Goal: Task Accomplishment & Management: Complete application form

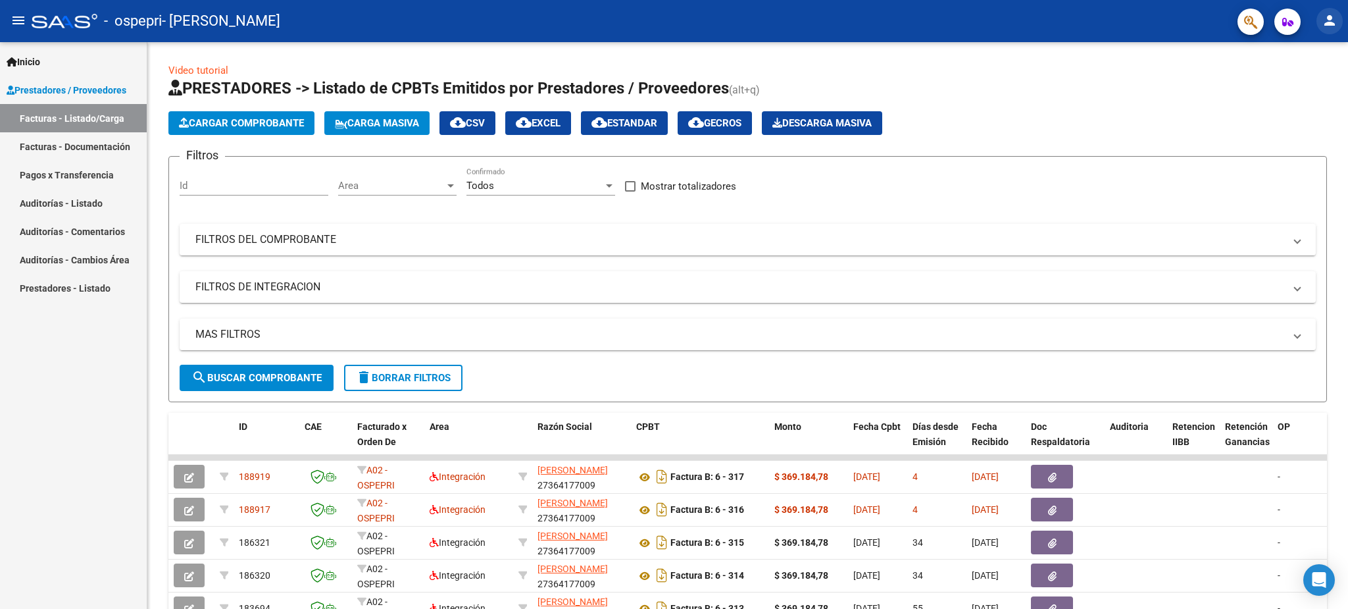
click at [1329, 22] on mat-icon "person" at bounding box center [1330, 21] width 16 height 16
click at [1291, 81] on button "exit_to_app Salir" at bounding box center [1303, 87] width 80 height 32
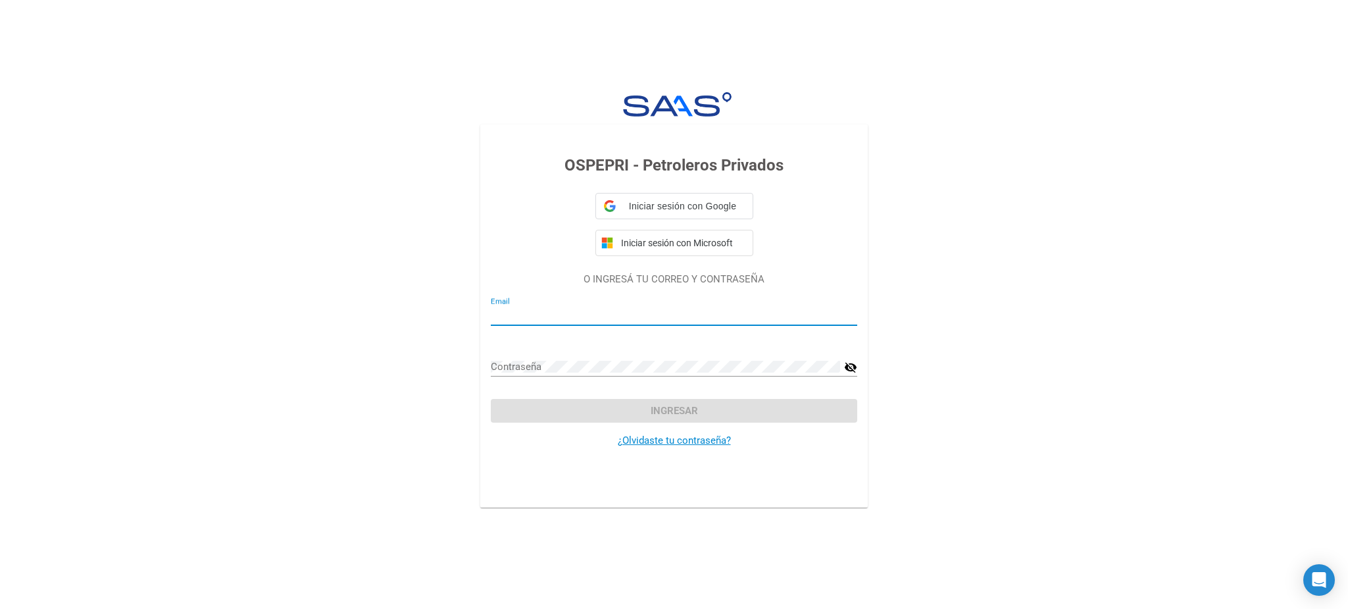
type input "andremoreno79@gmail.com"
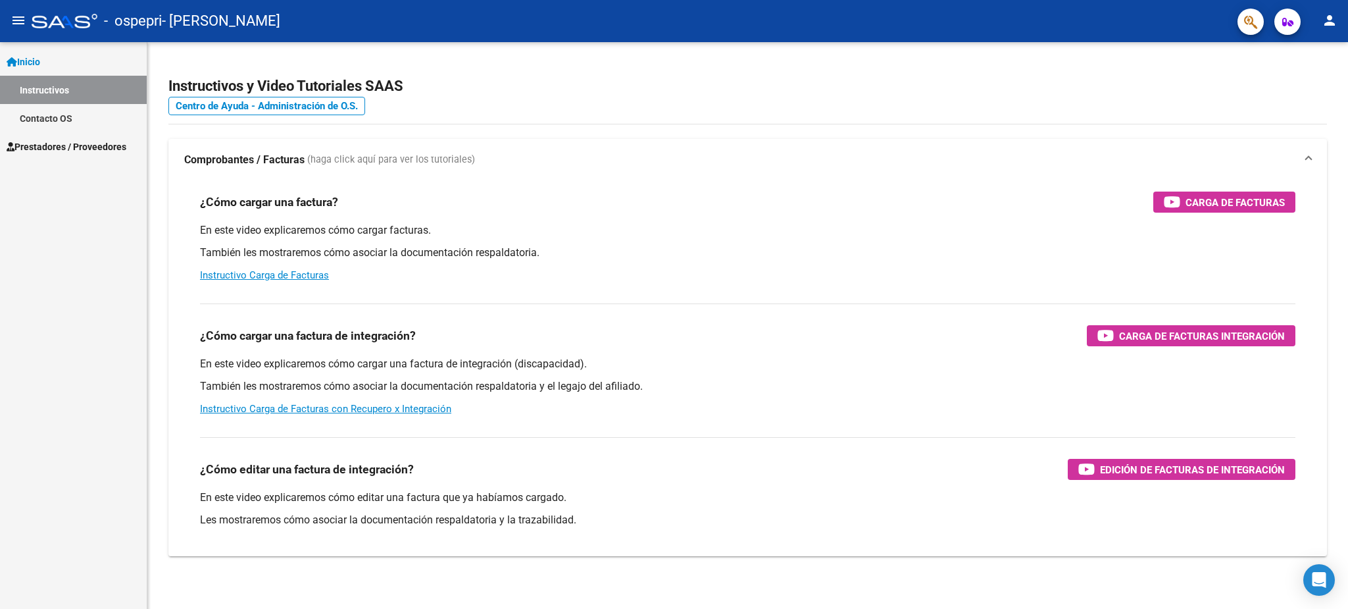
click at [89, 153] on span "Prestadores / Proveedores" at bounding box center [67, 146] width 120 height 14
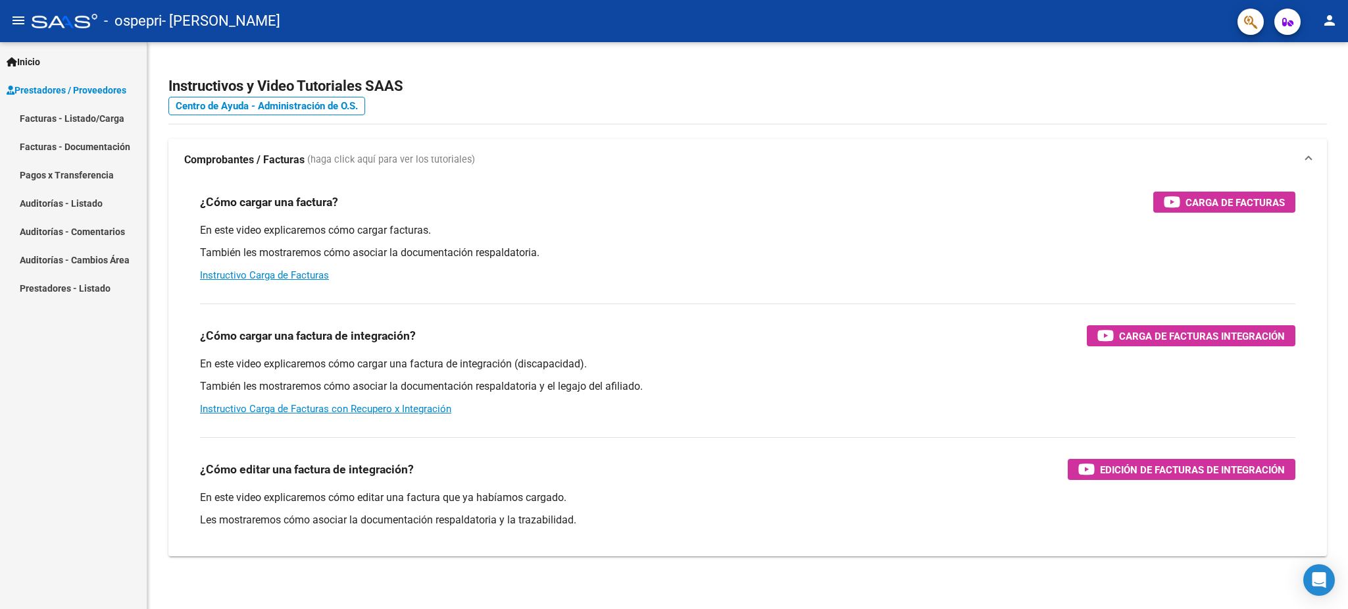
click at [109, 608] on div "Inicio Instructivos Contacto OS Prestadores / Proveedores Facturas - Listado/Ca…" at bounding box center [73, 325] width 147 height 567
click at [103, 117] on link "Facturas - Listado/Carga" at bounding box center [73, 118] width 147 height 28
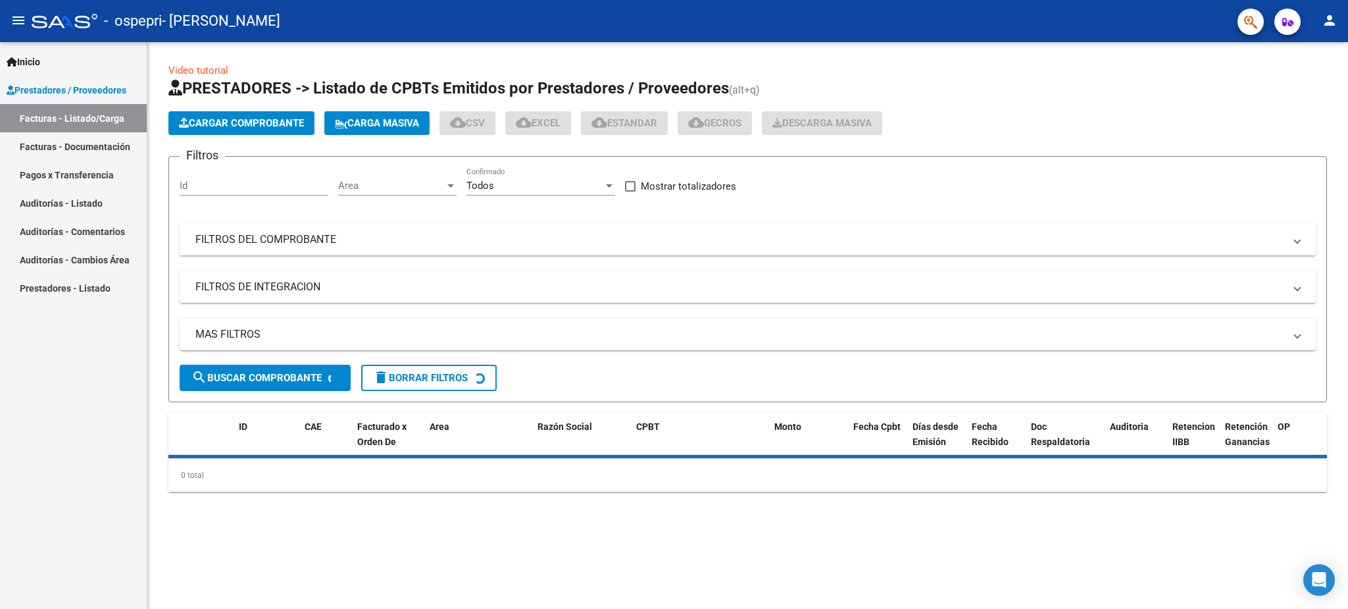
click at [298, 126] on span "Cargar Comprobante" at bounding box center [241, 123] width 125 height 12
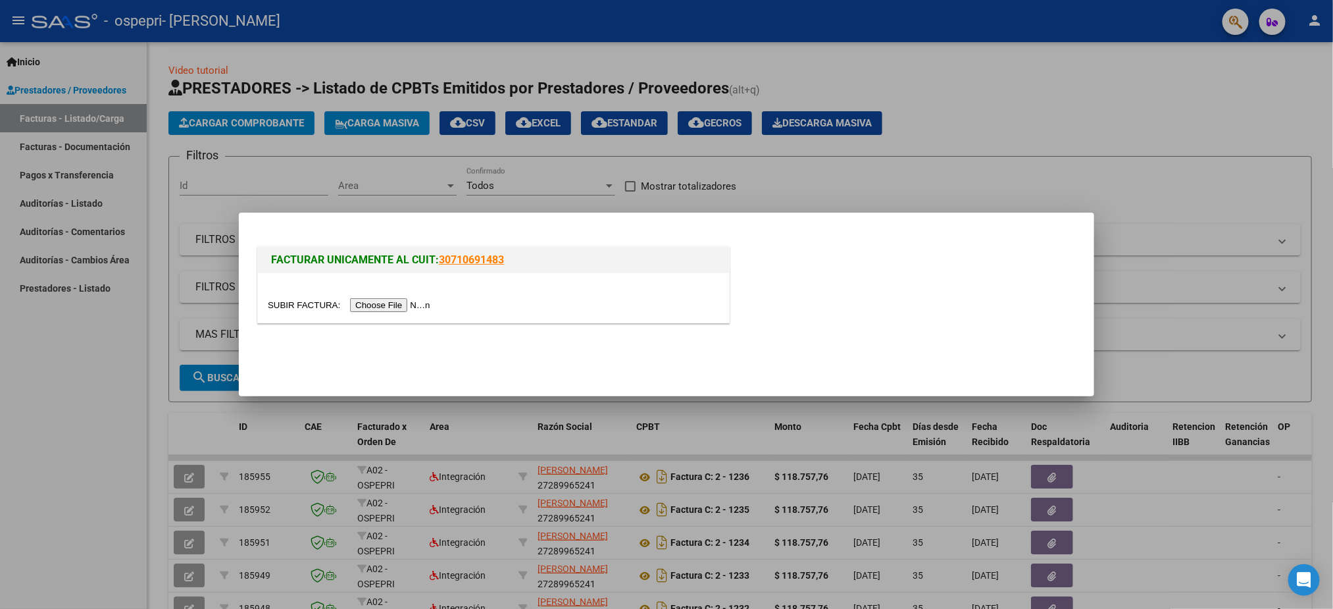
click at [375, 304] on input "file" at bounding box center [351, 305] width 166 height 14
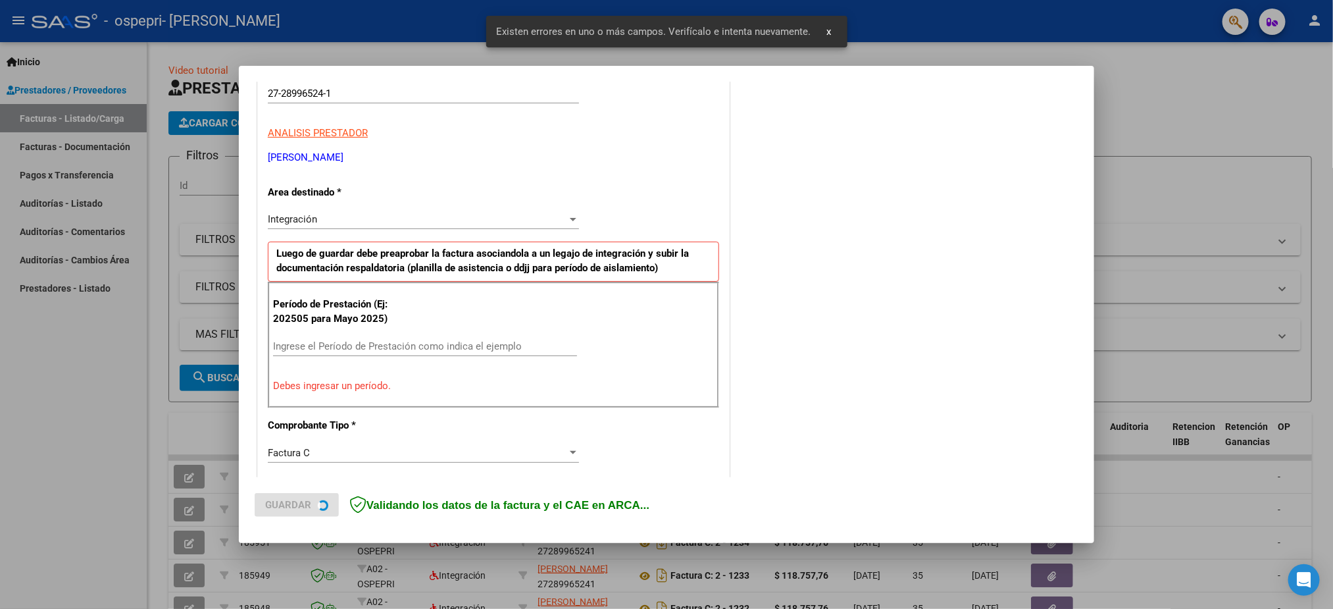
scroll to position [238, 0]
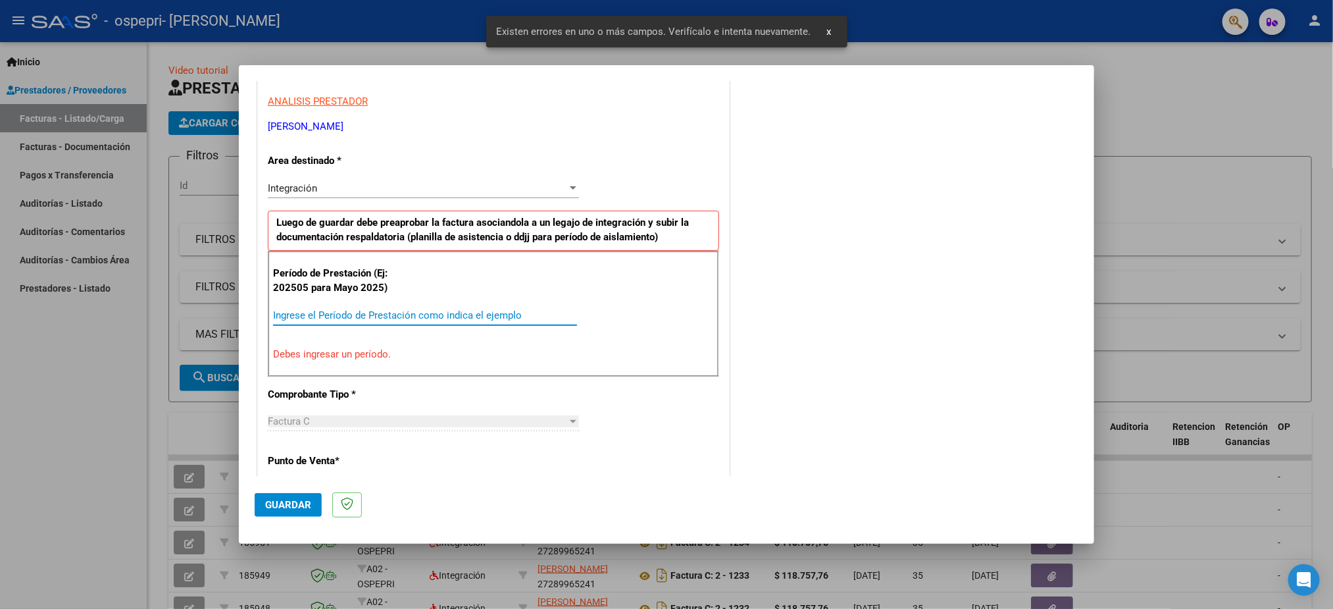
click at [368, 318] on input "Ingrese el Período de Prestación como indica el ejemplo" at bounding box center [425, 315] width 304 height 12
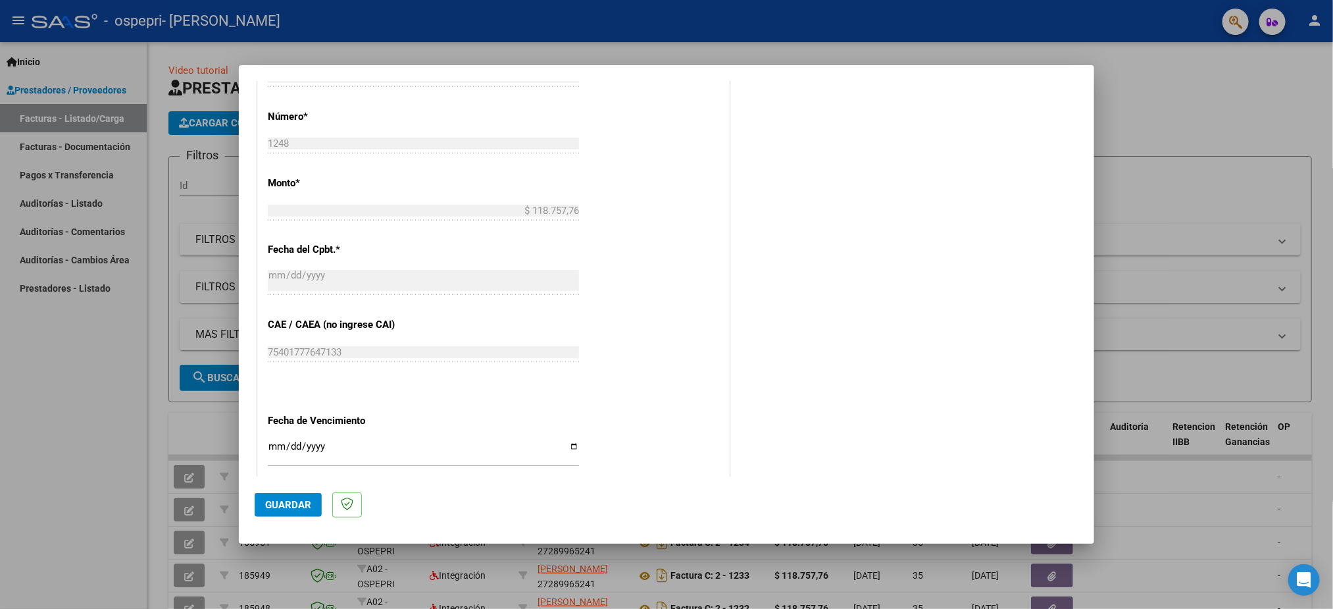
scroll to position [632, 0]
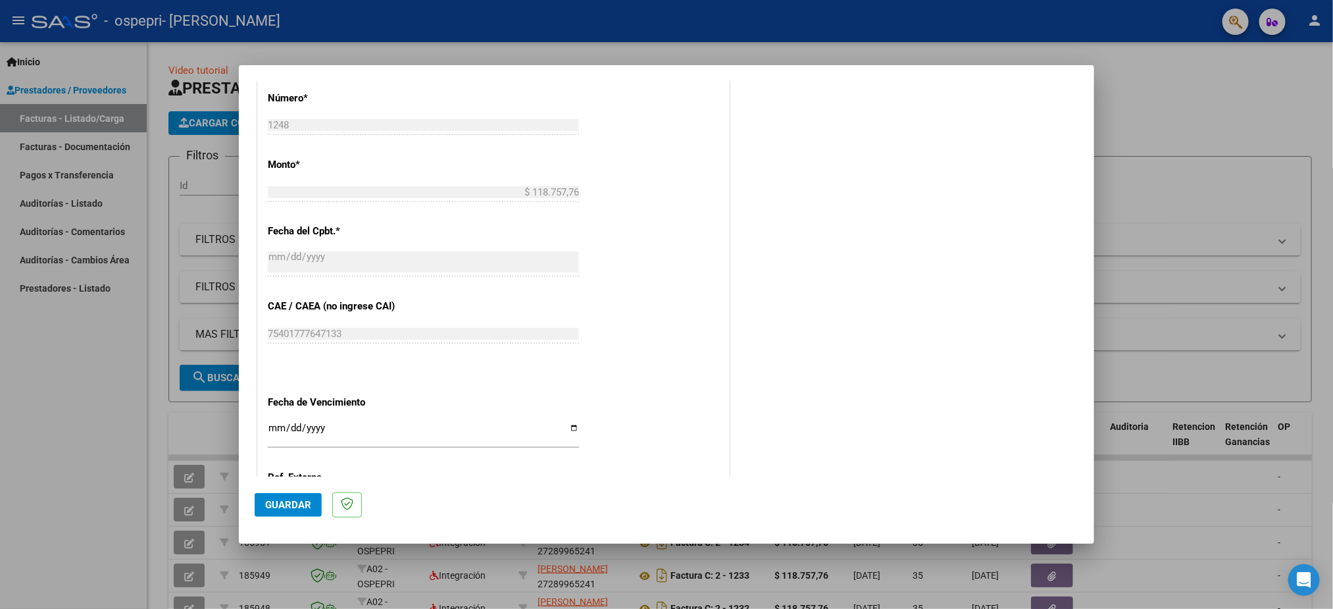
type input "202509"
click at [275, 437] on input "Ingresar la fecha" at bounding box center [423, 432] width 311 height 21
type input "[DATE]"
click at [296, 504] on span "Guardar" at bounding box center [288, 505] width 46 height 12
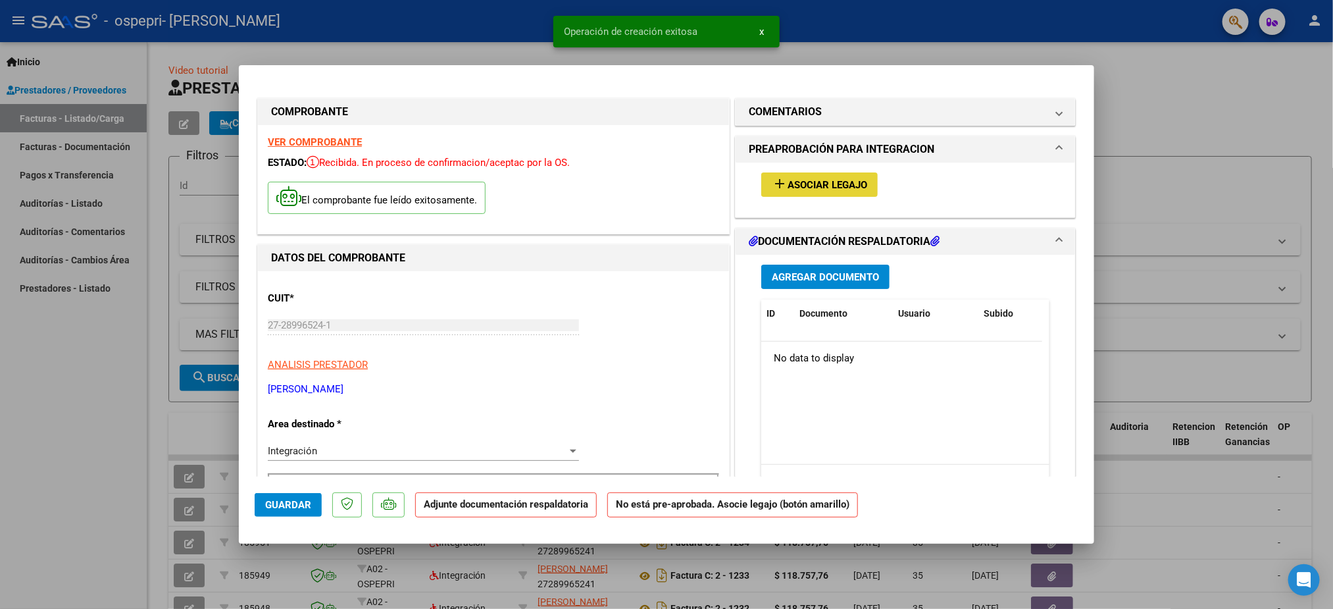
click at [798, 188] on span "Asociar Legajo" at bounding box center [828, 185] width 80 height 12
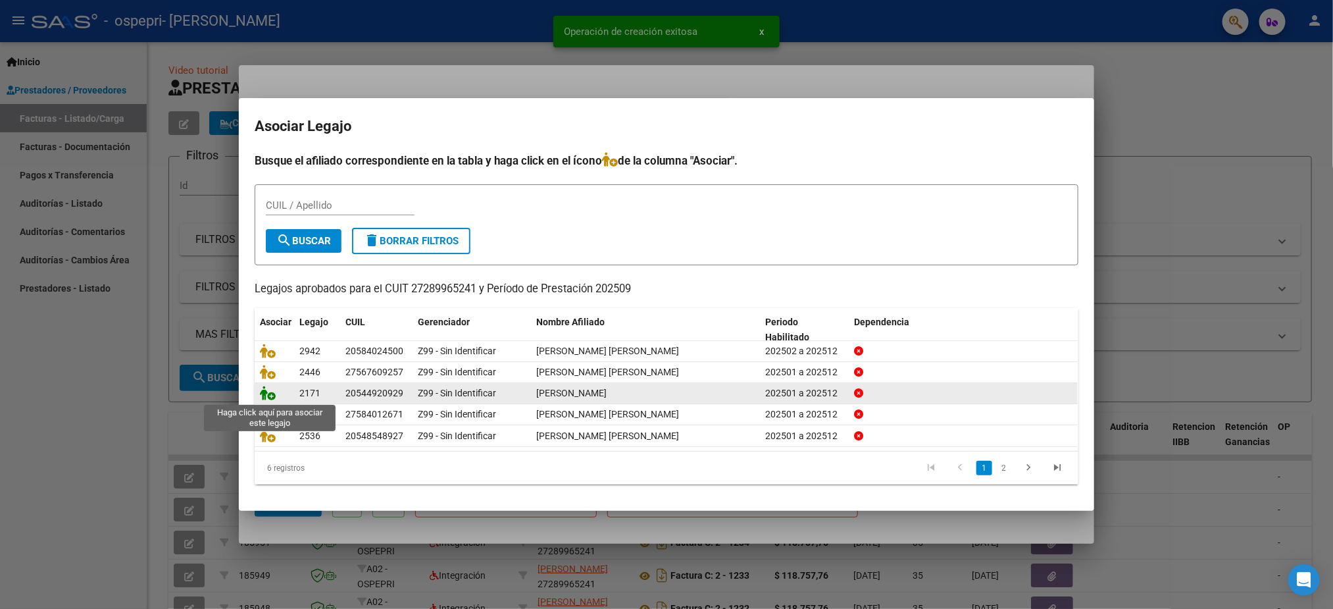
click at [270, 393] on icon at bounding box center [268, 393] width 16 height 14
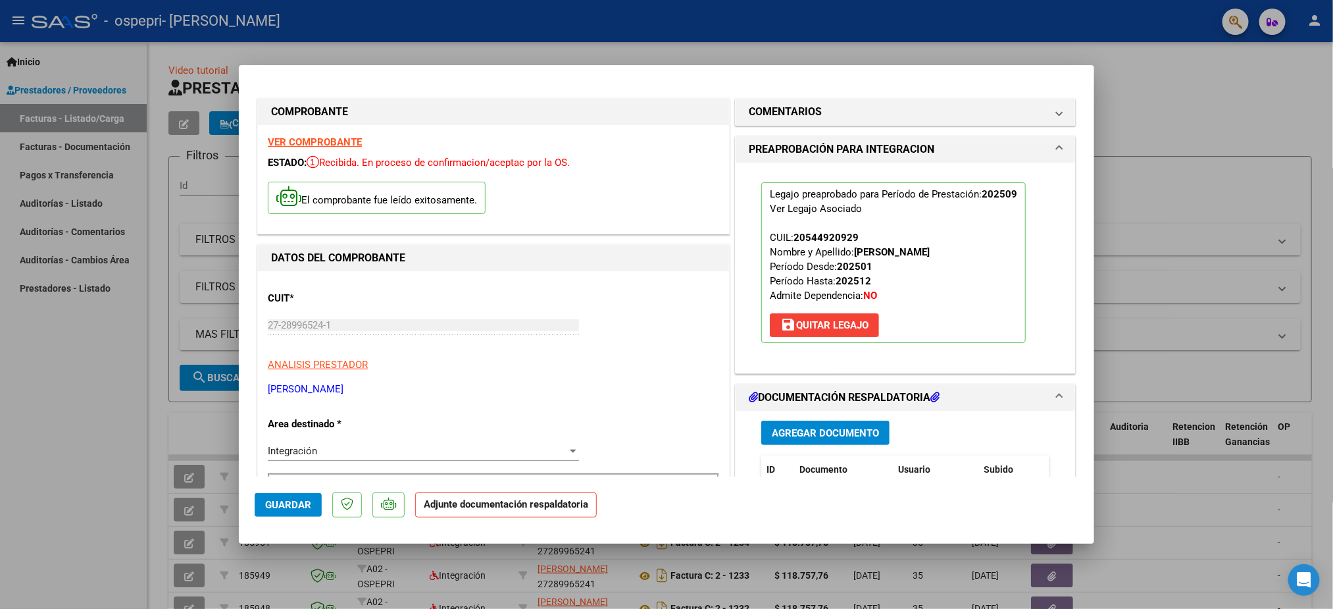
scroll to position [99, 0]
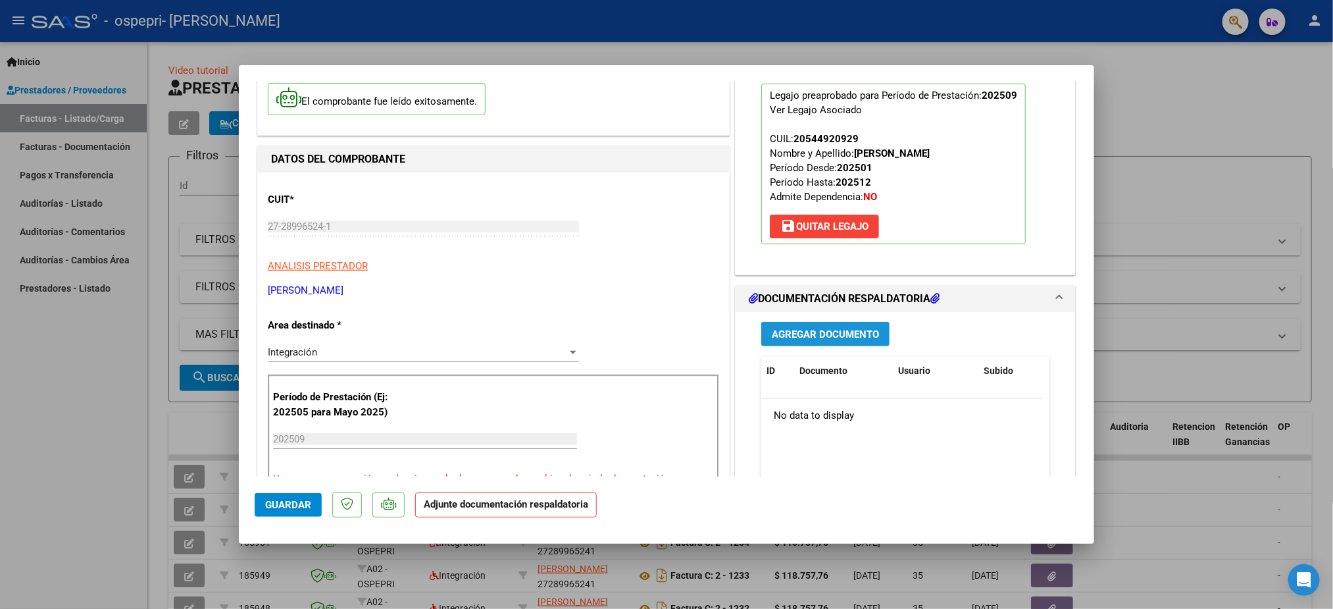
click at [853, 332] on span "Agregar Documento" at bounding box center [825, 334] width 107 height 12
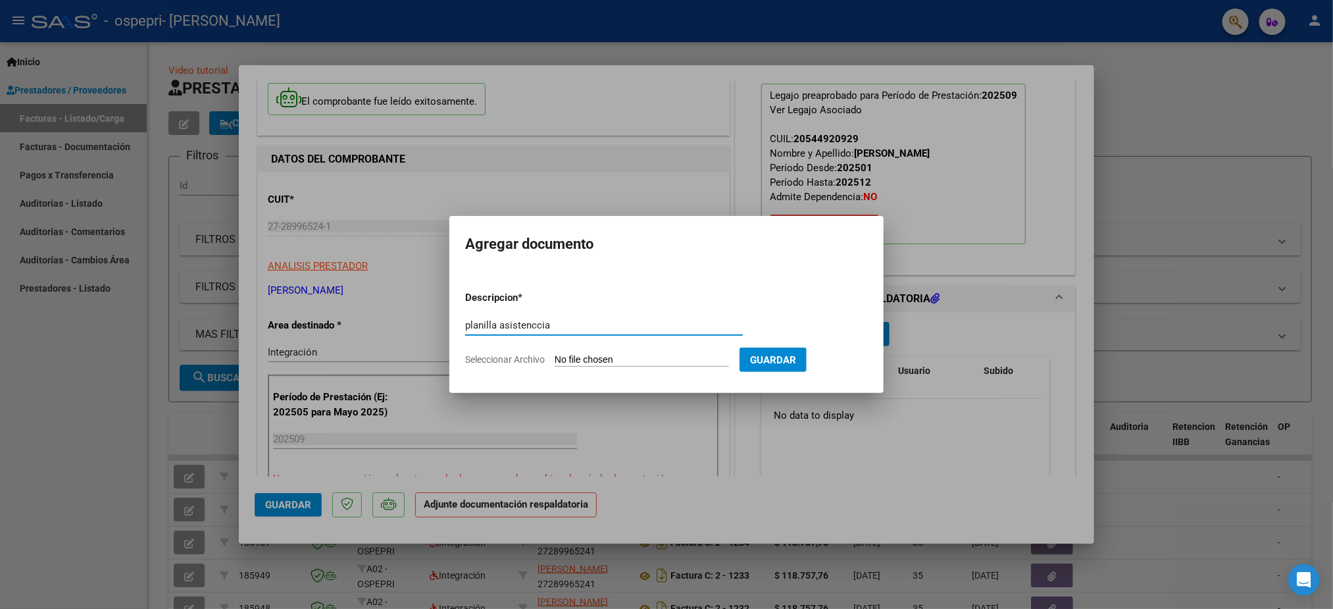
click at [532, 326] on input "planilla asistenccia" at bounding box center [604, 325] width 278 height 12
type input "planilla asistencia"
click at [572, 358] on input "Seleccionar Archivo" at bounding box center [642, 360] width 174 height 13
type input "C:\fakepath\WhatsApp Image [DATE] 13.45.58.jpeg"
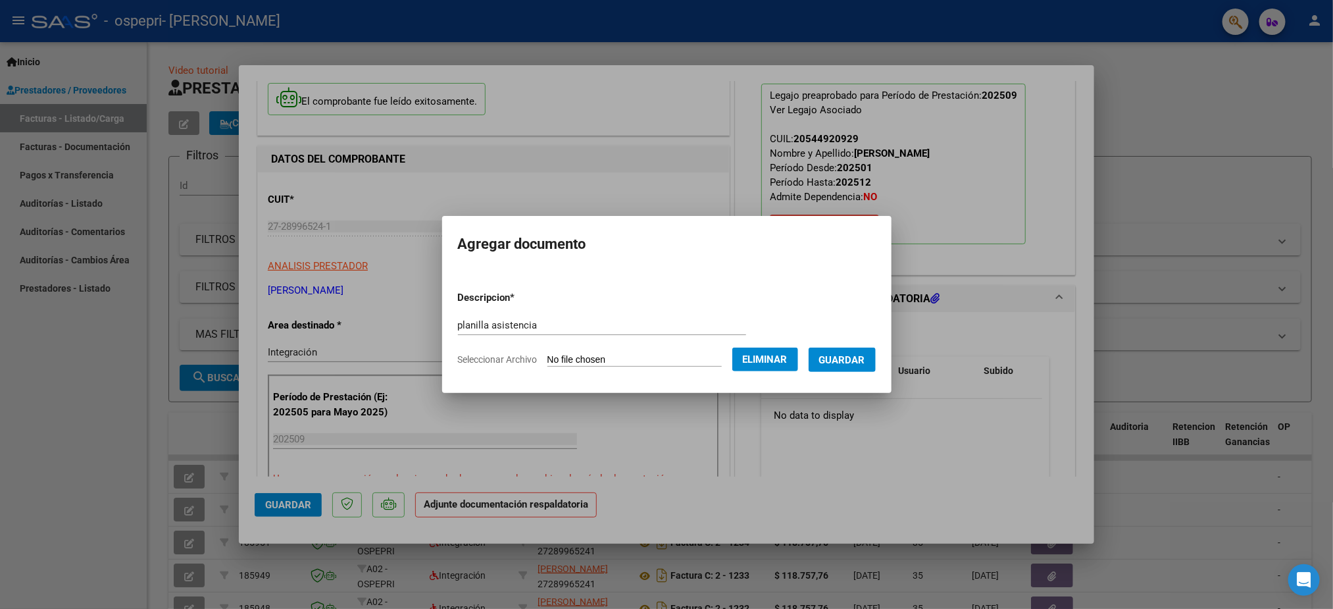
click at [863, 362] on span "Guardar" at bounding box center [842, 360] width 46 height 12
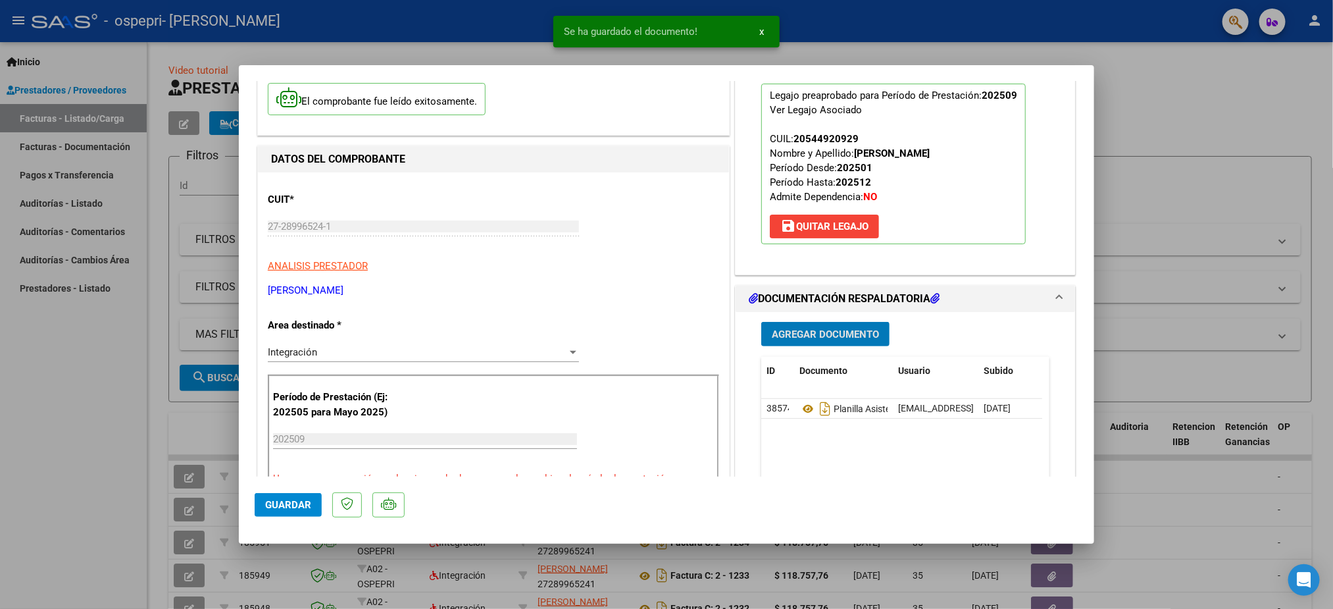
click at [296, 502] on span "Guardar" at bounding box center [288, 505] width 46 height 12
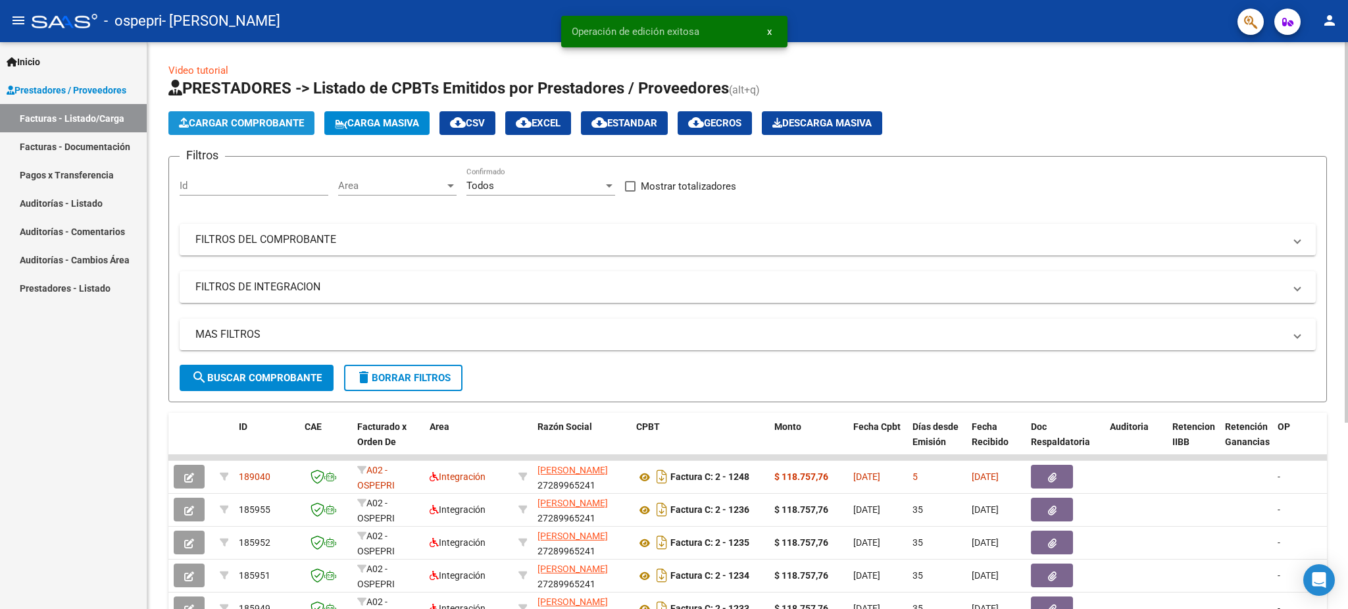
click at [259, 123] on span "Cargar Comprobante" at bounding box center [241, 123] width 125 height 12
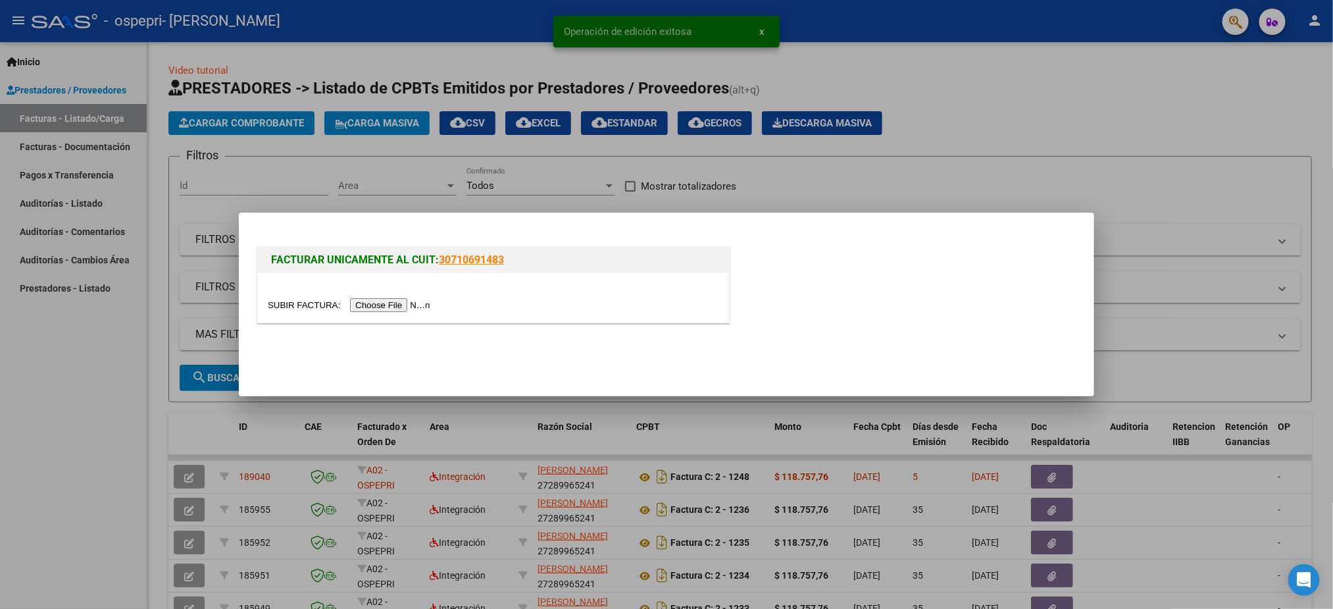
click at [375, 302] on input "file" at bounding box center [351, 305] width 166 height 14
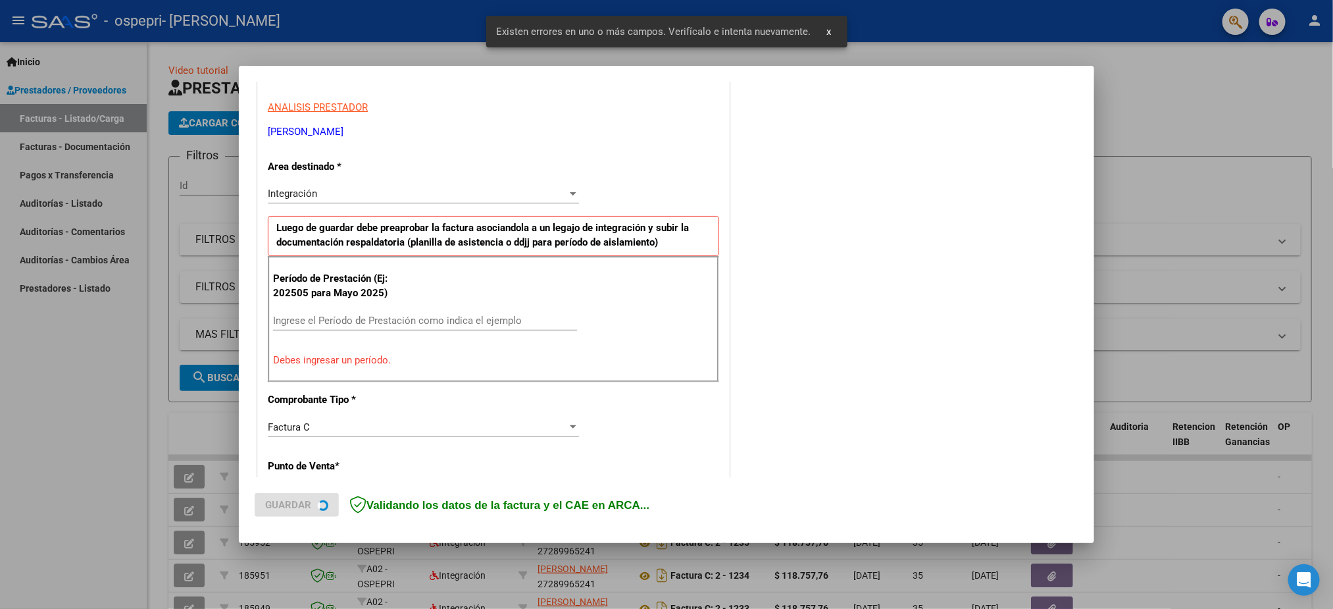
scroll to position [238, 0]
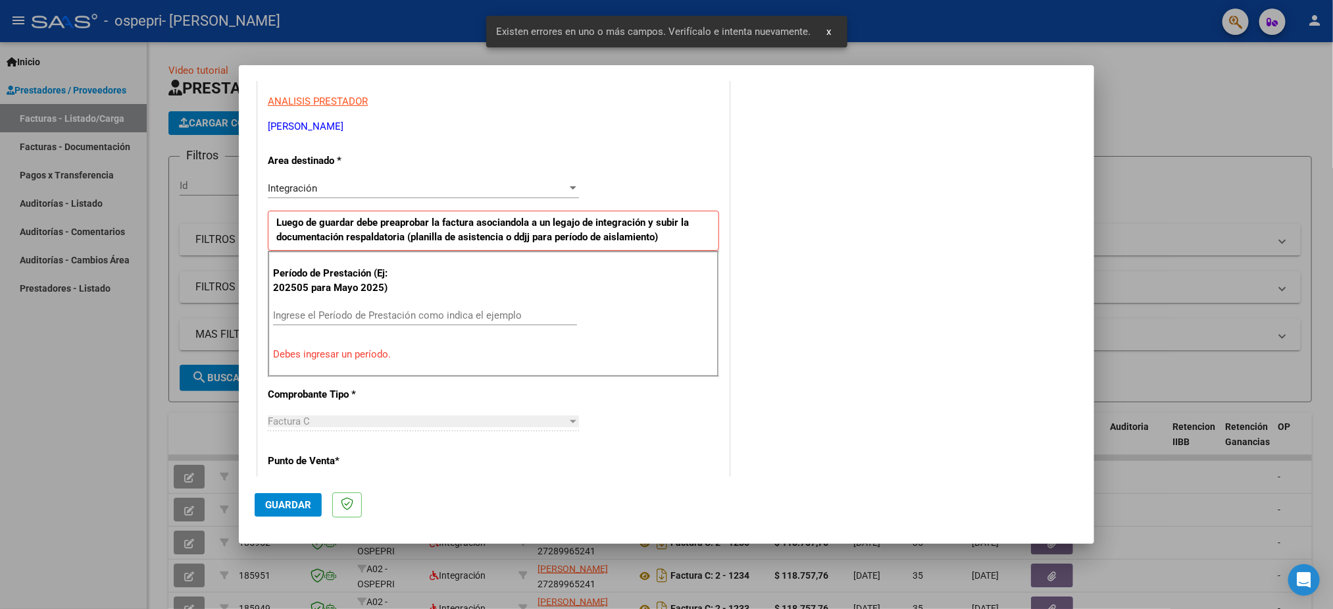
click at [363, 302] on div "Período de Prestación (Ej: 202505 para [DATE]) Ingrese el Período de Prestación…" at bounding box center [493, 314] width 451 height 126
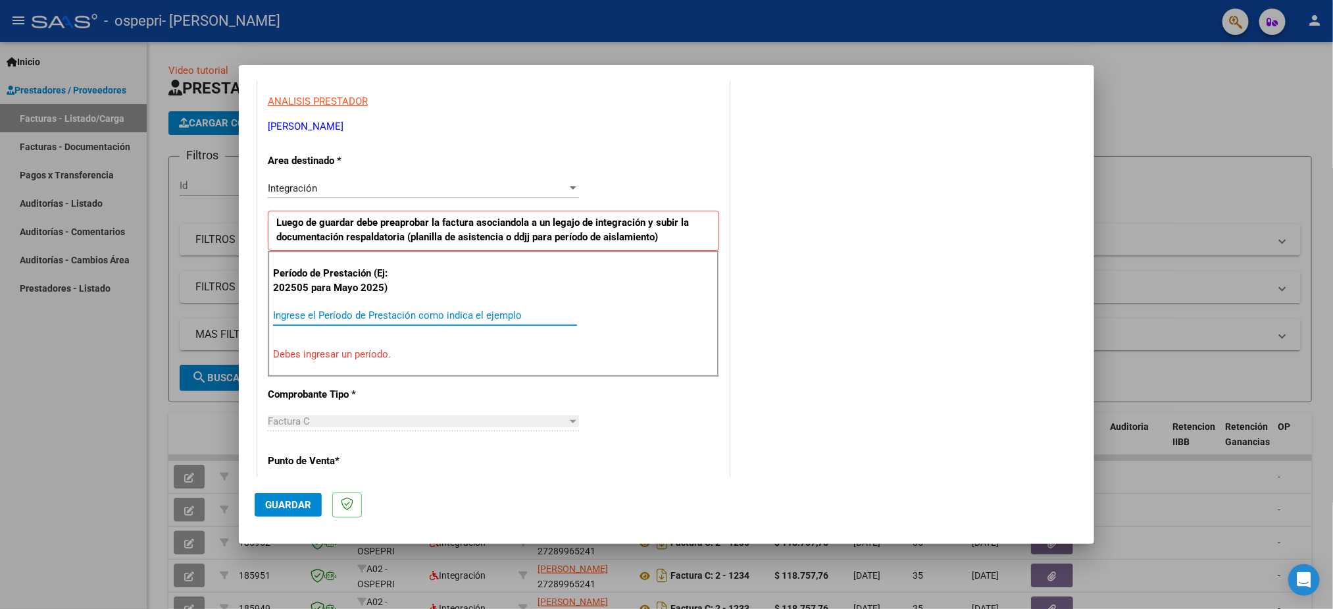
click at [362, 313] on input "Ingrese el Período de Prestación como indica el ejemplo" at bounding box center [425, 315] width 304 height 12
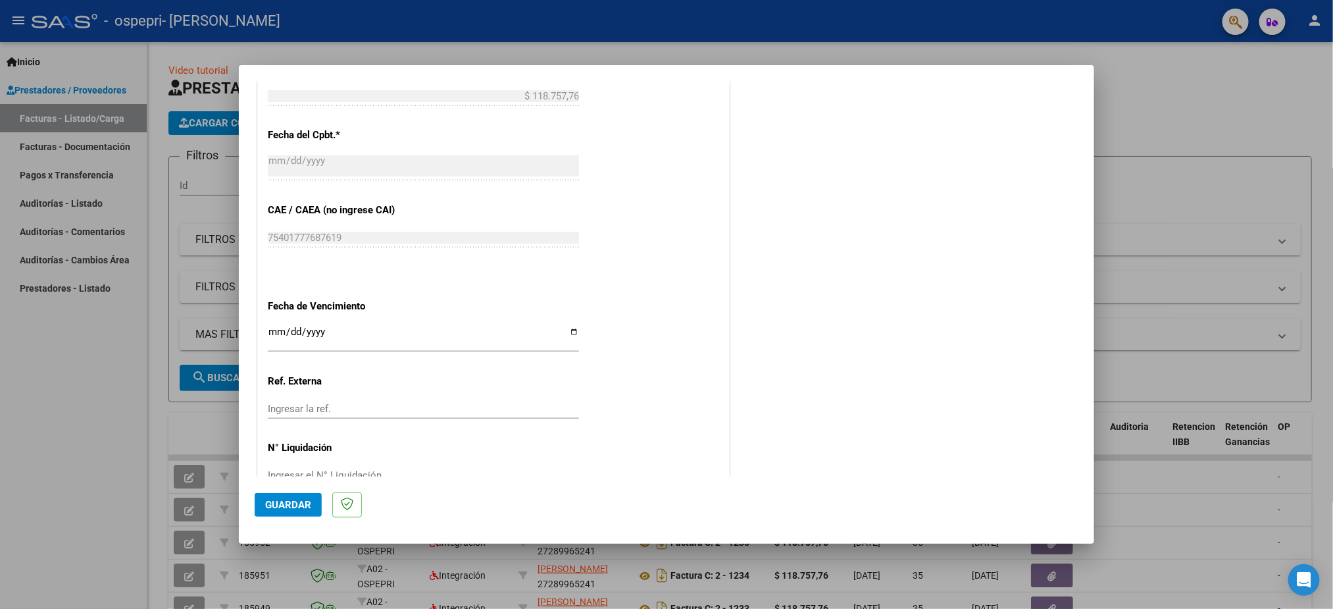
scroll to position [731, 0]
type input "202509"
click at [270, 336] on input "Ingresar la fecha" at bounding box center [423, 334] width 311 height 21
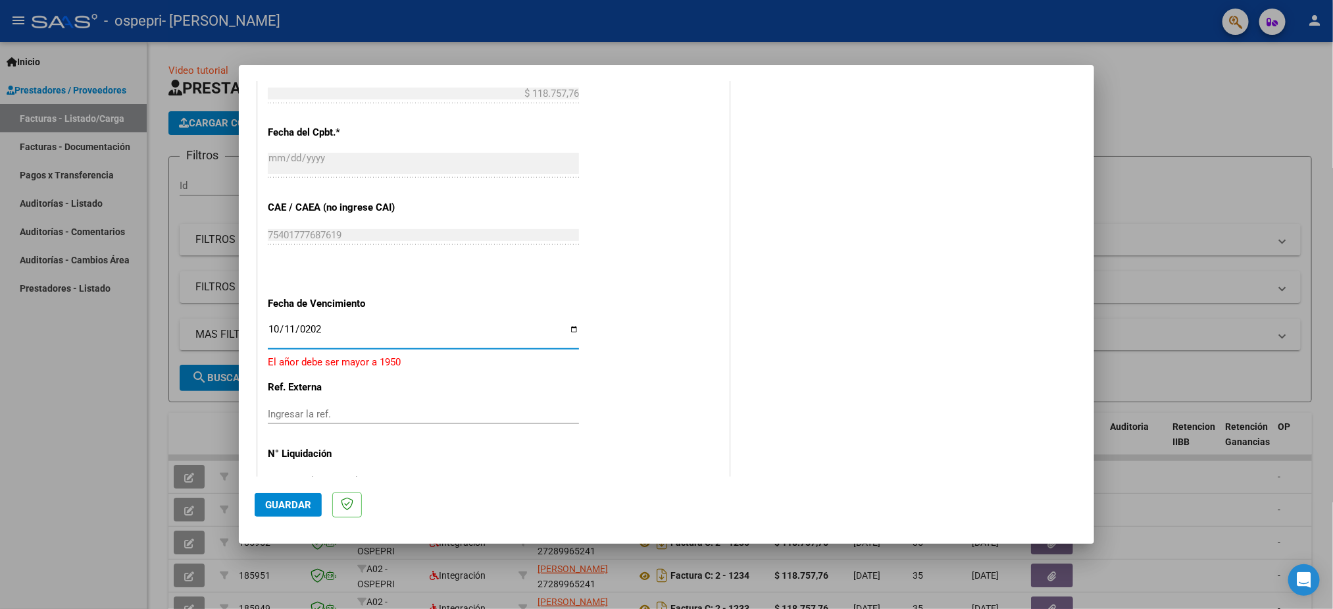
type input "[DATE]"
click at [269, 509] on span "Guardar" at bounding box center [288, 505] width 46 height 12
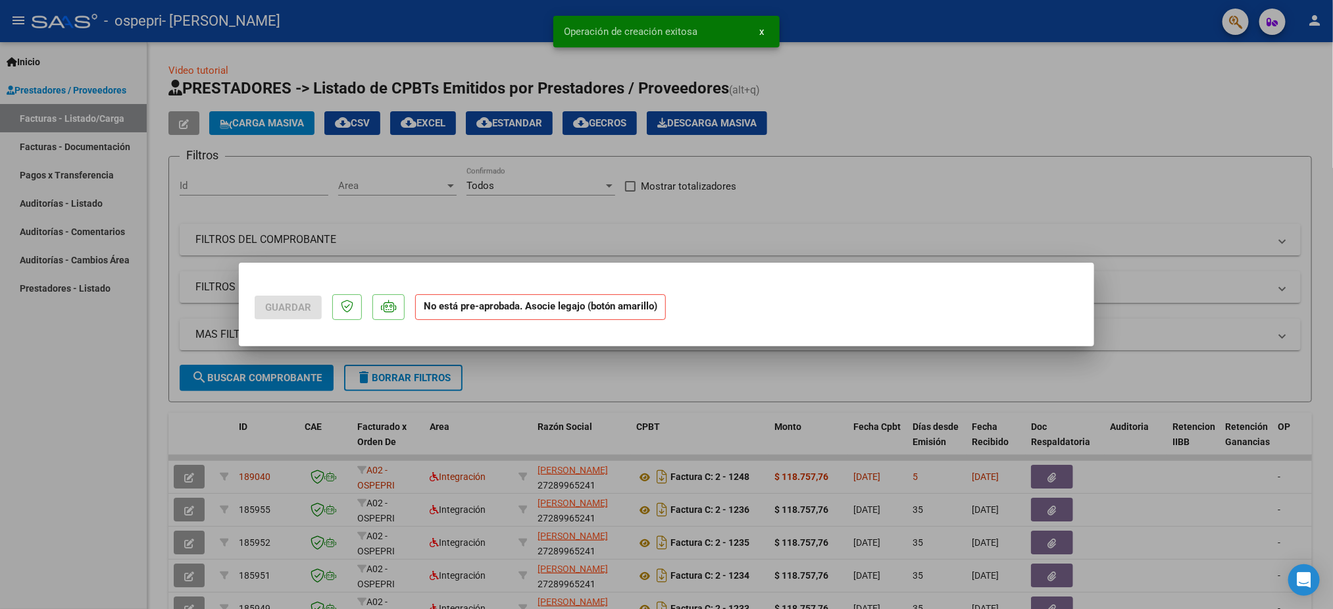
scroll to position [0, 0]
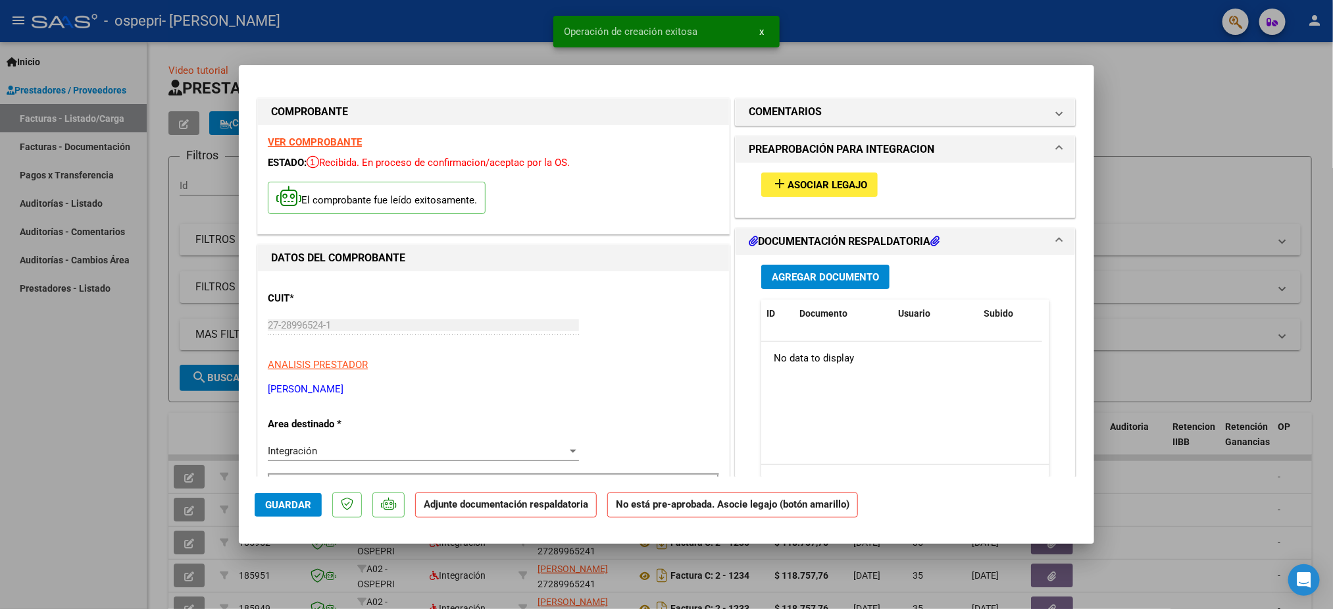
click at [807, 188] on span "Asociar Legajo" at bounding box center [828, 185] width 80 height 12
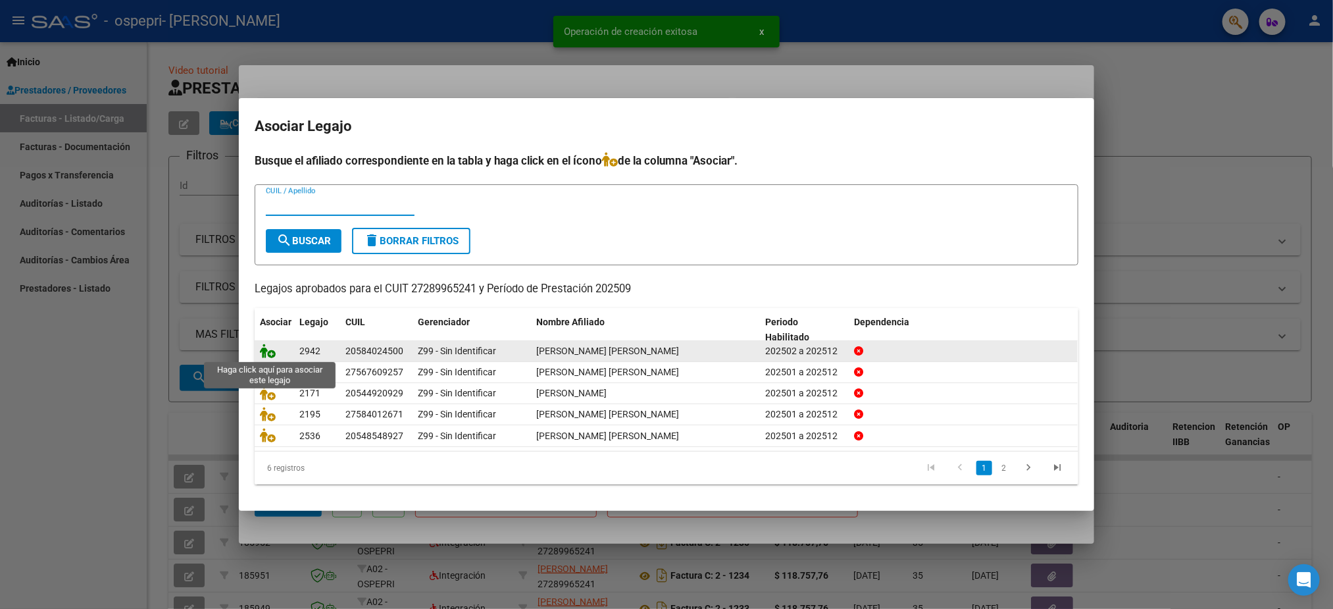
click at [266, 347] on icon at bounding box center [268, 350] width 16 height 14
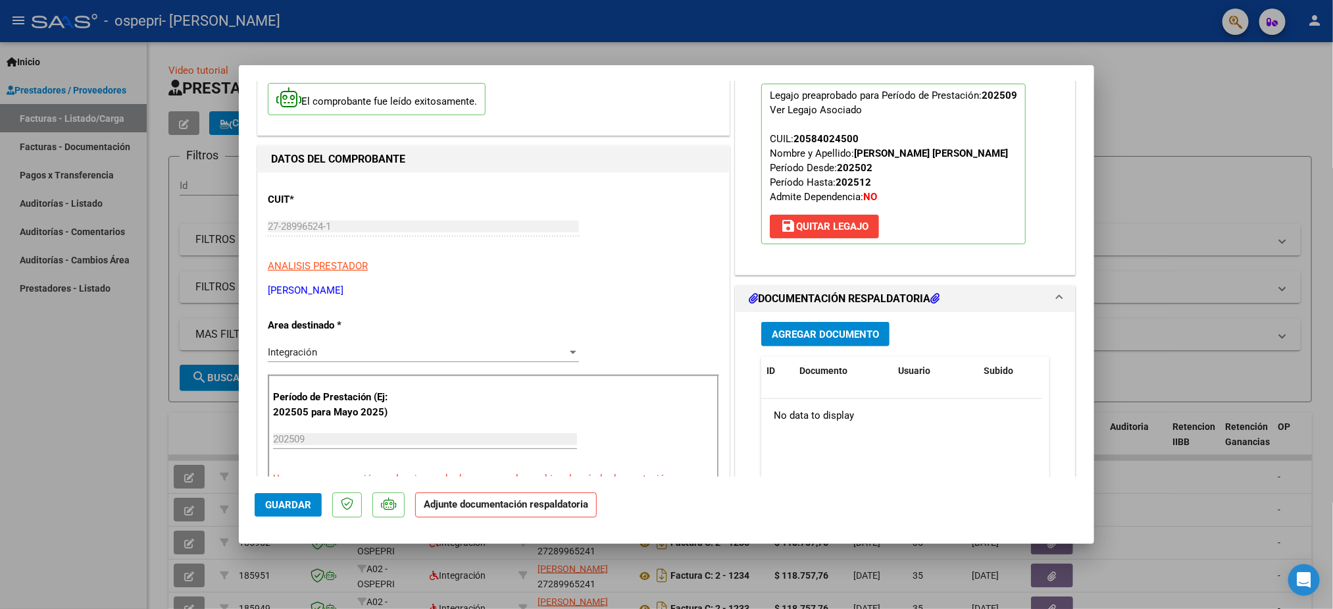
scroll to position [197, 0]
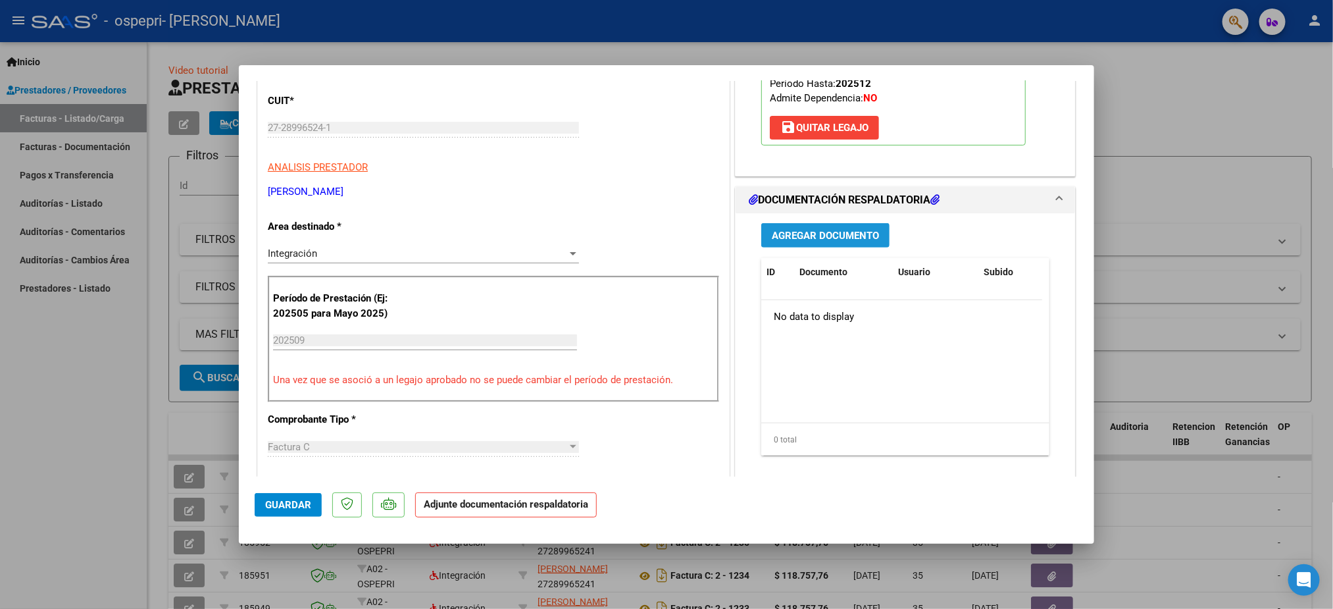
click at [845, 233] on span "Agregar Documento" at bounding box center [825, 236] width 107 height 12
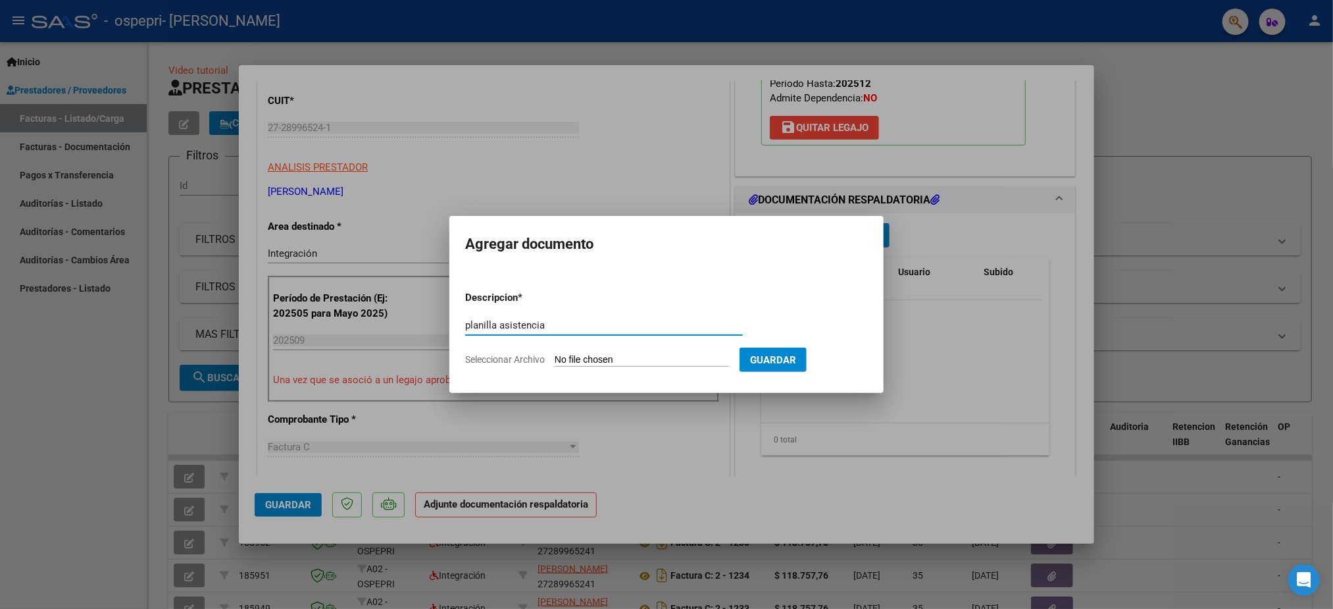
type input "planilla asistencia"
click at [589, 351] on form "Descripcion * planilla asistencia Escriba aquí una descripcion Seleccionar Arch…" at bounding box center [666, 328] width 403 height 96
click at [570, 360] on input "Seleccionar Archivo" at bounding box center [642, 360] width 174 height 13
type input "C:\fakepath\WhatsApp Image [DATE] 13.45.56.jpeg"
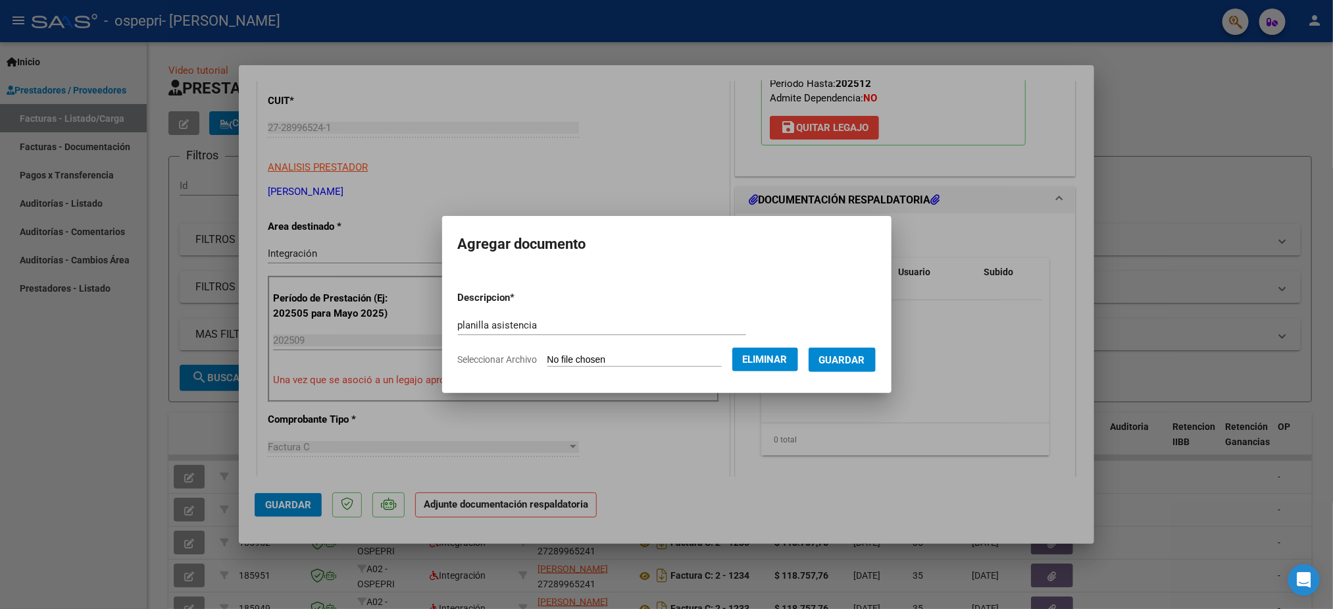
click at [859, 365] on button "Guardar" at bounding box center [842, 359] width 67 height 24
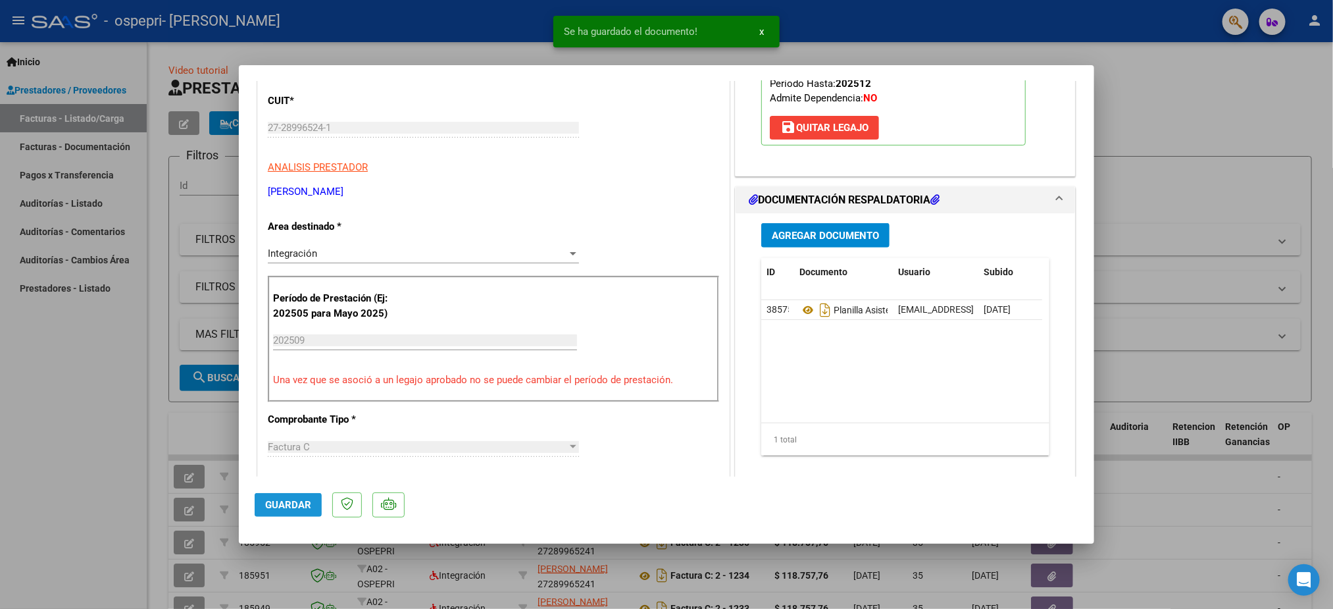
click at [270, 497] on button "Guardar" at bounding box center [288, 505] width 67 height 24
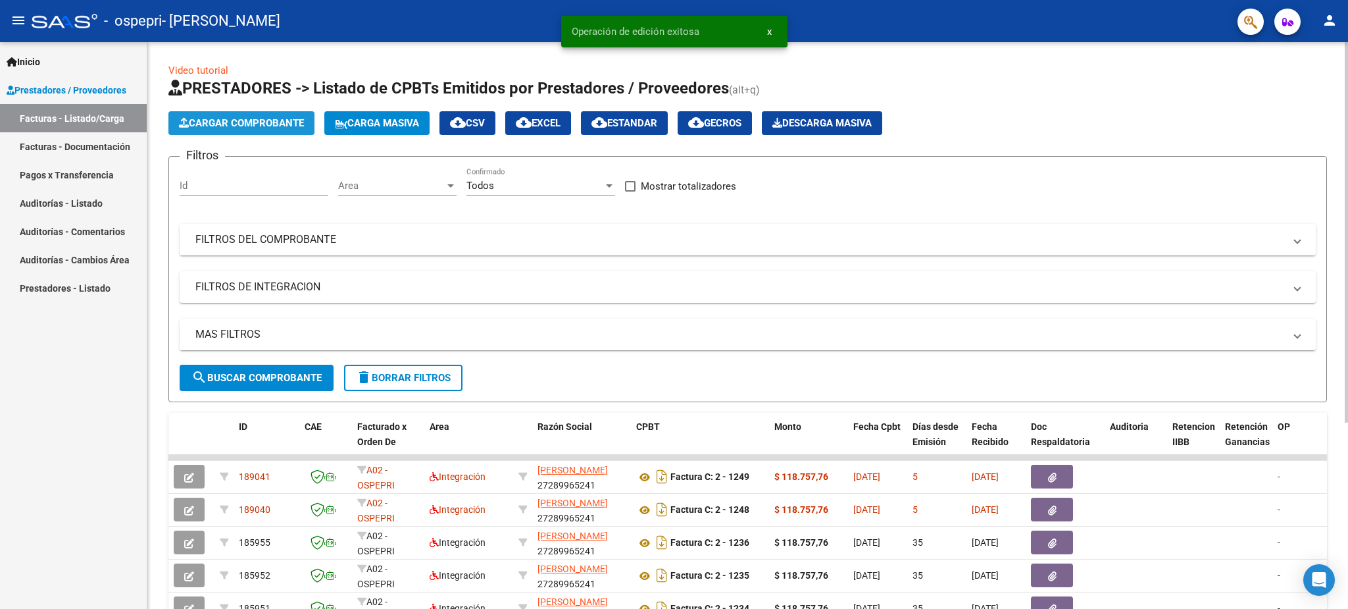
click at [223, 114] on button "Cargar Comprobante" at bounding box center [241, 123] width 146 height 24
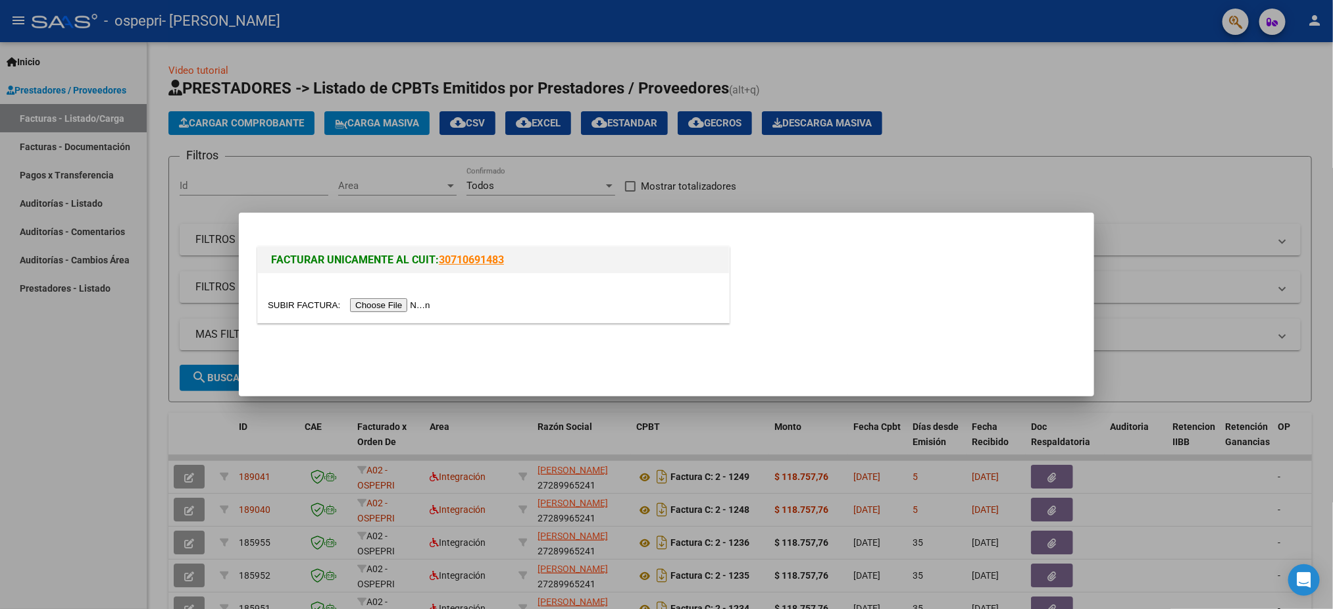
click at [375, 306] on input "file" at bounding box center [351, 305] width 166 height 14
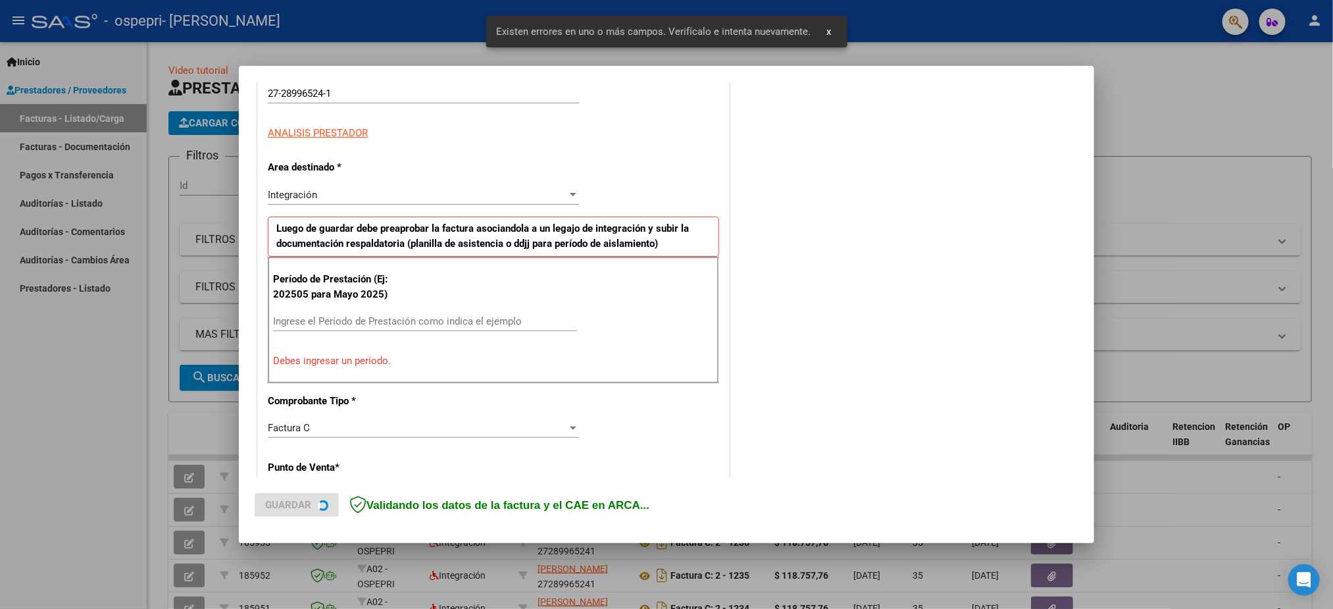
scroll to position [238, 0]
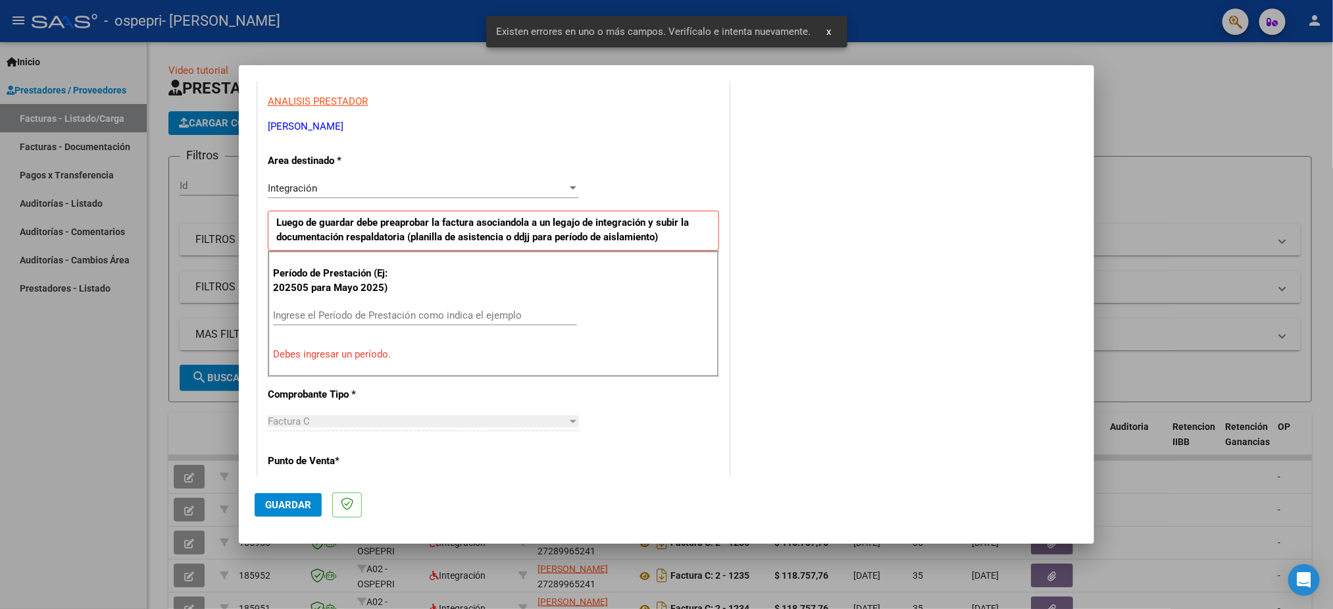
click at [347, 311] on input "Ingrese el Período de Prestación como indica el ejemplo" at bounding box center [425, 315] width 304 height 12
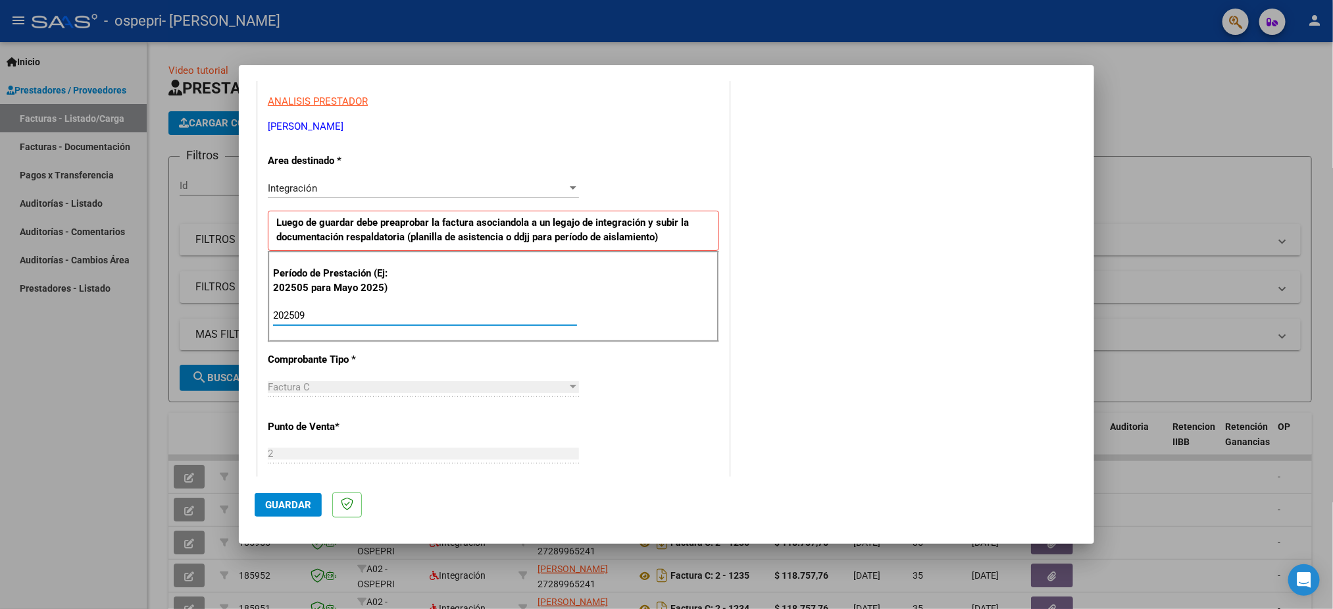
type input "202509"
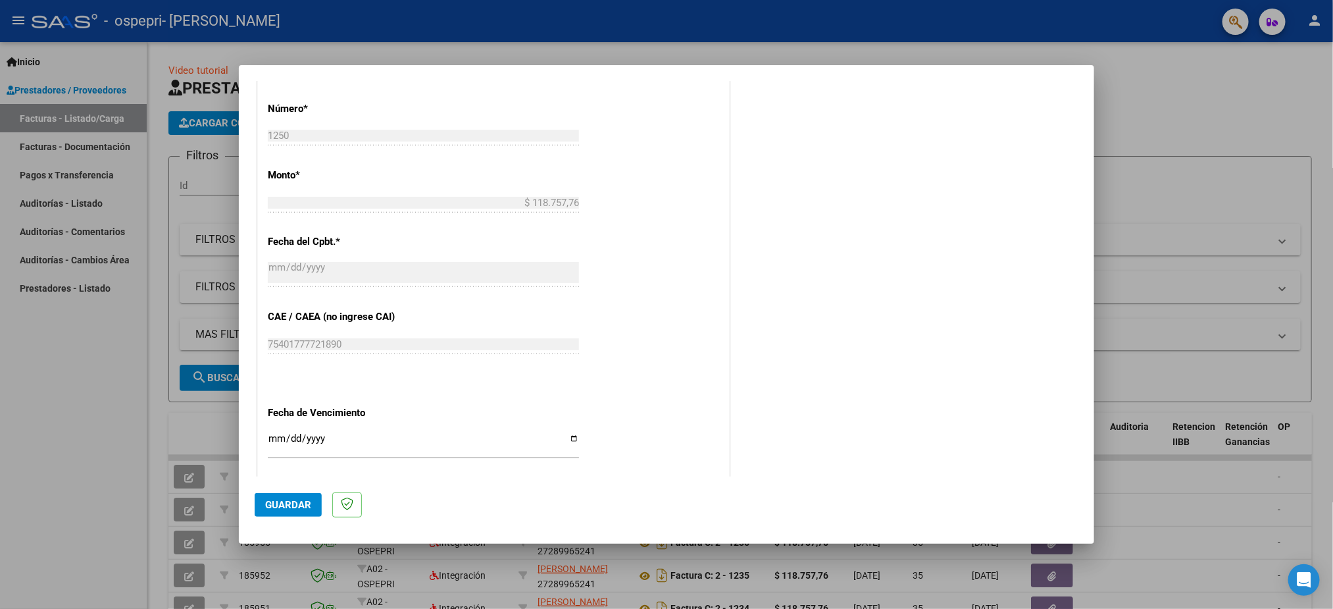
scroll to position [632, 0]
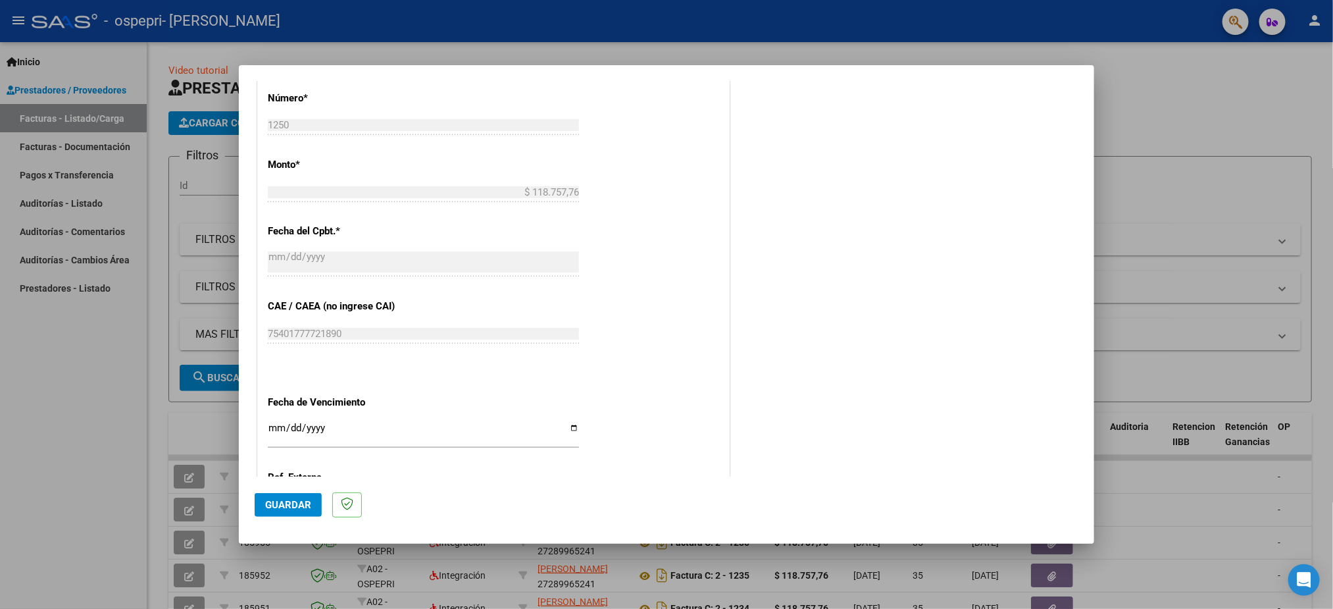
click at [280, 433] on input "Ingresar la fecha" at bounding box center [423, 432] width 311 height 21
type input "[DATE]"
click at [275, 505] on span "Guardar" at bounding box center [288, 505] width 46 height 12
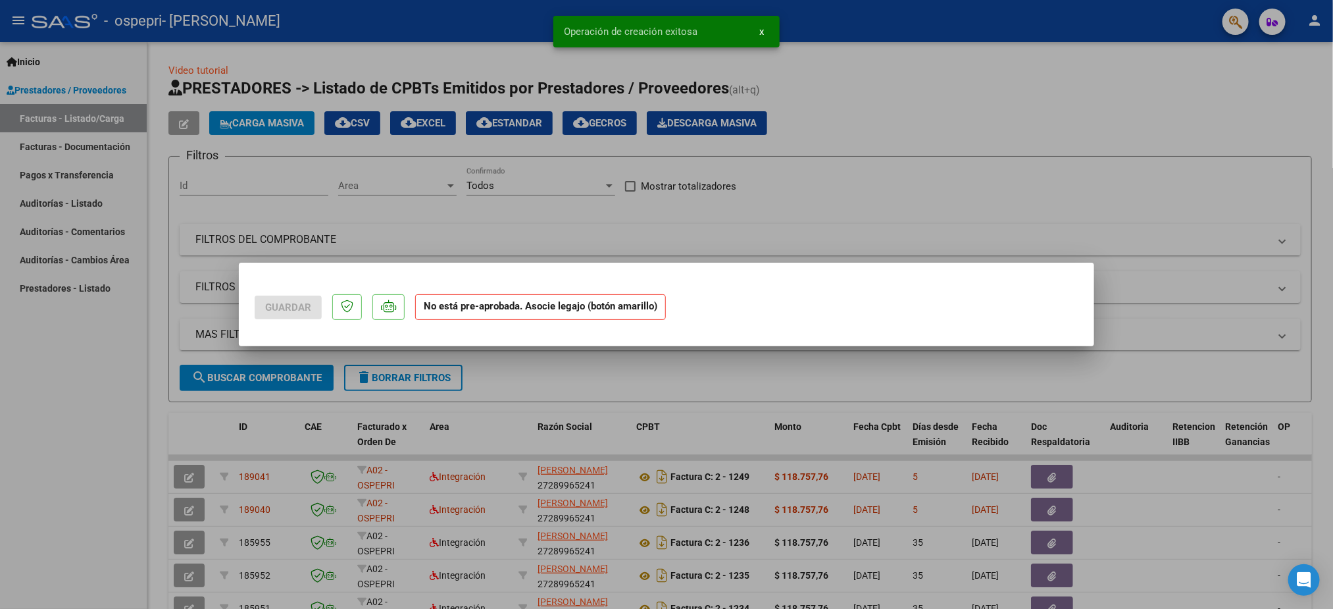
scroll to position [0, 0]
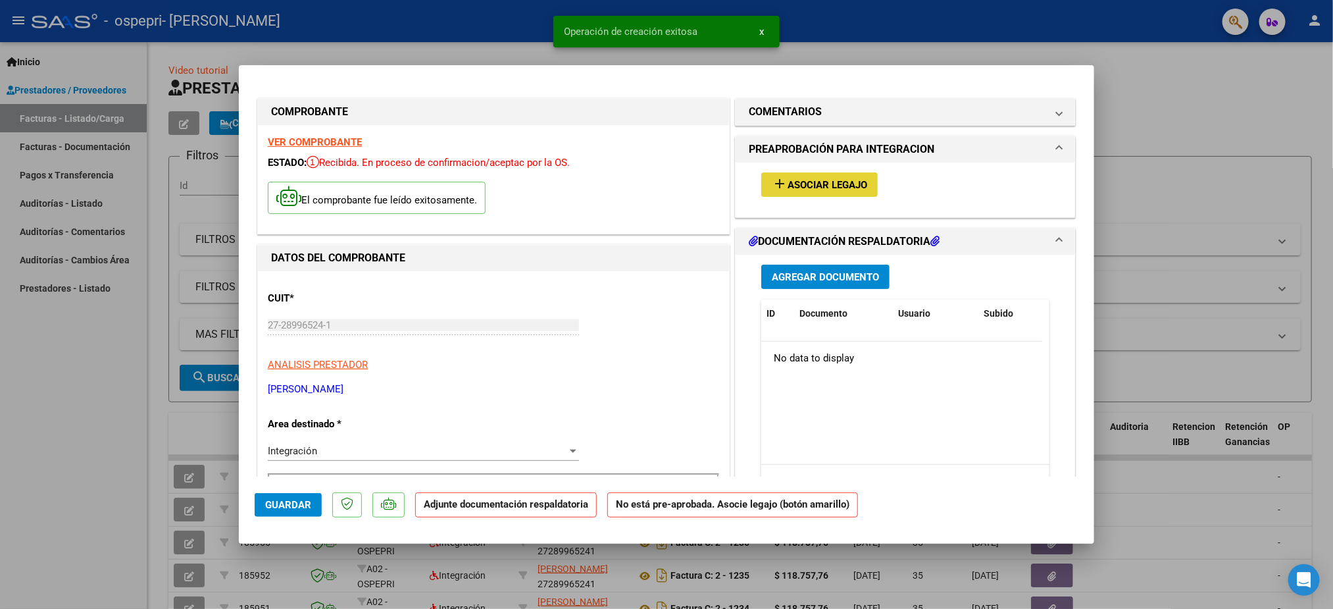
click at [819, 189] on span "Asociar Legajo" at bounding box center [828, 185] width 80 height 12
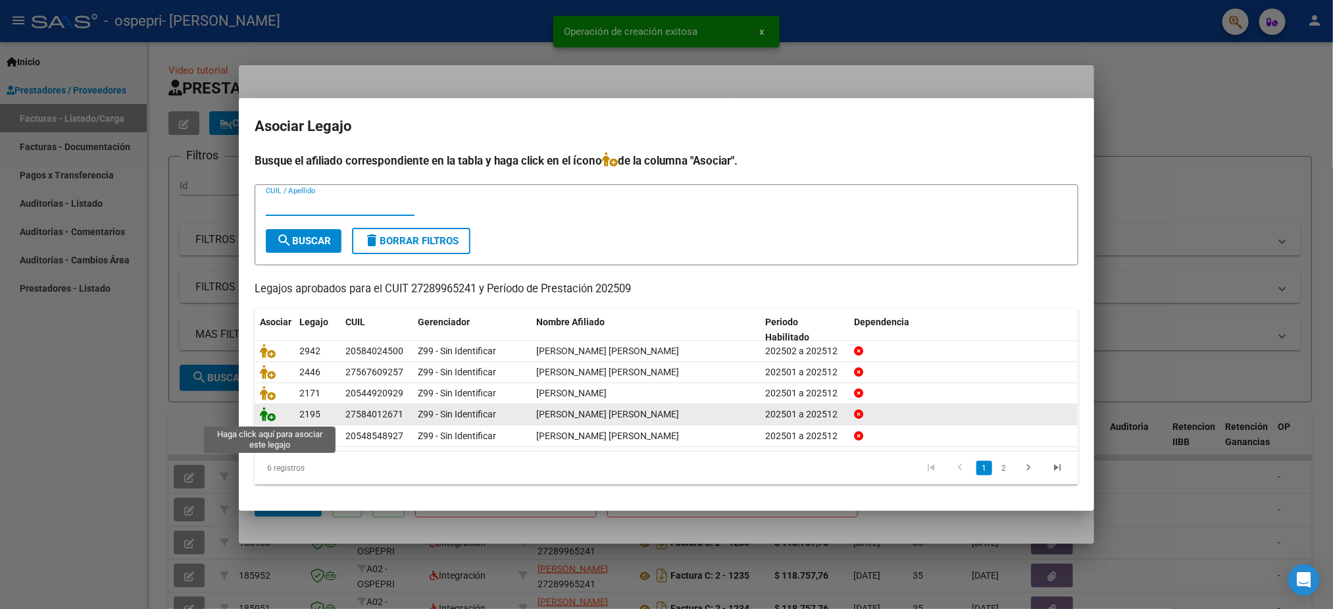
click at [263, 415] on icon at bounding box center [268, 414] width 16 height 14
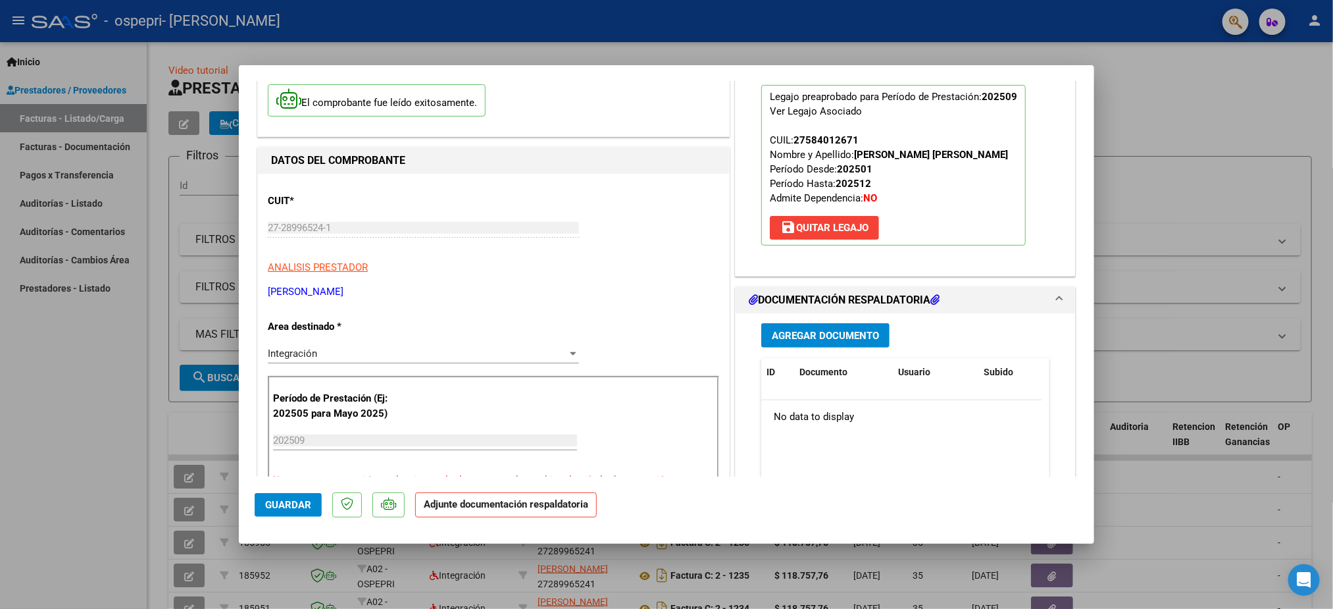
scroll to position [99, 0]
click at [799, 330] on button "Agregar Documento" at bounding box center [825, 334] width 128 height 24
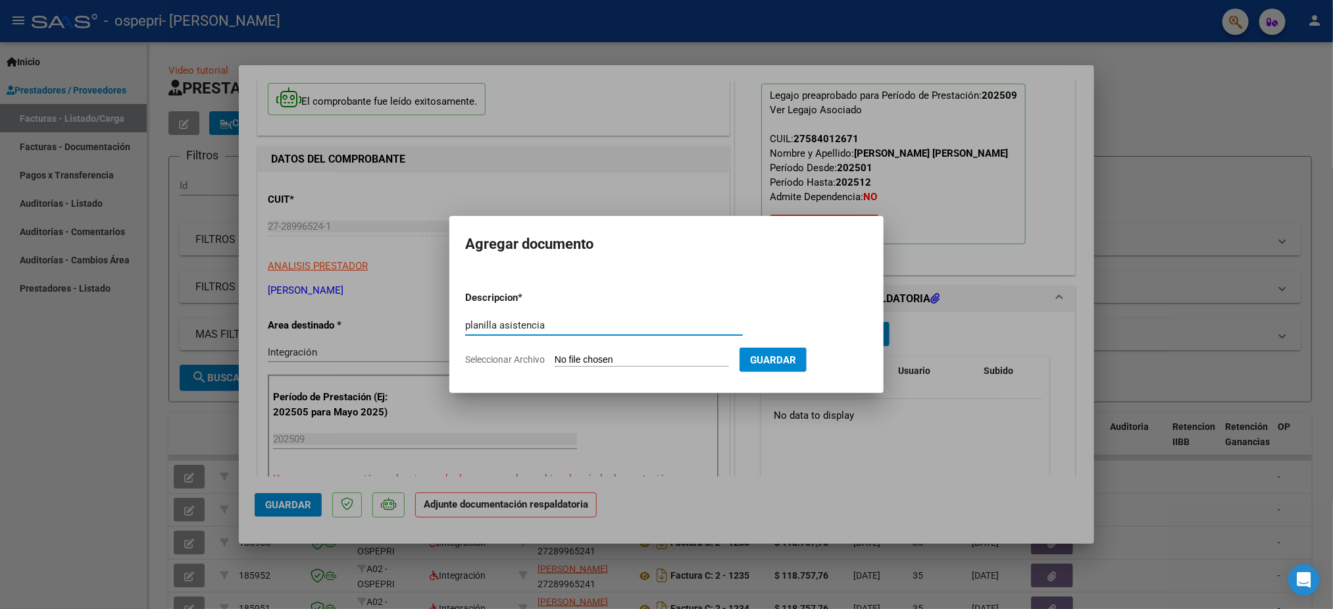
type input "planilla asistencia"
click at [608, 360] on input "Seleccionar Archivo" at bounding box center [642, 360] width 174 height 13
type input "C:\fakepath\WhatsApp Image [DATE] 13.45.58 (1).jpeg"
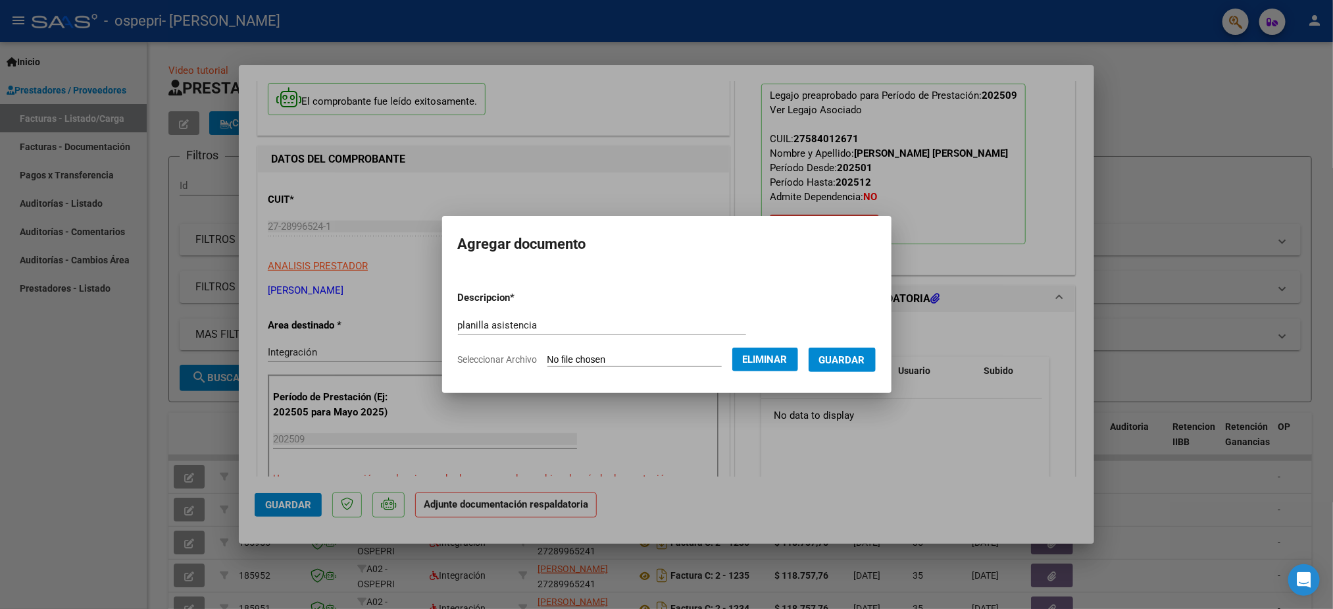
click at [865, 355] on span "Guardar" at bounding box center [842, 360] width 46 height 12
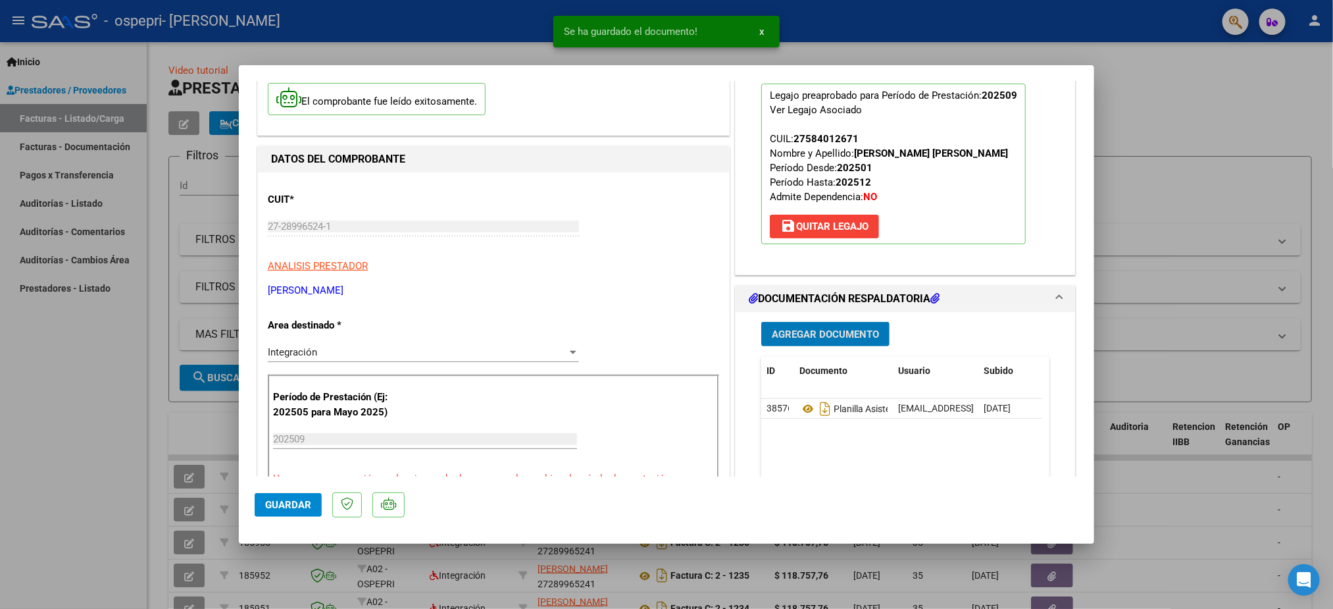
click at [275, 503] on span "Guardar" at bounding box center [288, 505] width 46 height 12
type input "$ 0,00"
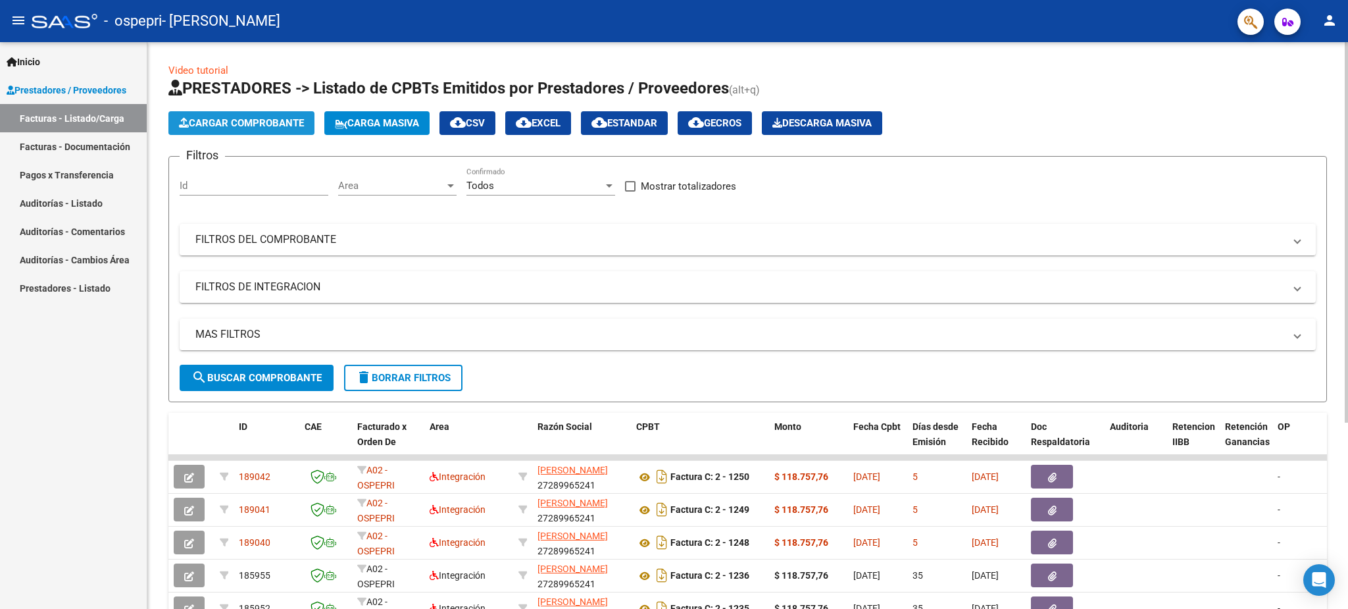
click at [253, 127] on span "Cargar Comprobante" at bounding box center [241, 123] width 125 height 12
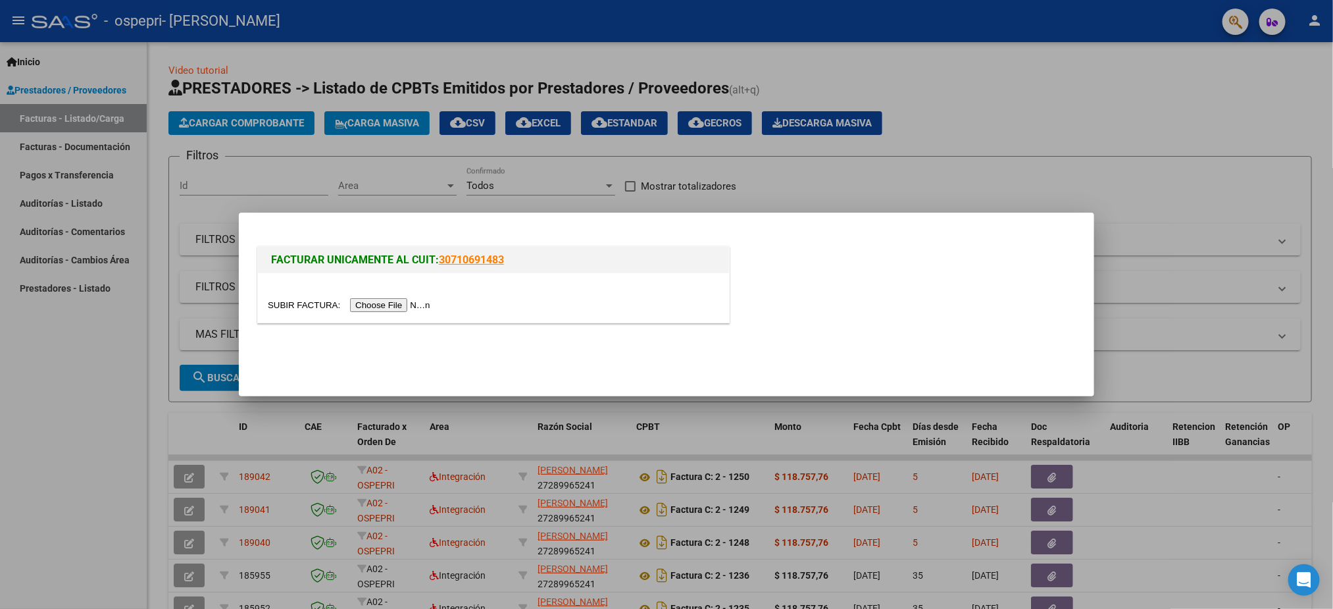
click at [382, 313] on div at bounding box center [493, 297] width 471 height 49
click at [384, 308] on input "file" at bounding box center [351, 305] width 166 height 14
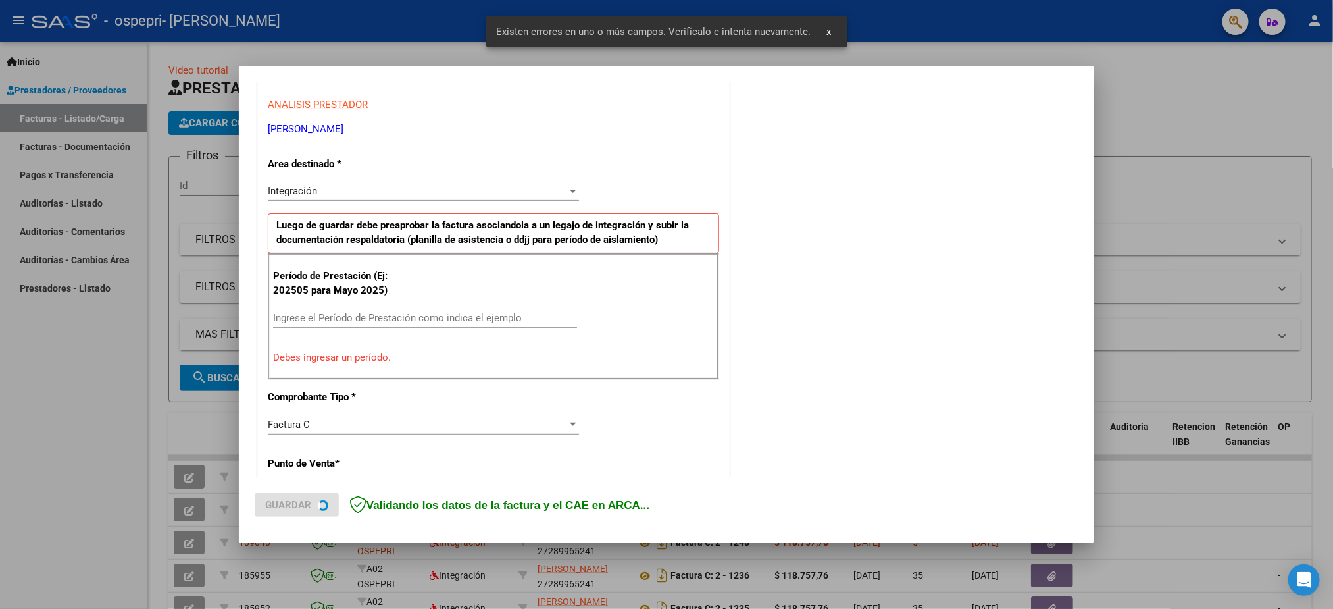
scroll to position [238, 0]
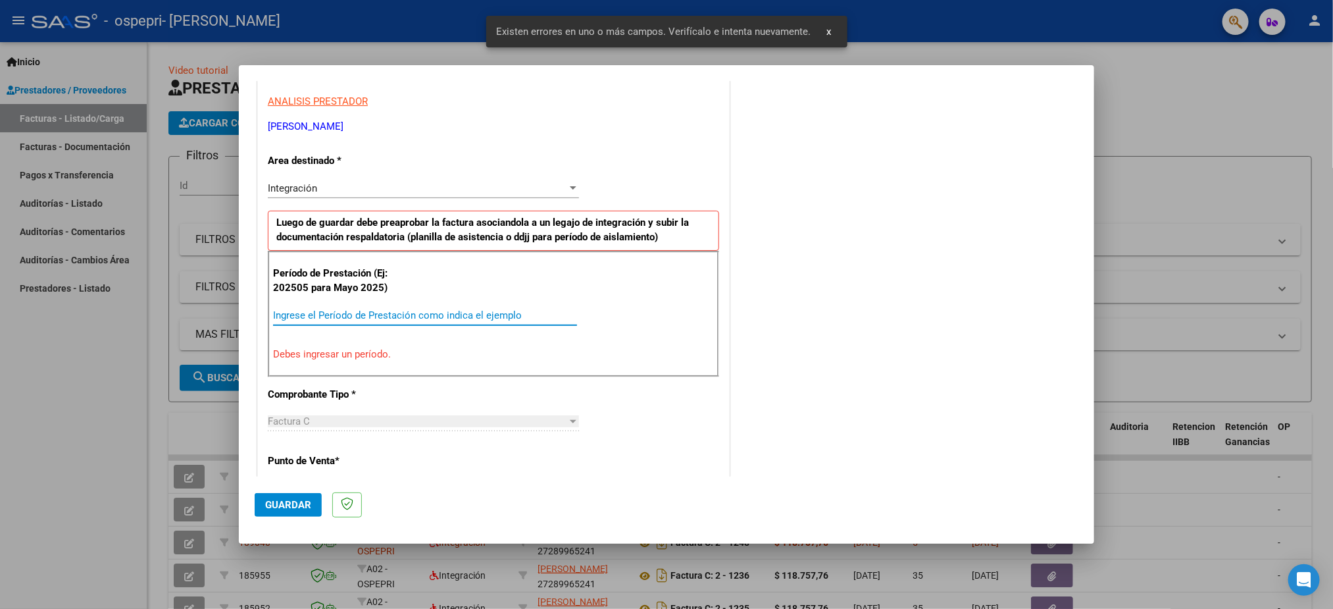
click at [401, 318] on input "Ingrese el Período de Prestación como indica el ejemplo" at bounding box center [425, 315] width 304 height 12
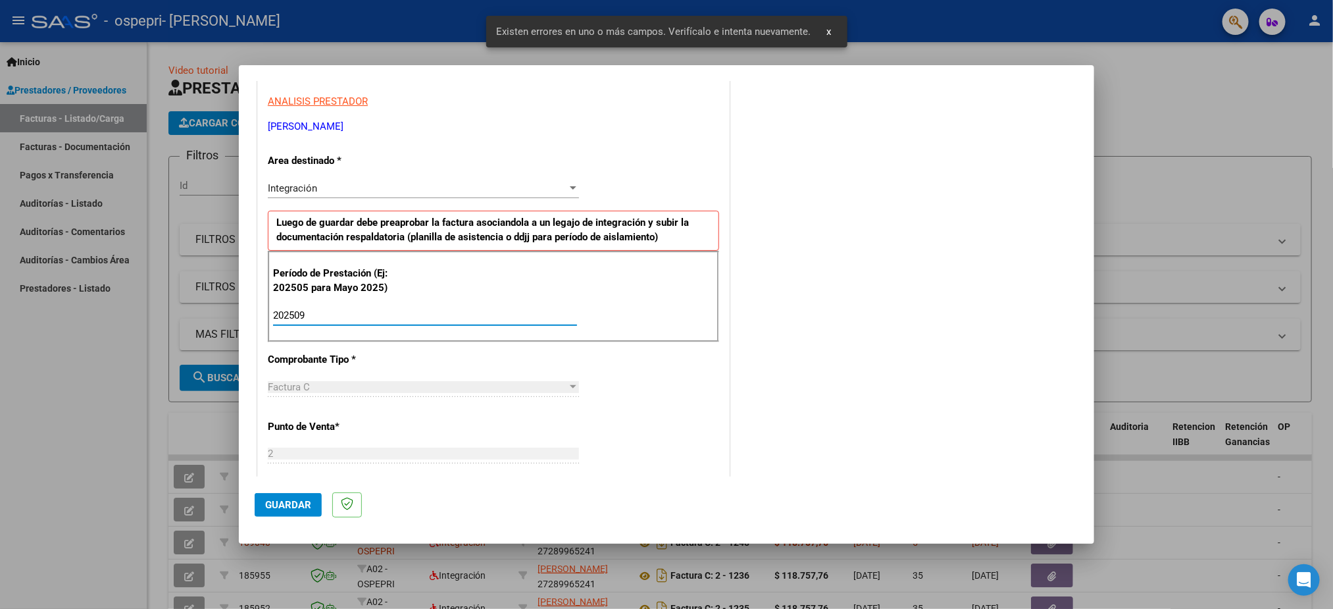
type input "202509"
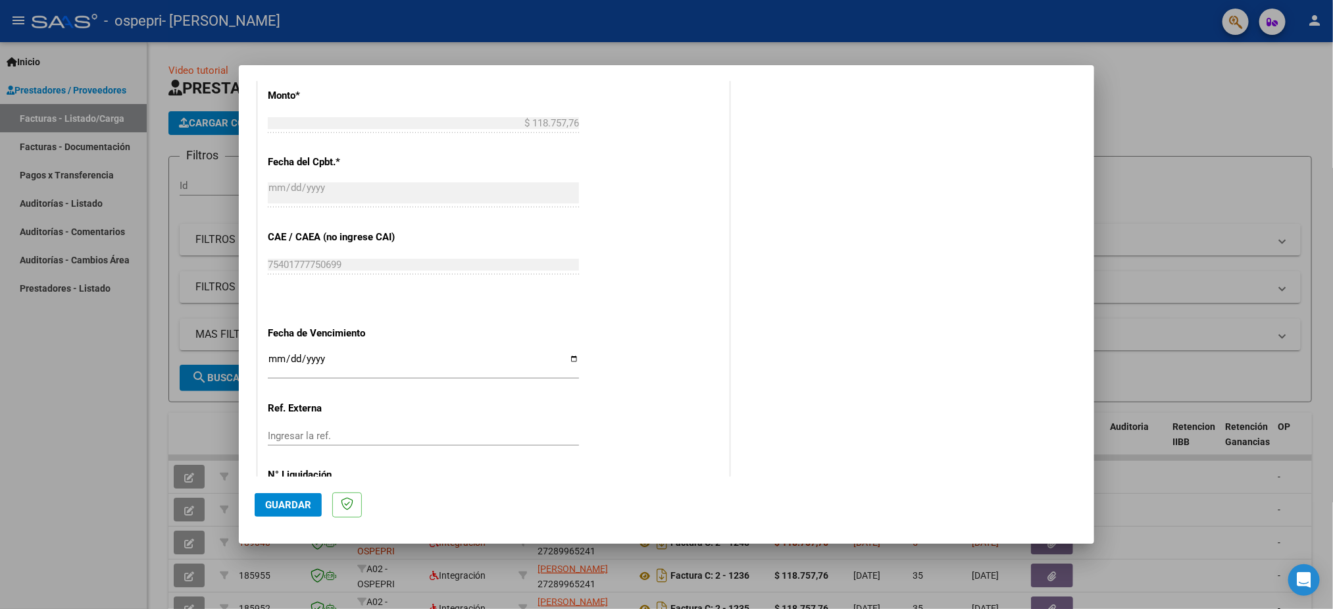
scroll to position [766, 0]
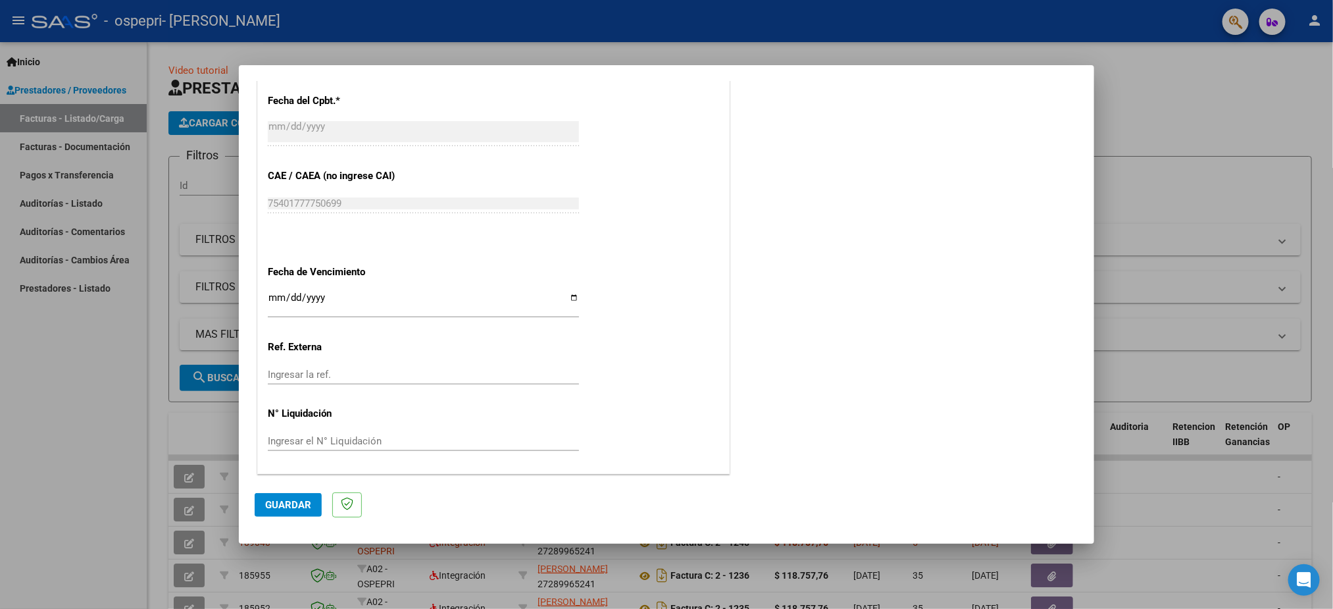
click at [273, 294] on input "Ingresar la fecha" at bounding box center [423, 302] width 311 height 21
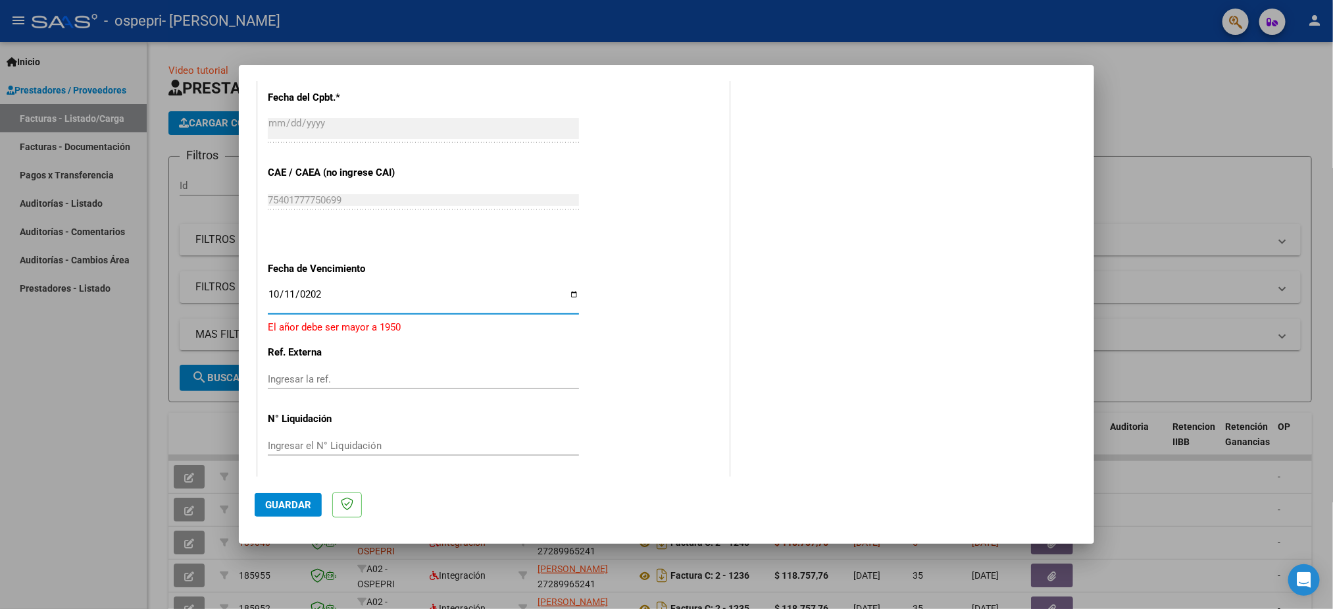
type input "[DATE]"
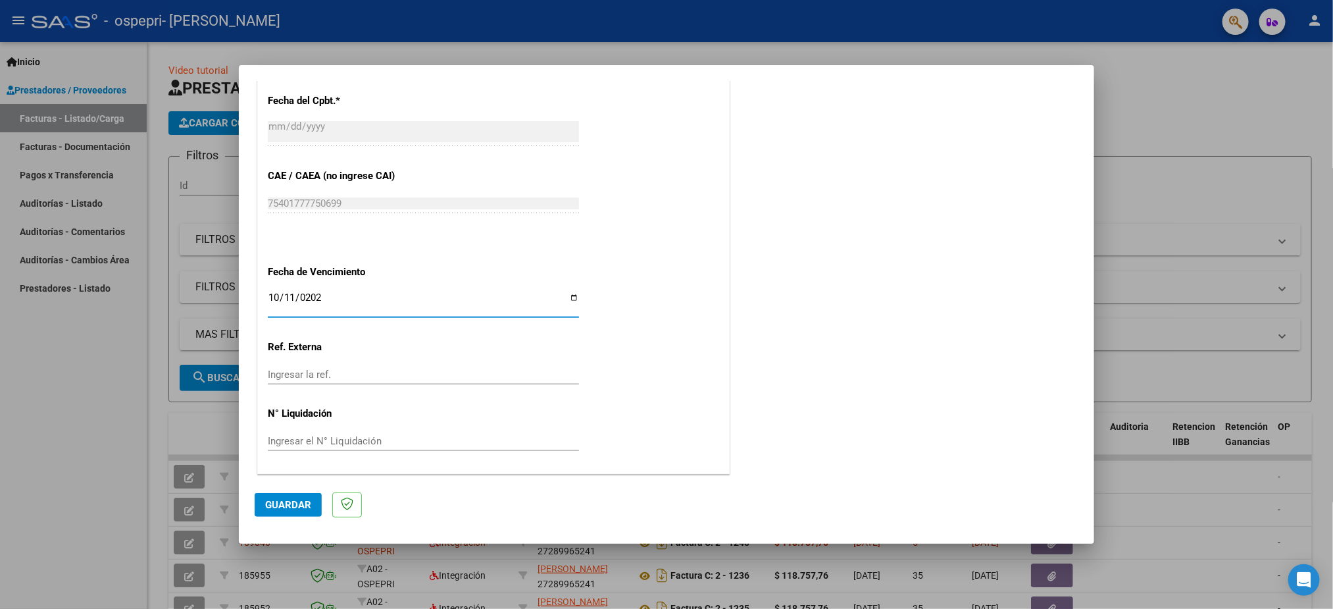
click at [307, 512] on button "Guardar" at bounding box center [288, 505] width 67 height 24
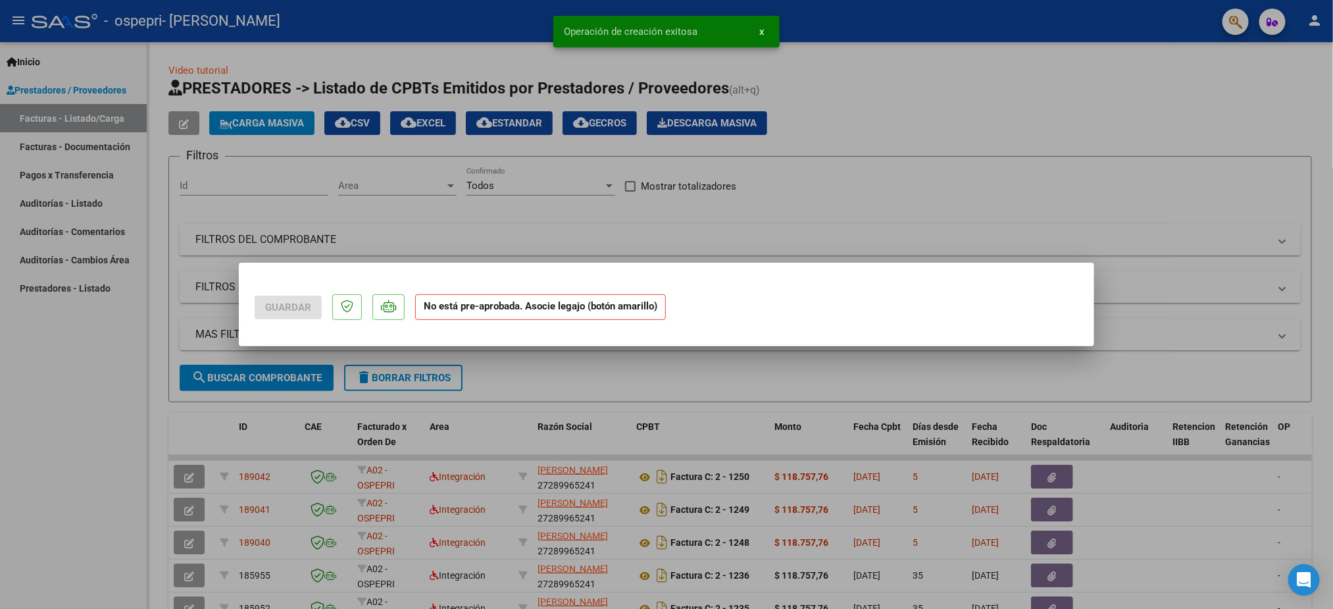
scroll to position [0, 0]
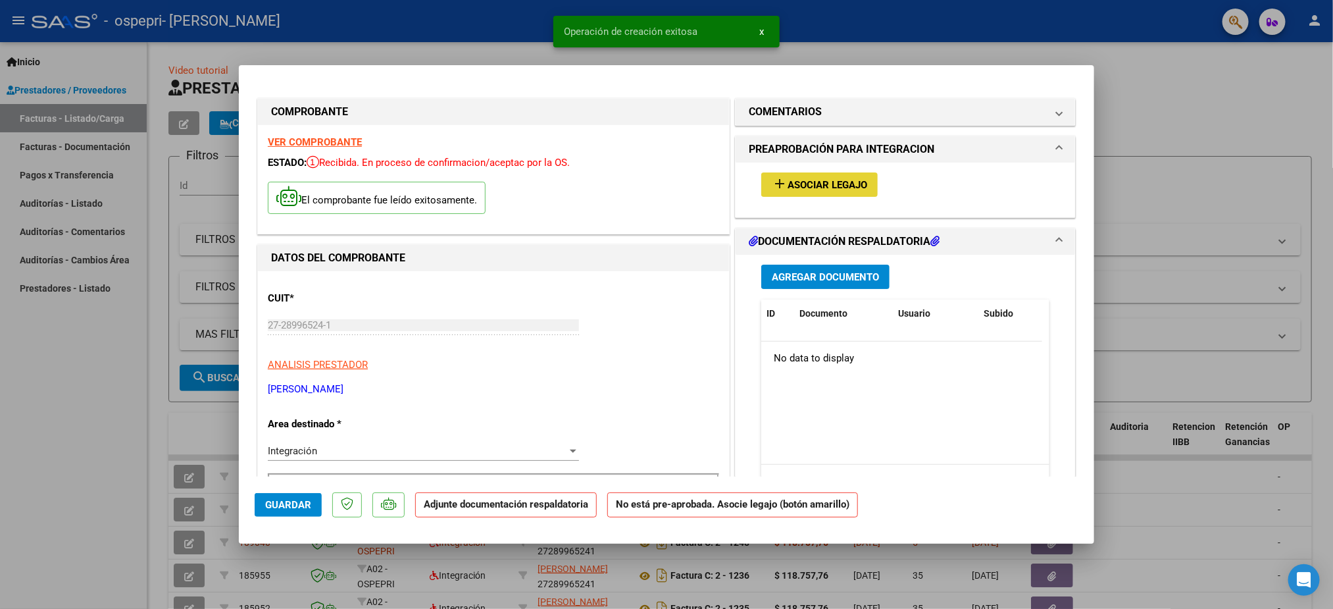
click at [806, 188] on span "Asociar Legajo" at bounding box center [828, 185] width 80 height 12
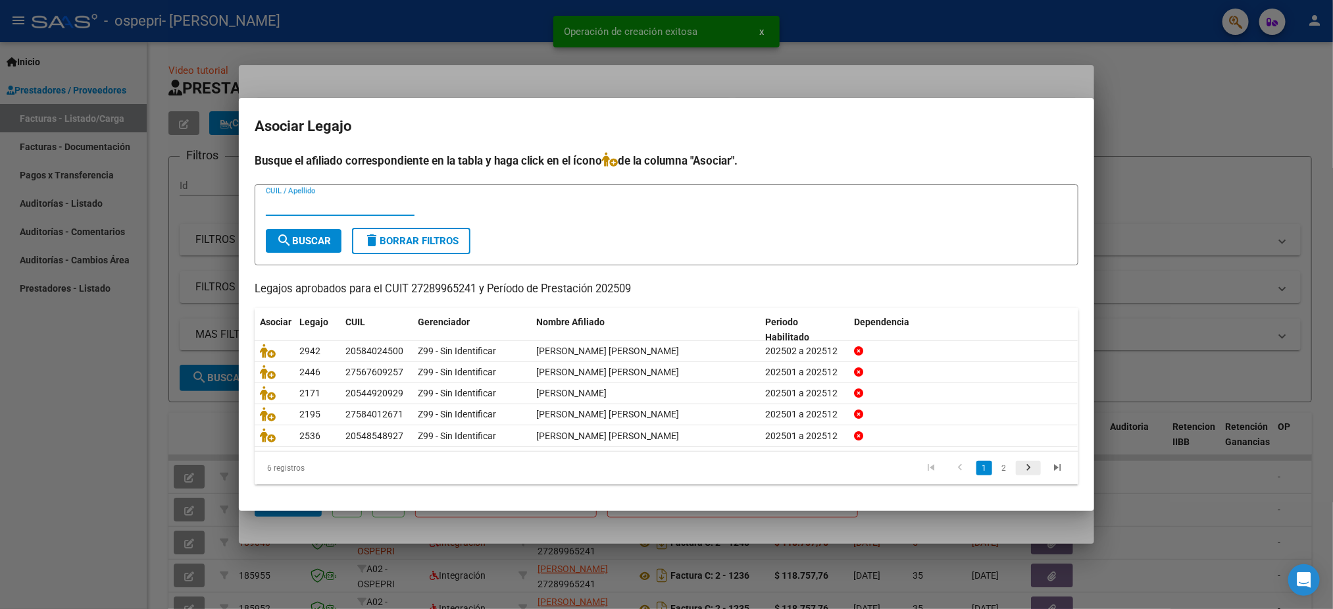
click at [1026, 467] on icon "go to next page" at bounding box center [1028, 469] width 17 height 16
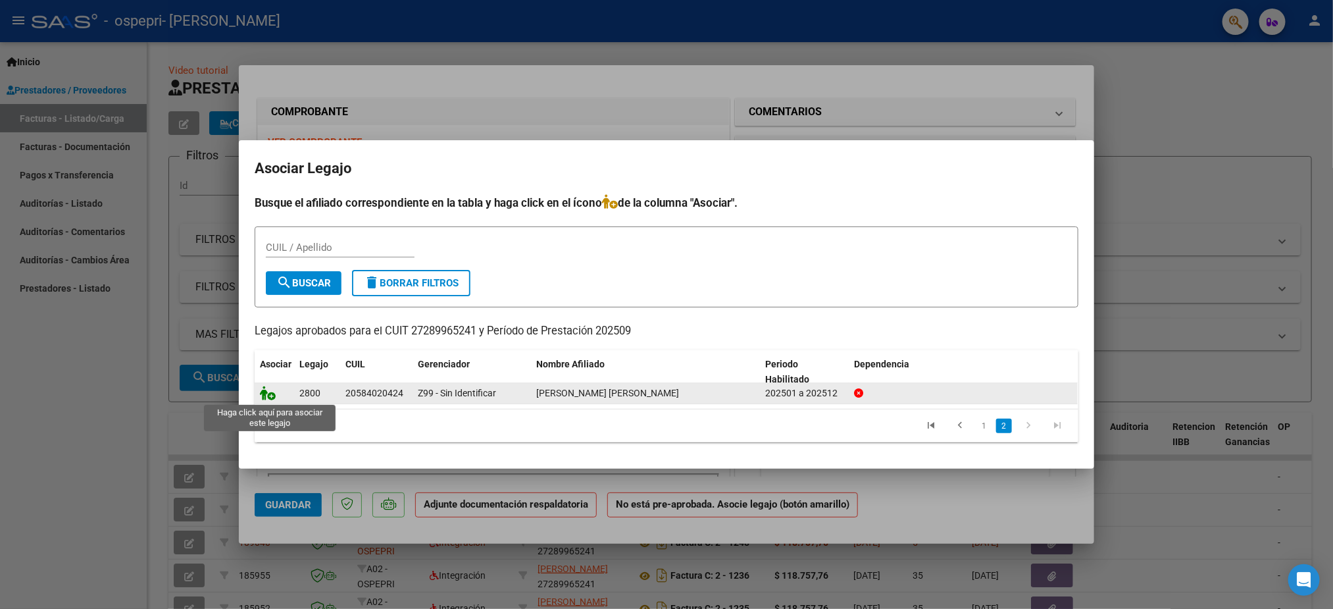
click at [267, 397] on icon at bounding box center [268, 393] width 16 height 14
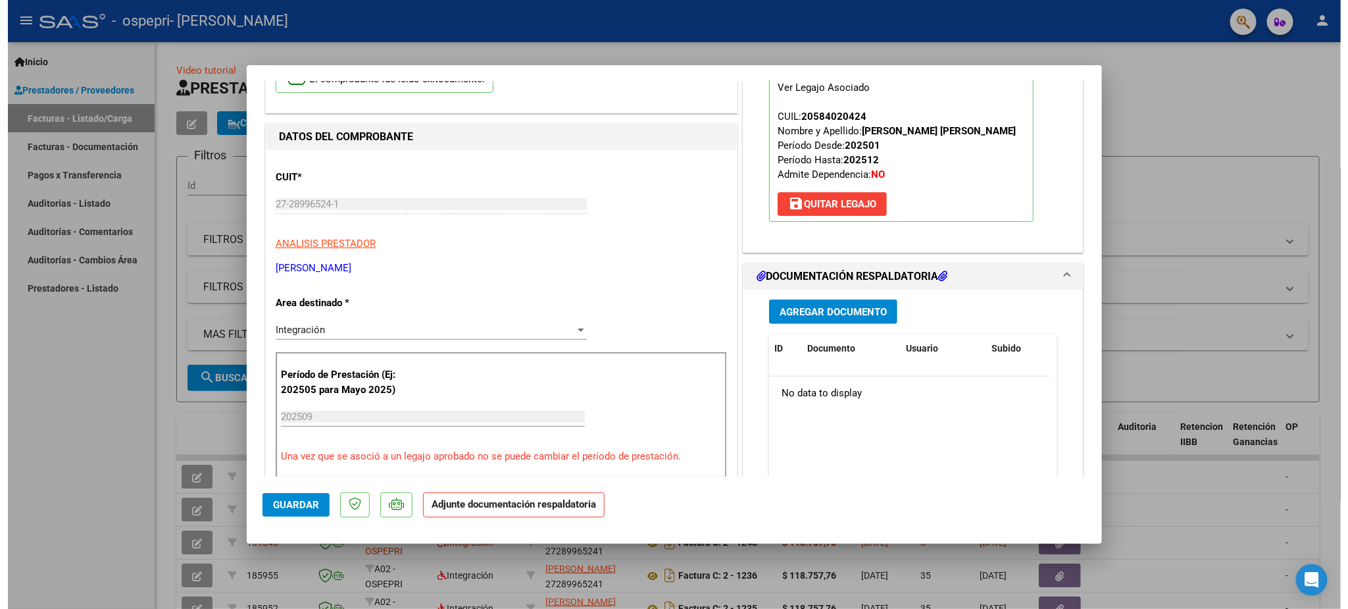
scroll to position [99, 0]
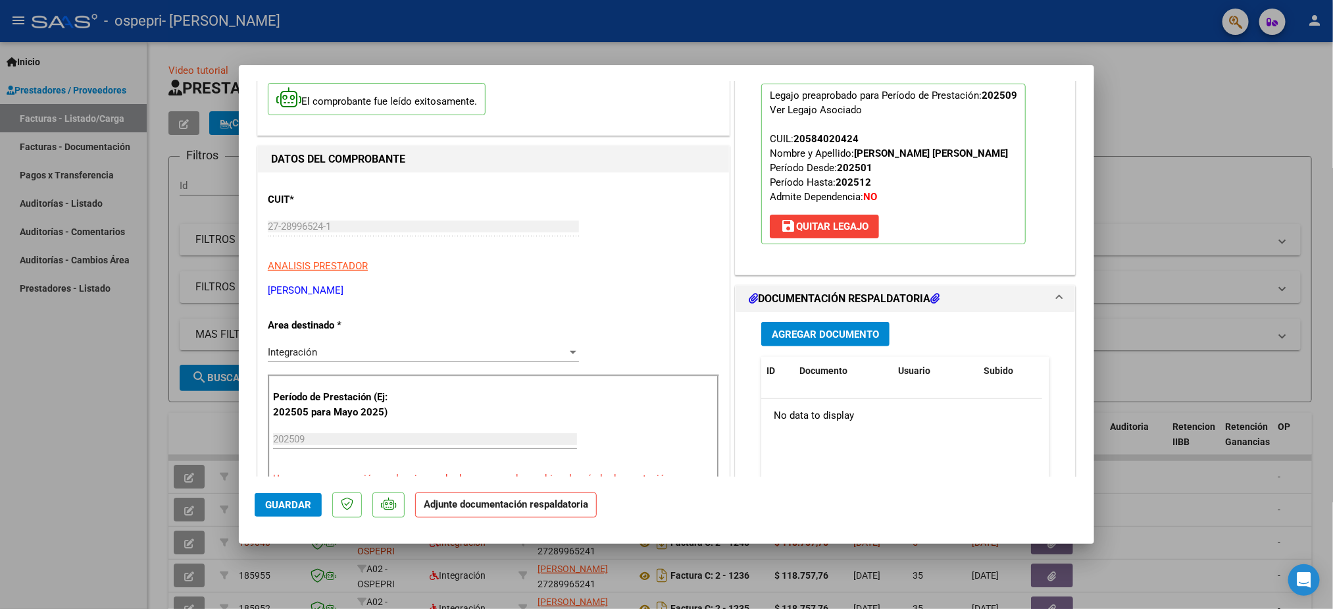
click at [287, 513] on button "Guardar" at bounding box center [288, 505] width 67 height 24
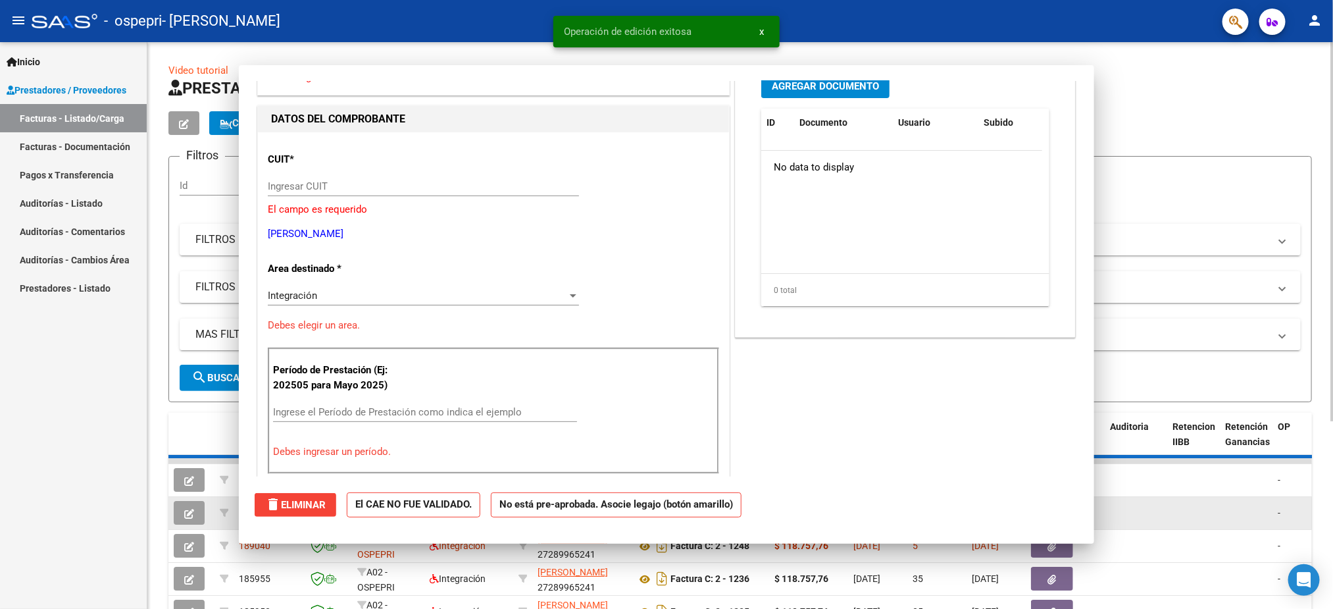
scroll to position [0, 0]
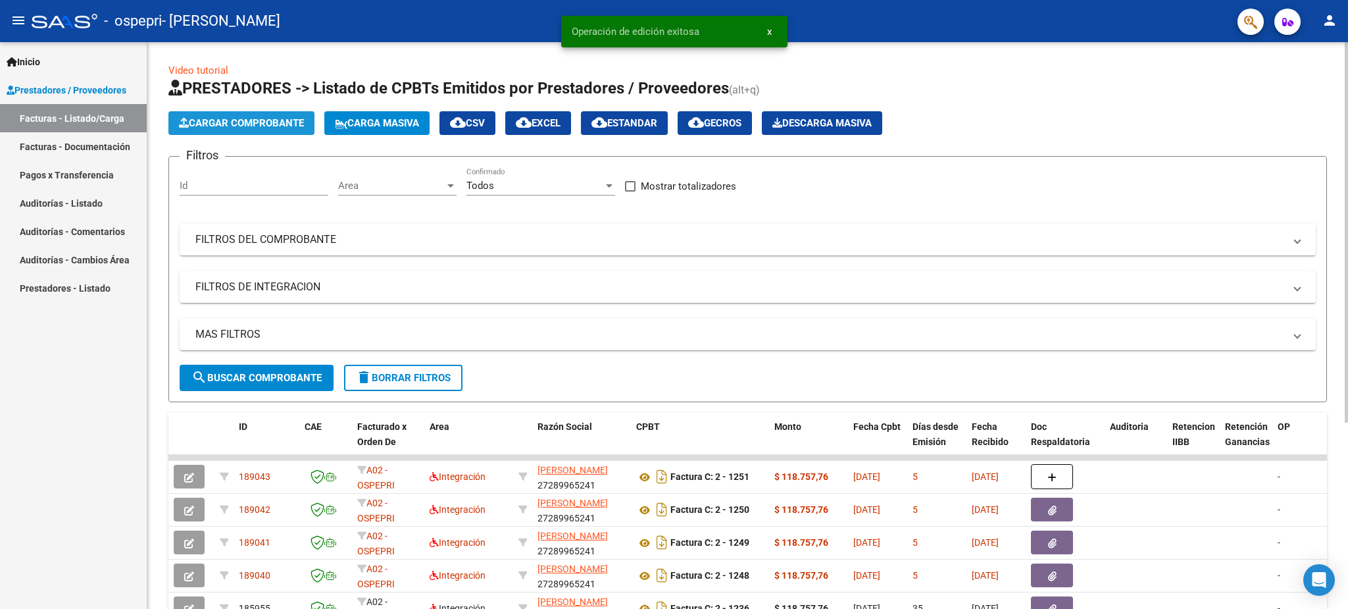
click at [263, 122] on span "Cargar Comprobante" at bounding box center [241, 123] width 125 height 12
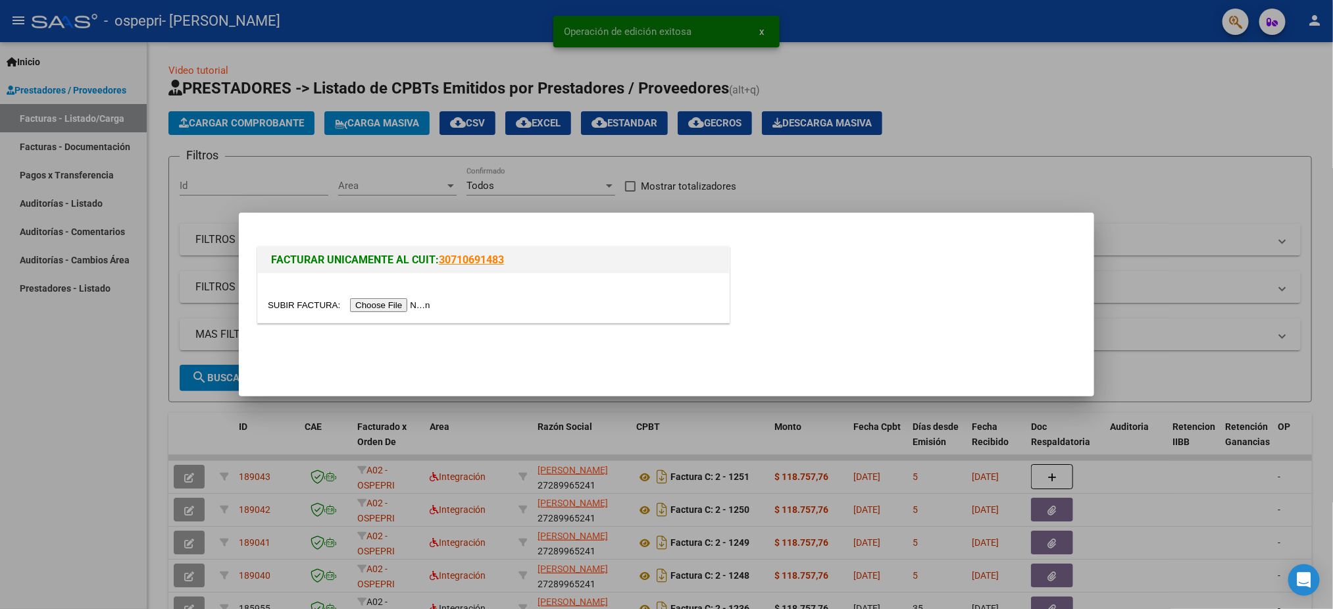
click at [373, 306] on input "file" at bounding box center [351, 305] width 166 height 14
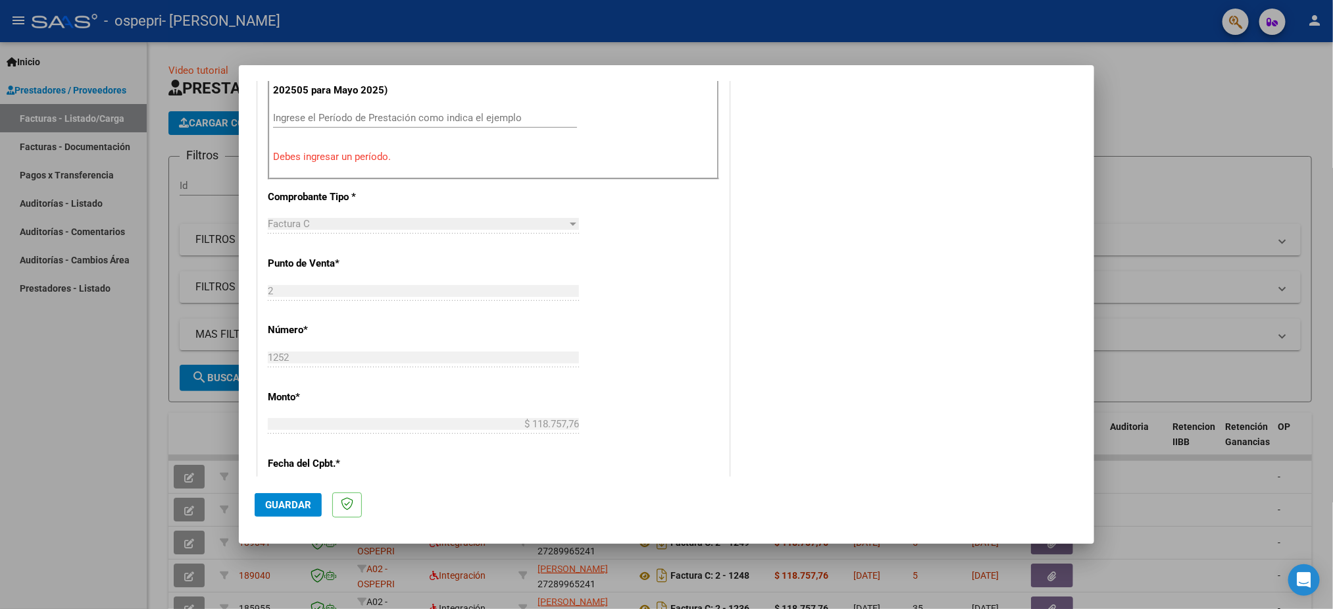
scroll to position [336, 0]
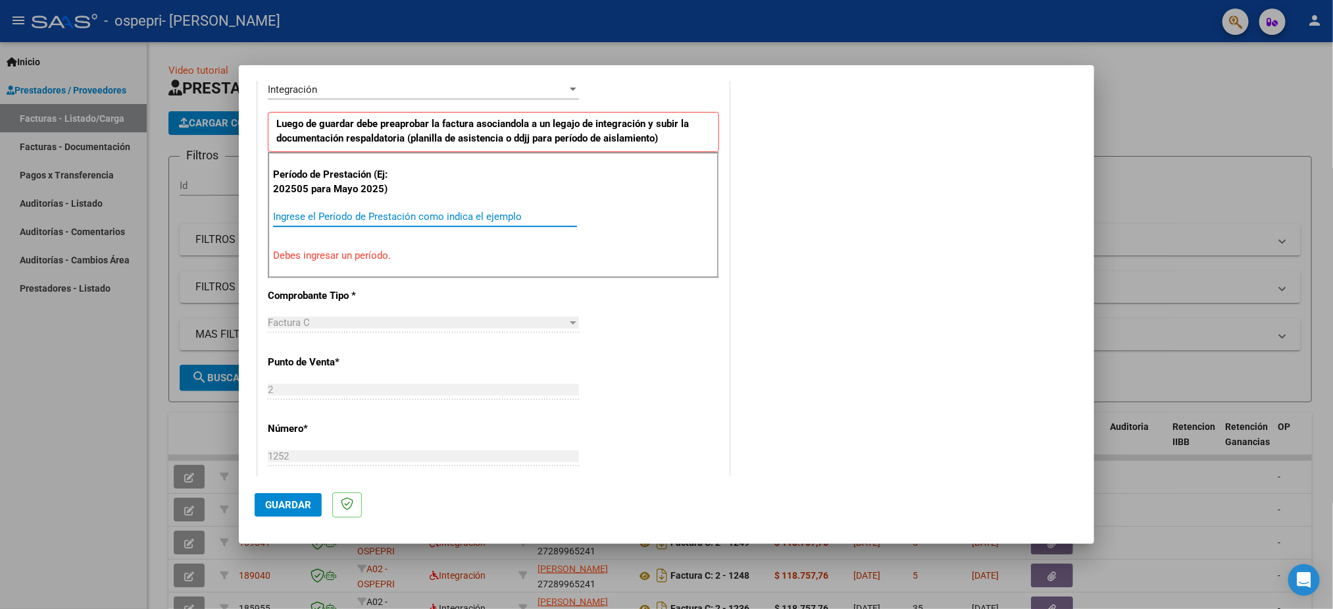
click at [350, 214] on input "Ingrese el Período de Prestación como indica el ejemplo" at bounding box center [425, 217] width 304 height 12
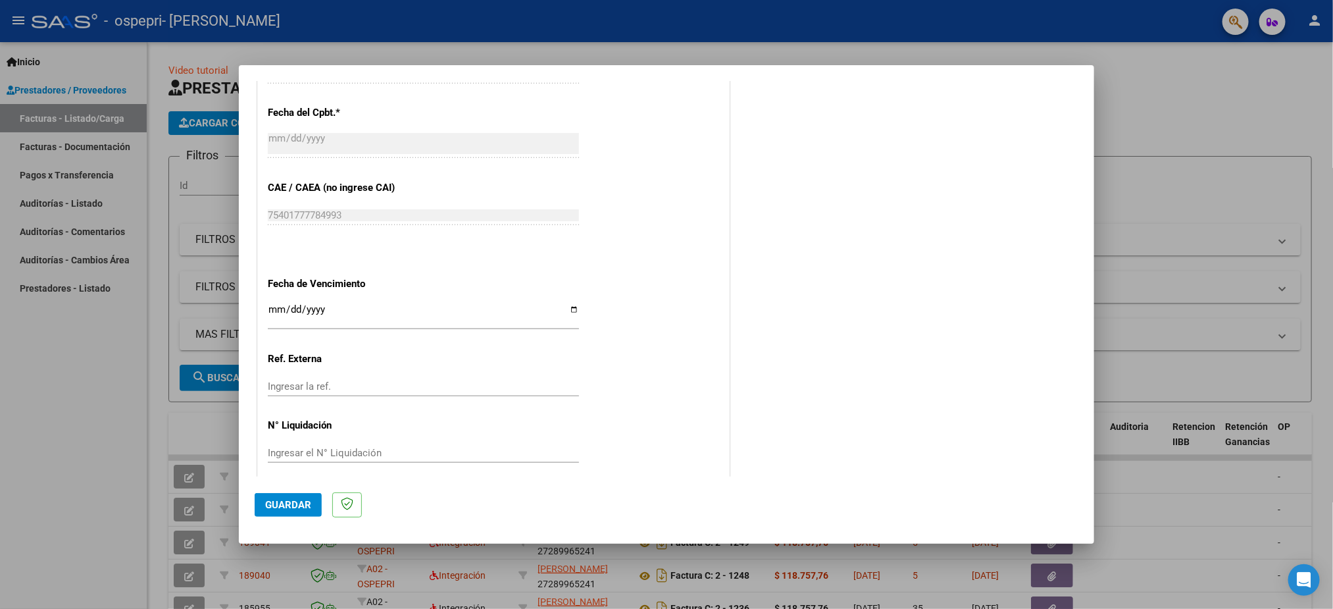
scroll to position [766, 0]
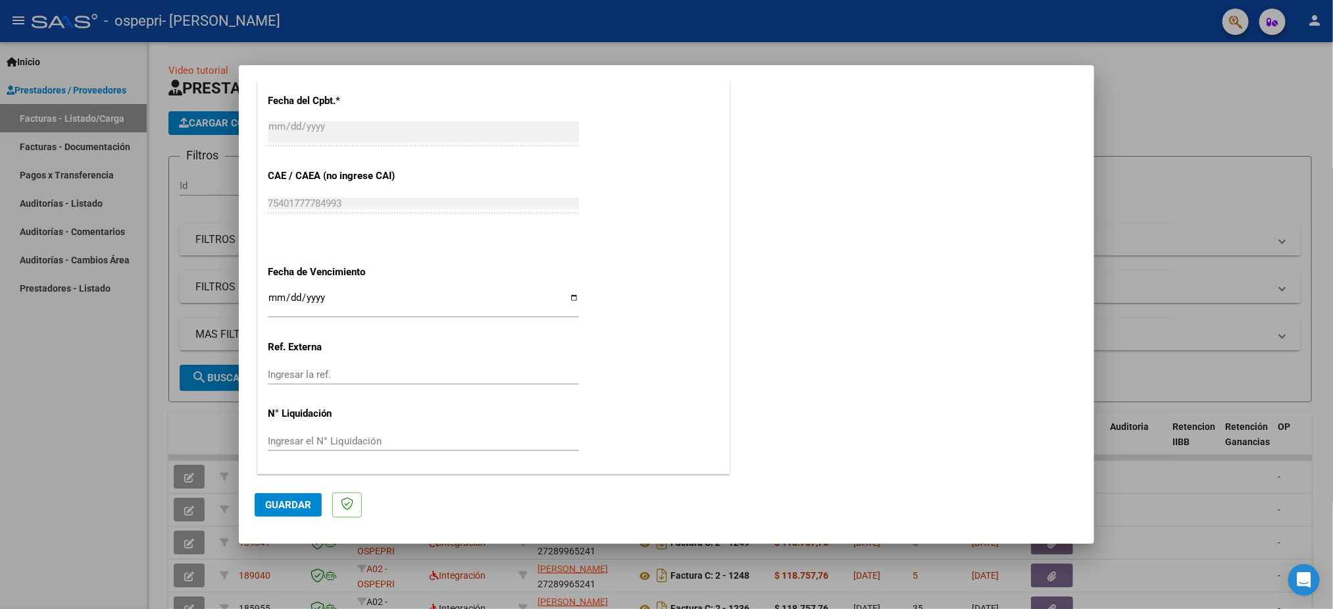
type input "202509"
click at [269, 301] on input "Ingresar la fecha" at bounding box center [423, 302] width 311 height 21
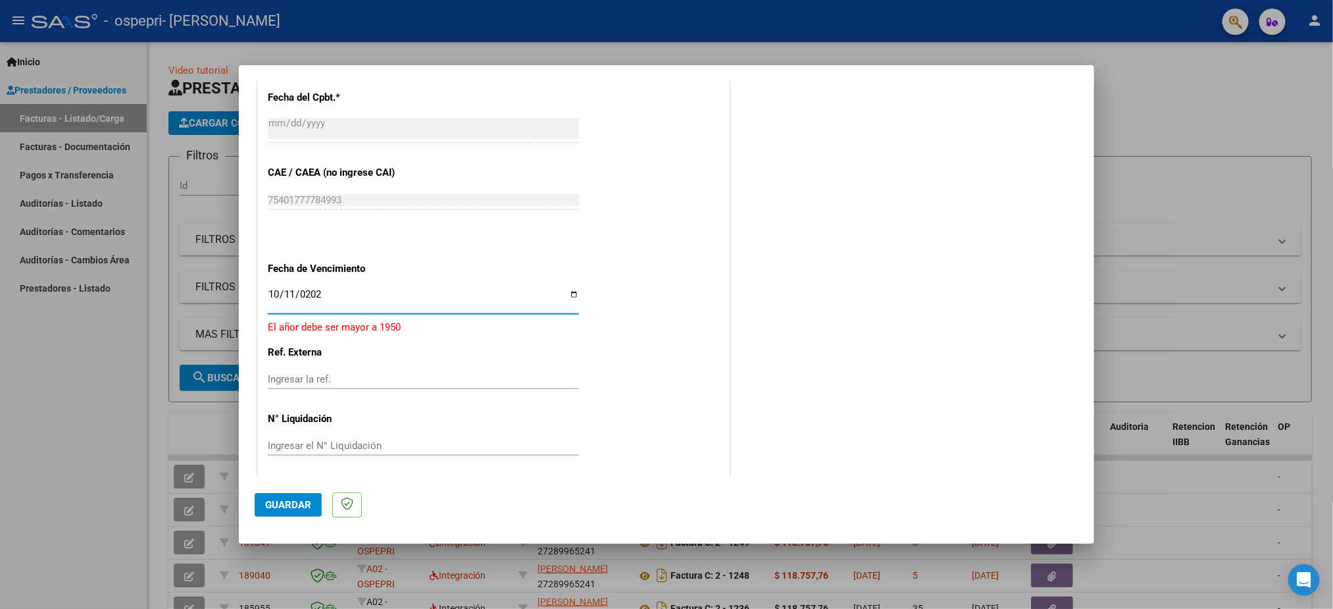
type input "[DATE]"
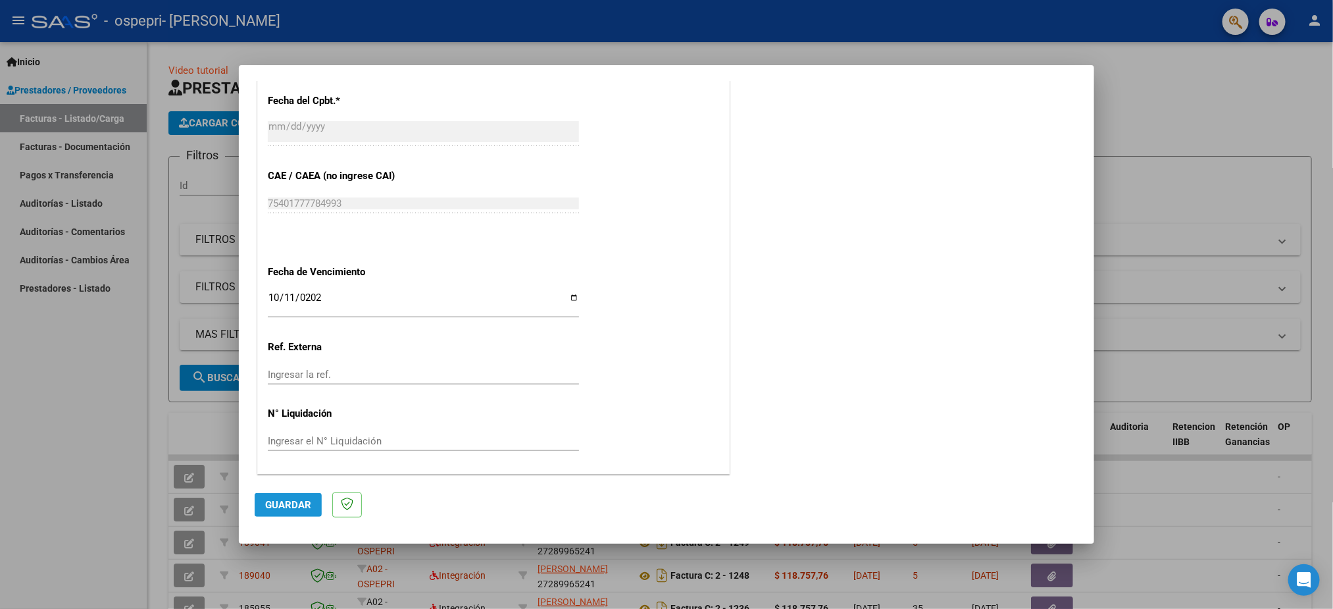
click at [293, 509] on span "Guardar" at bounding box center [288, 505] width 46 height 12
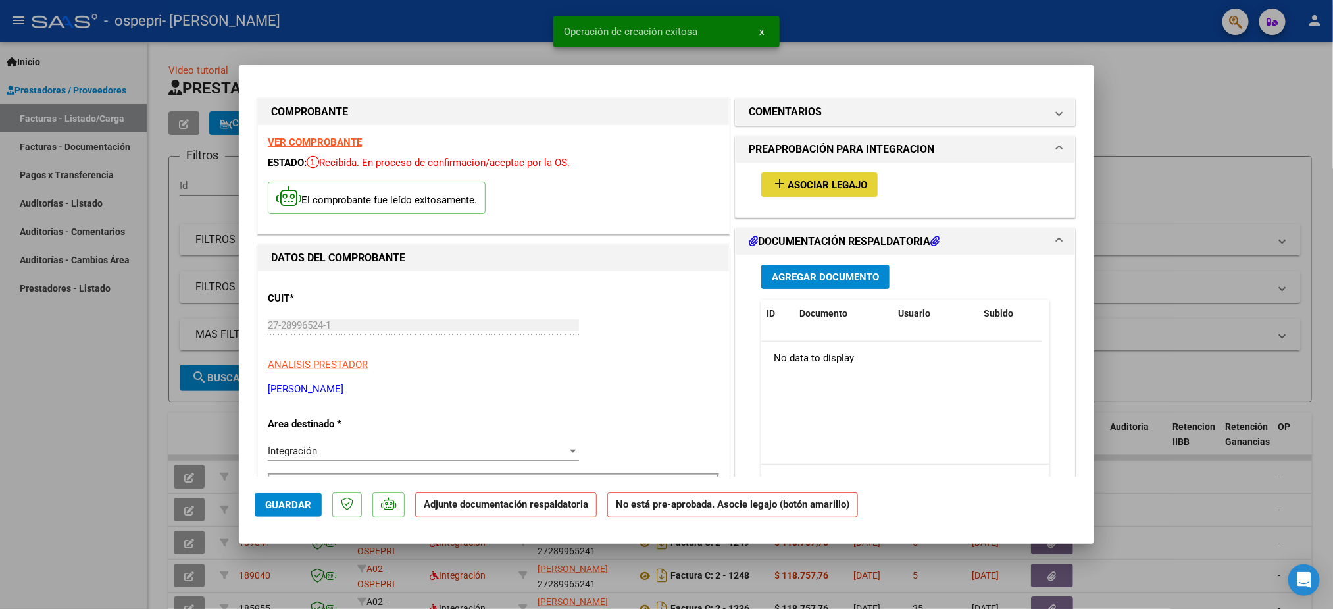
click at [814, 176] on button "add Asociar Legajo" at bounding box center [819, 184] width 116 height 24
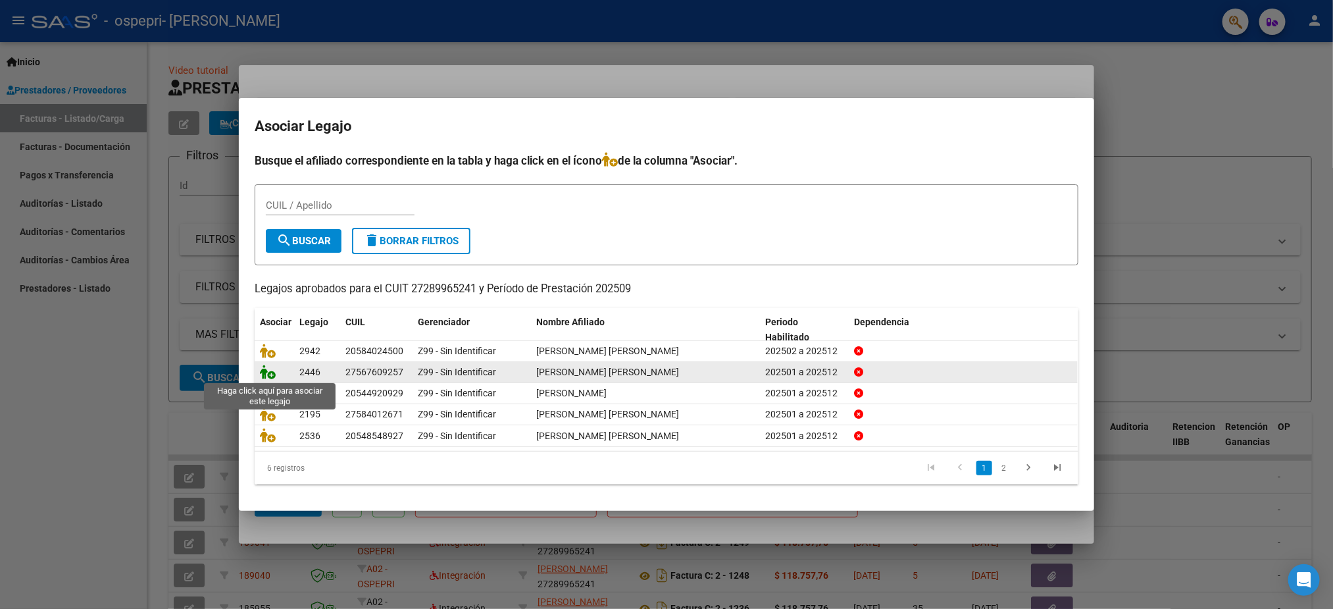
click at [270, 377] on icon at bounding box center [268, 372] width 16 height 14
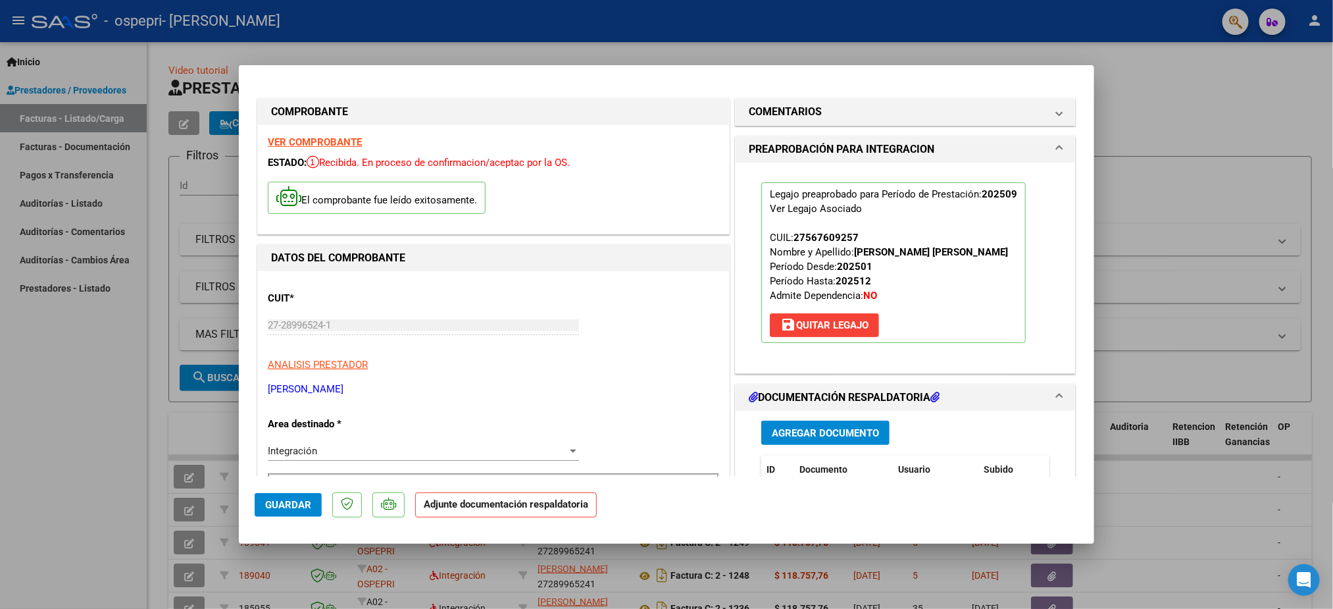
scroll to position [99, 0]
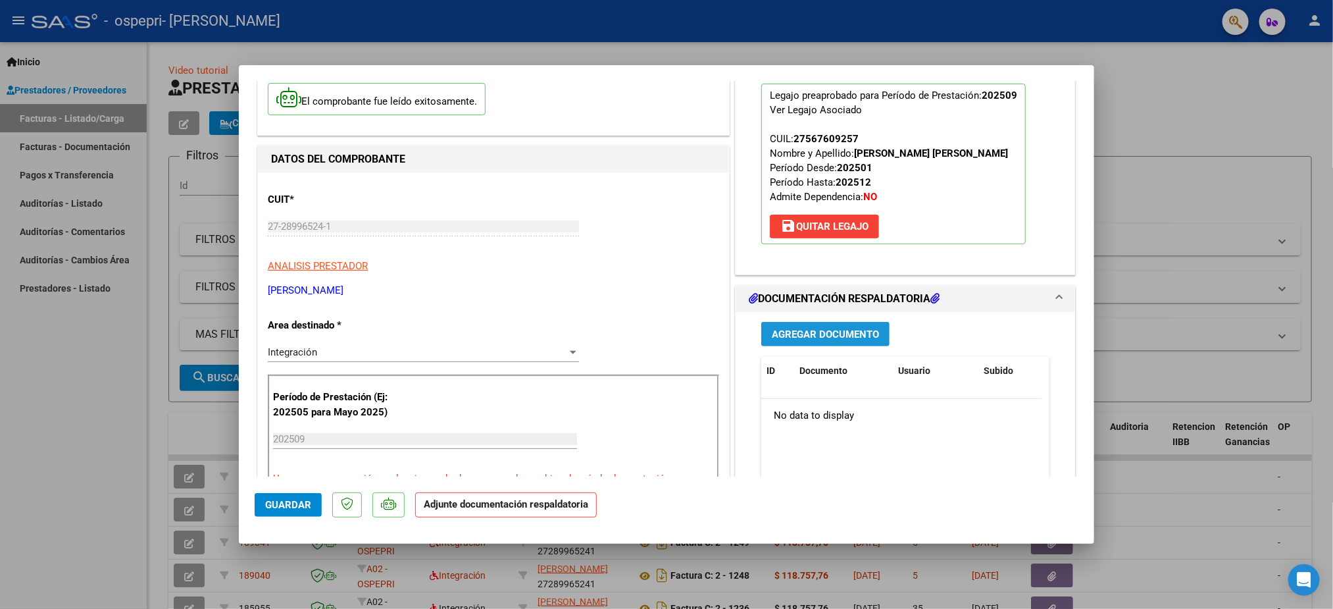
click at [847, 342] on button "Agregar Documento" at bounding box center [825, 334] width 128 height 24
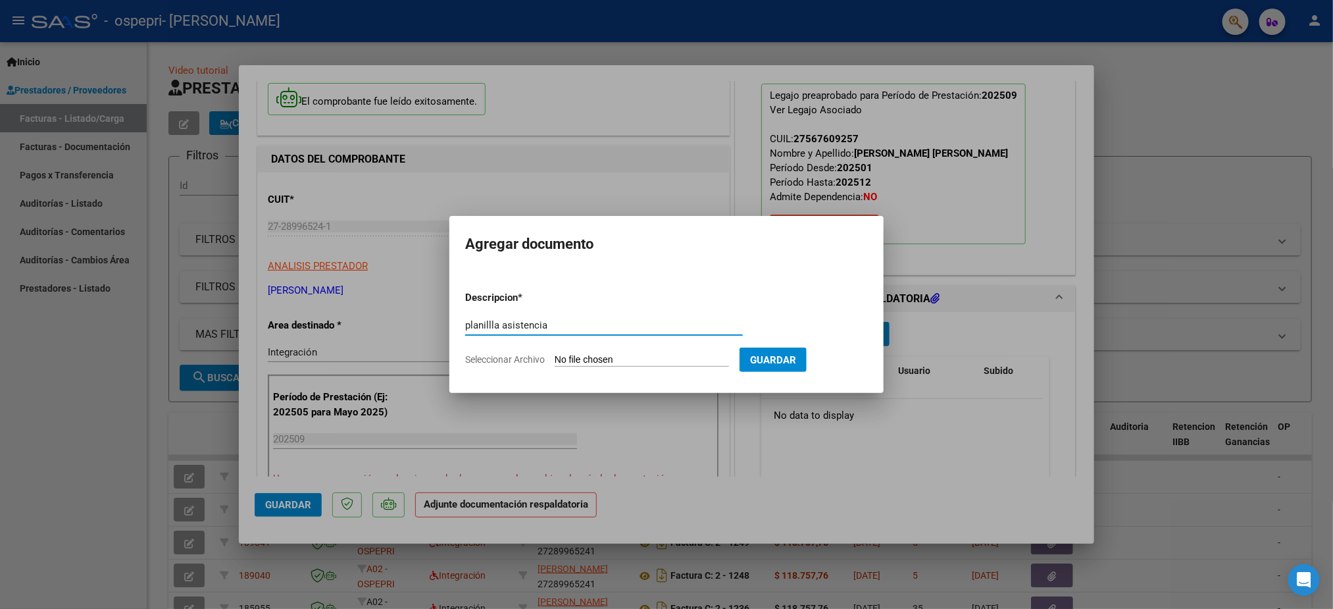
type input "planillla asistencia"
click at [624, 349] on form "Descripcion * planillla asistencia Escriba aquí una descripcion Seleccionar Arc…" at bounding box center [666, 328] width 403 height 96
click at [620, 358] on input "Seleccionar Archivo" at bounding box center [642, 360] width 174 height 13
type input "C:\fakepath\WhatsApp Image [DATE] 13.45.57.jpeg"
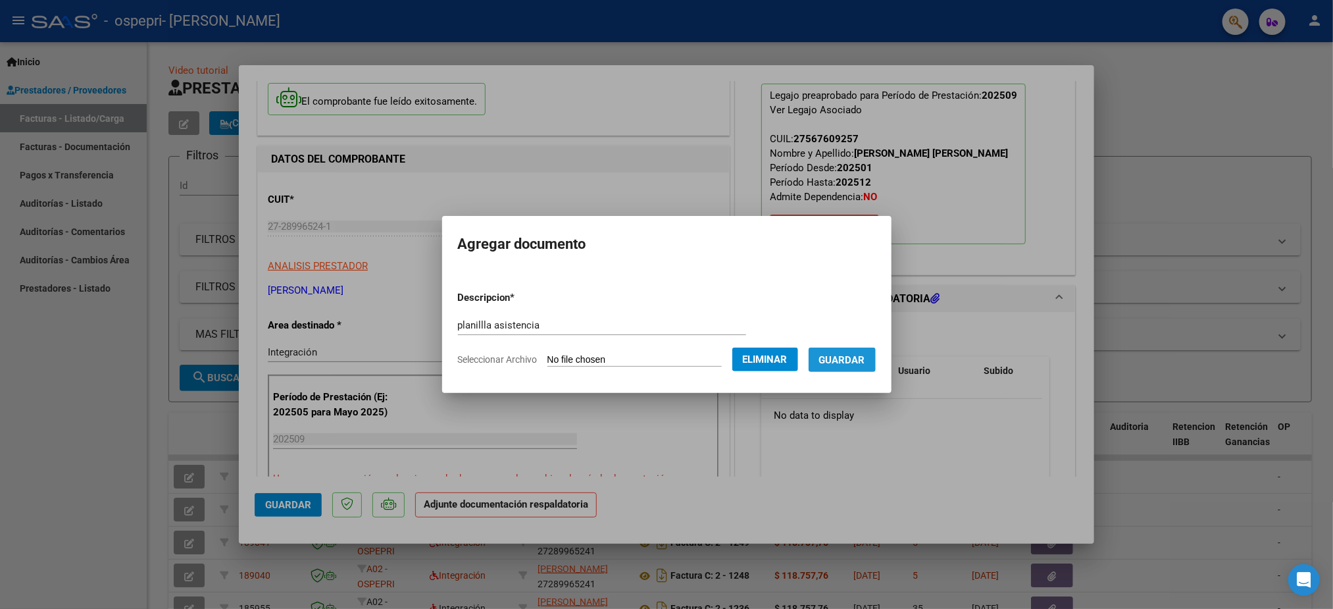
click at [859, 359] on span "Guardar" at bounding box center [842, 360] width 46 height 12
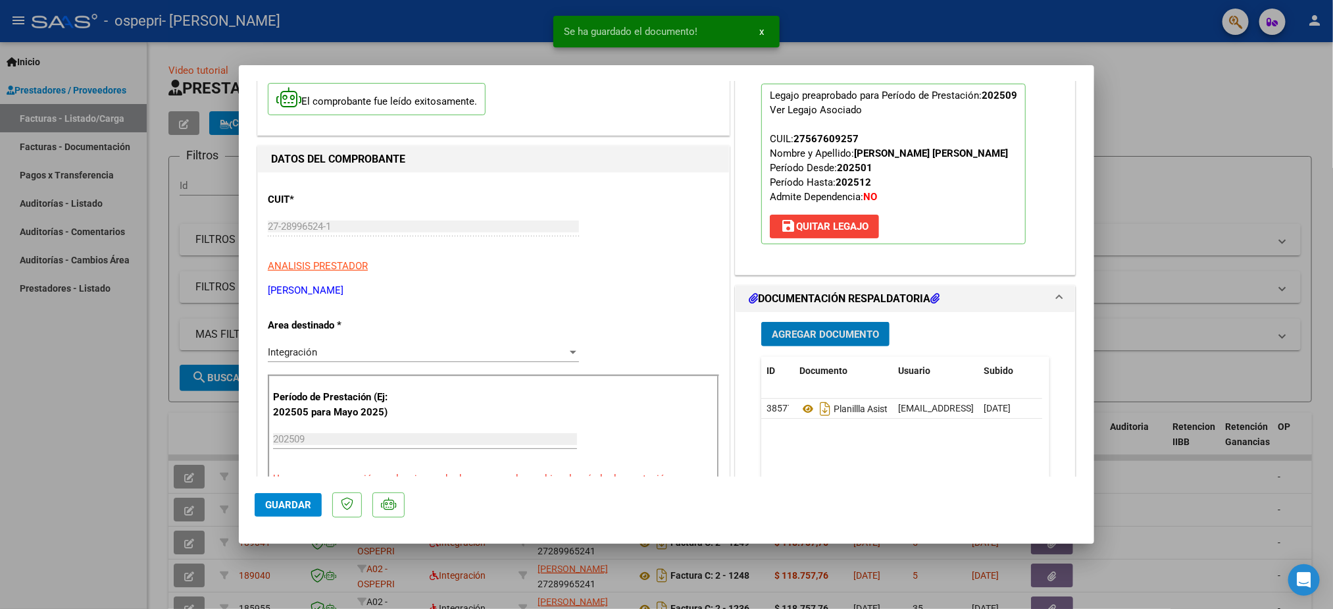
click at [286, 502] on span "Guardar" at bounding box center [288, 505] width 46 height 12
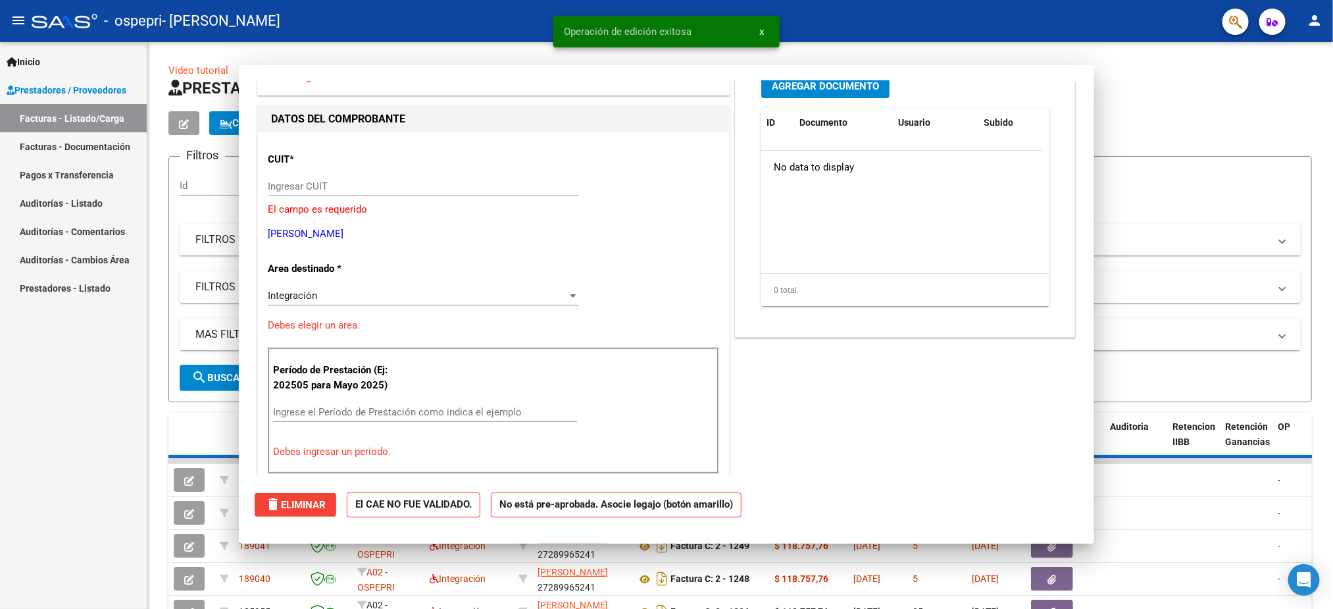
scroll to position [0, 0]
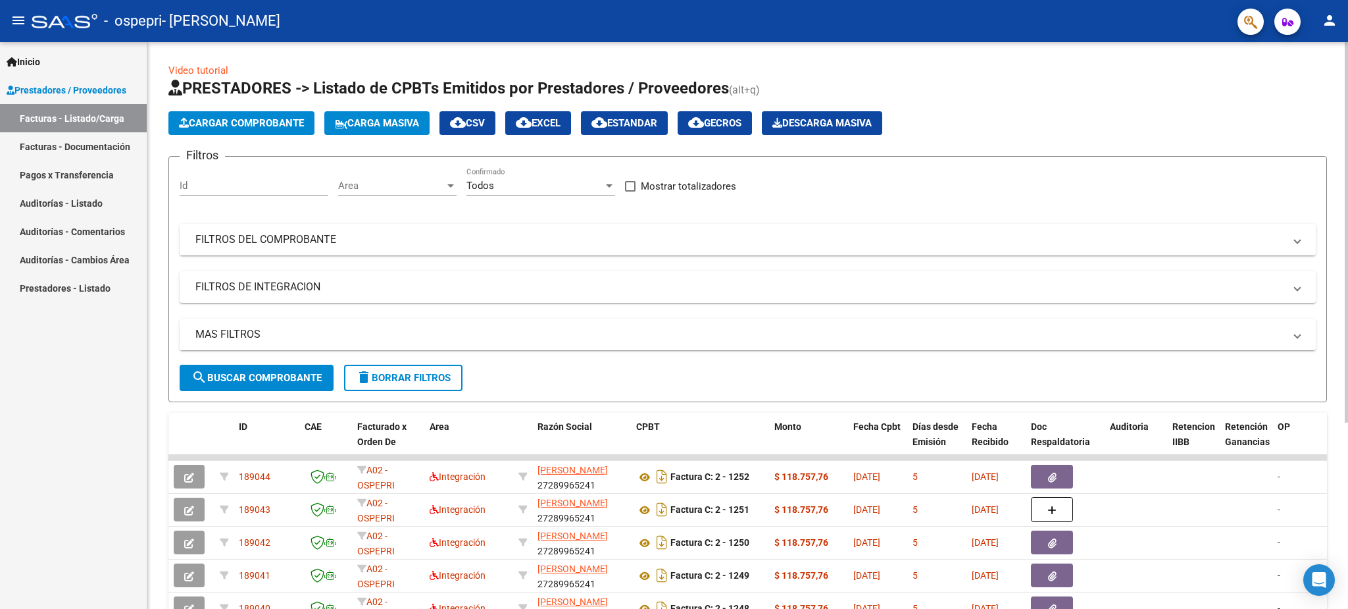
click at [285, 124] on span "Cargar Comprobante" at bounding box center [241, 123] width 125 height 12
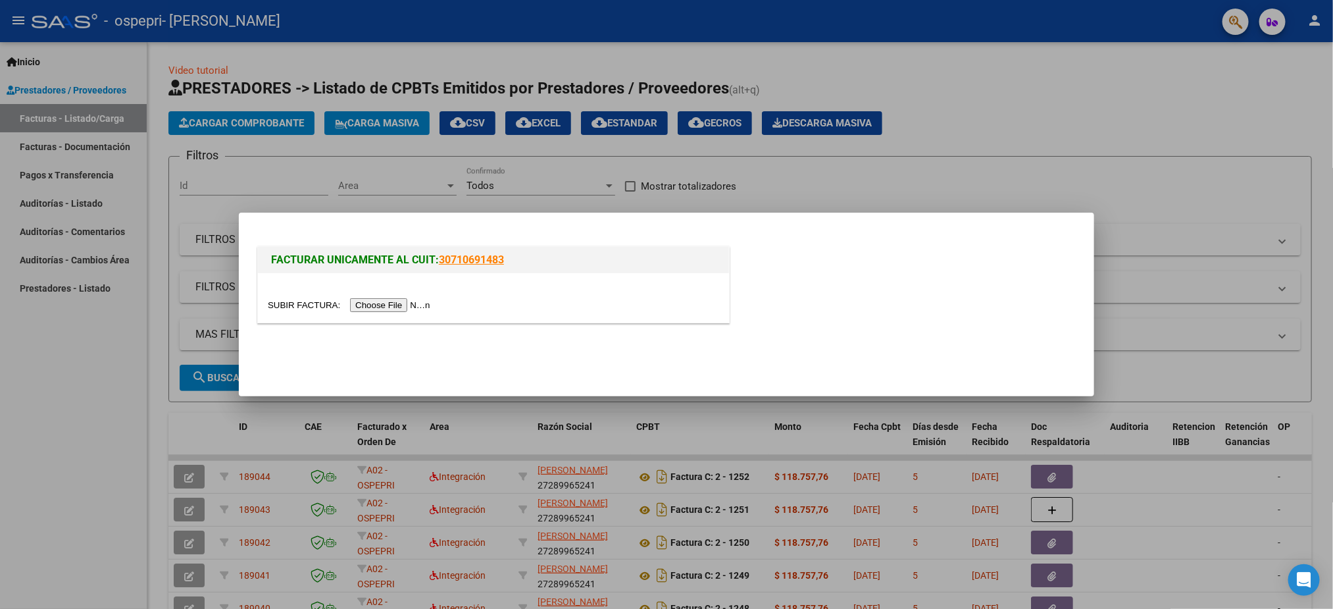
click at [399, 298] on div at bounding box center [493, 304] width 451 height 15
click at [397, 304] on input "file" at bounding box center [351, 305] width 166 height 14
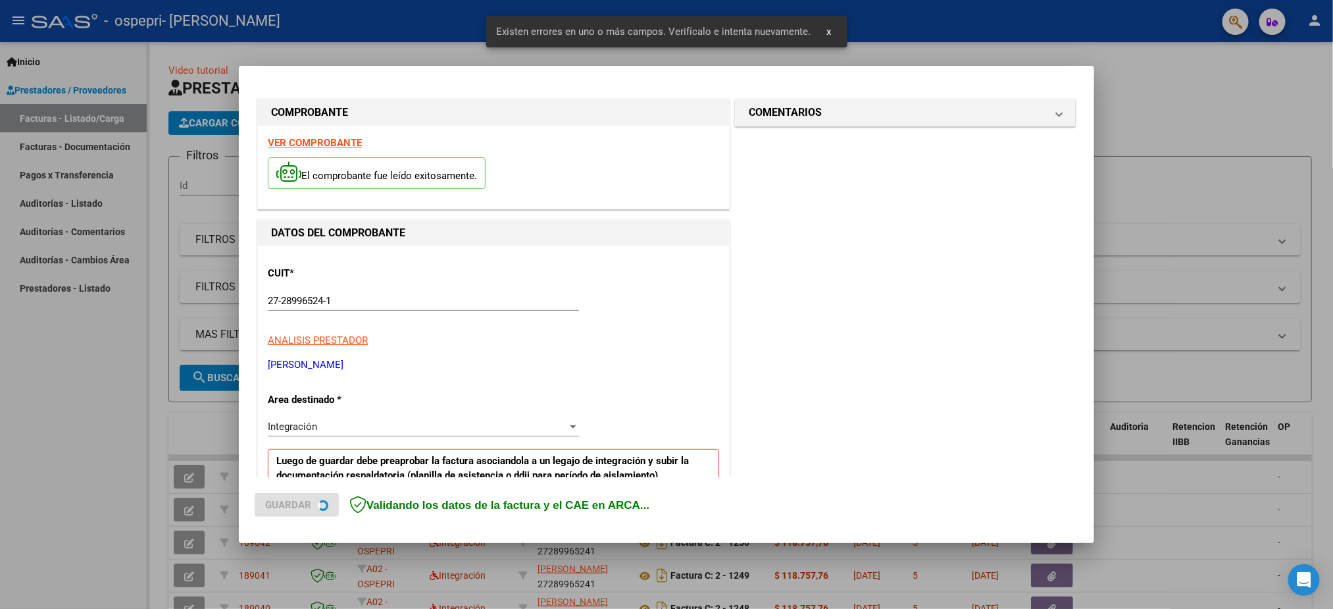
scroll to position [238, 0]
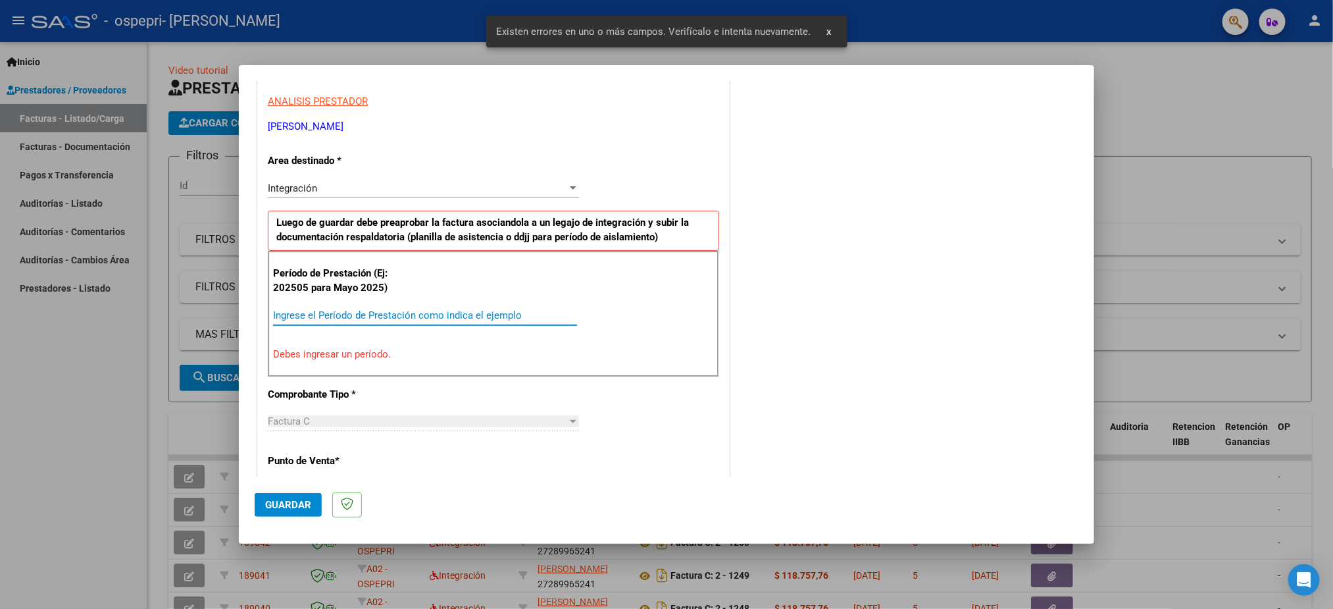
click at [367, 316] on input "Ingrese el Período de Prestación como indica el ejemplo" at bounding box center [425, 315] width 304 height 12
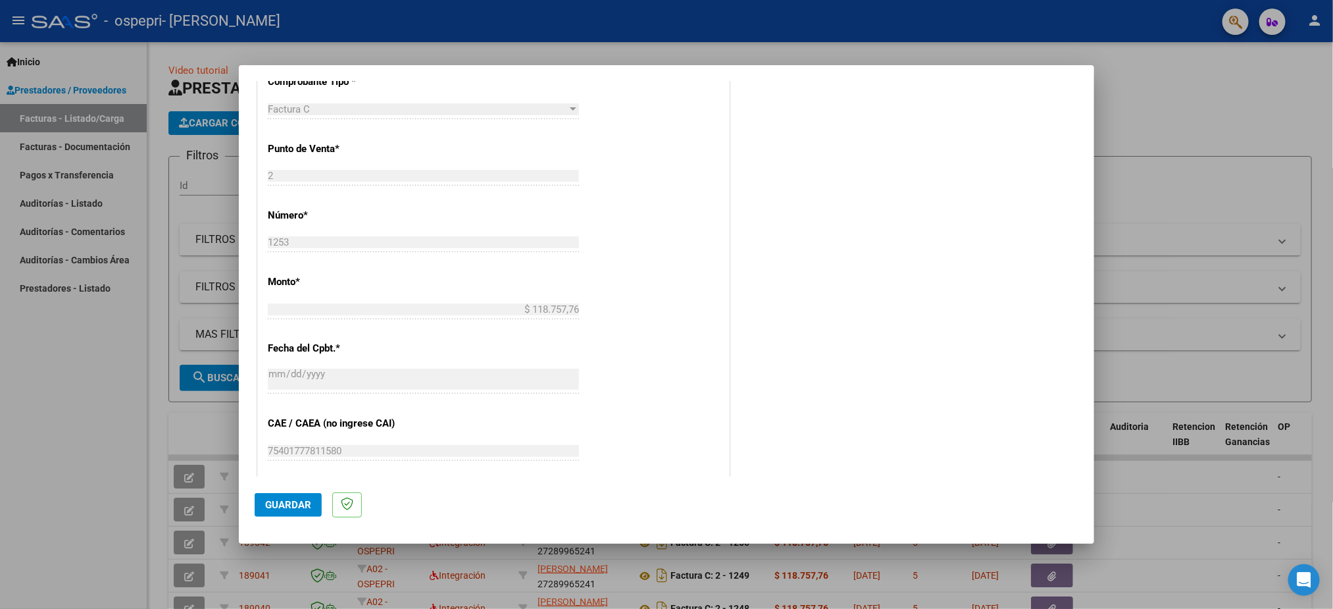
scroll to position [632, 0]
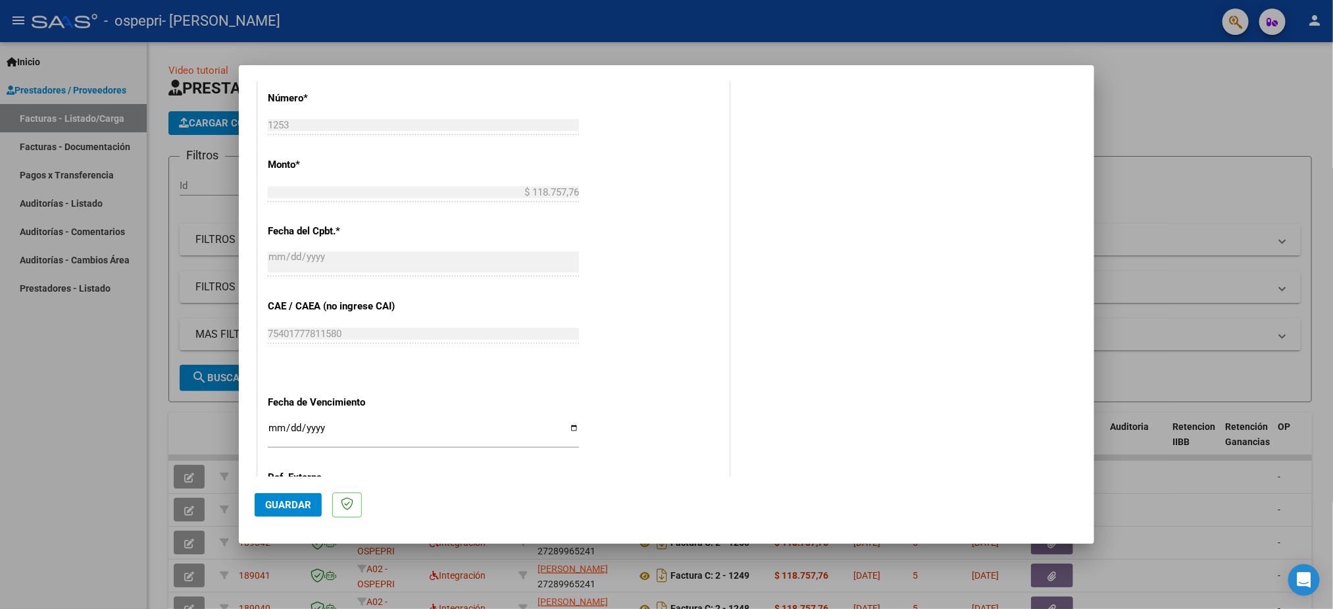
type input "202509"
click at [272, 430] on input "Ingresar la fecha" at bounding box center [423, 432] width 311 height 21
click at [288, 423] on div "[DATE] Ingresar la fecha" at bounding box center [423, 434] width 311 height 28
click at [292, 429] on input "[DATE]" at bounding box center [423, 432] width 311 height 21
type input "[DATE]"
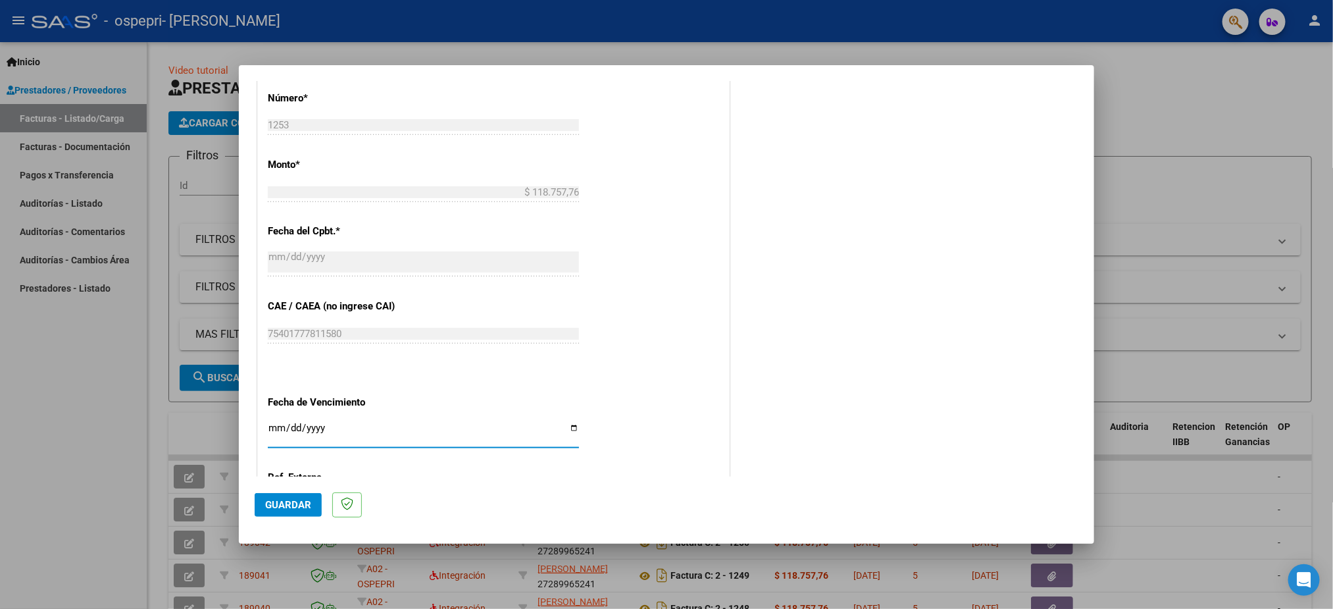
type input "[DATE]"
click at [302, 508] on span "Guardar" at bounding box center [288, 505] width 46 height 12
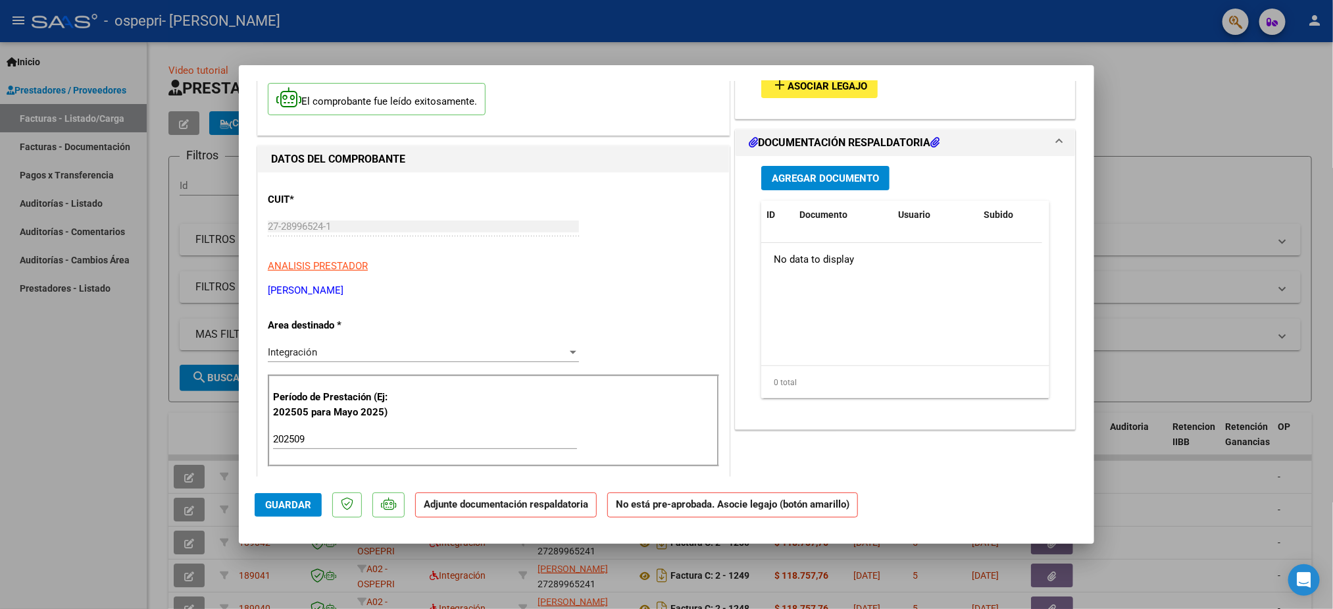
scroll to position [0, 0]
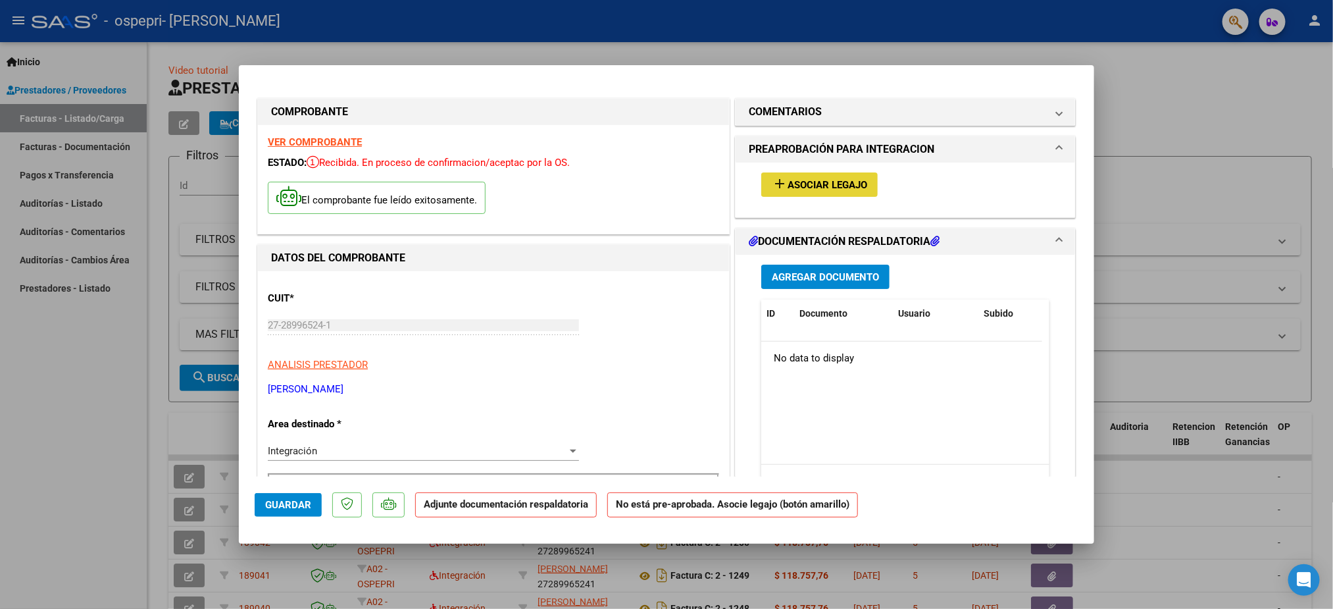
click at [790, 174] on button "add Asociar Legajo" at bounding box center [819, 184] width 116 height 24
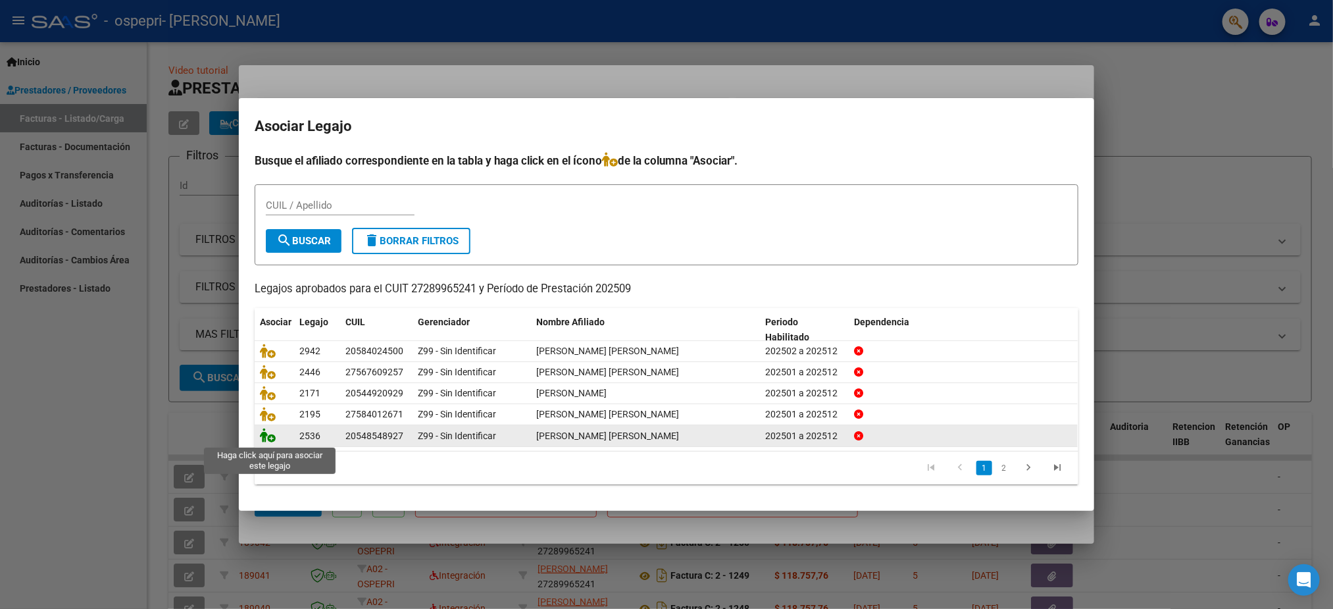
click at [269, 433] on icon at bounding box center [268, 435] width 16 height 14
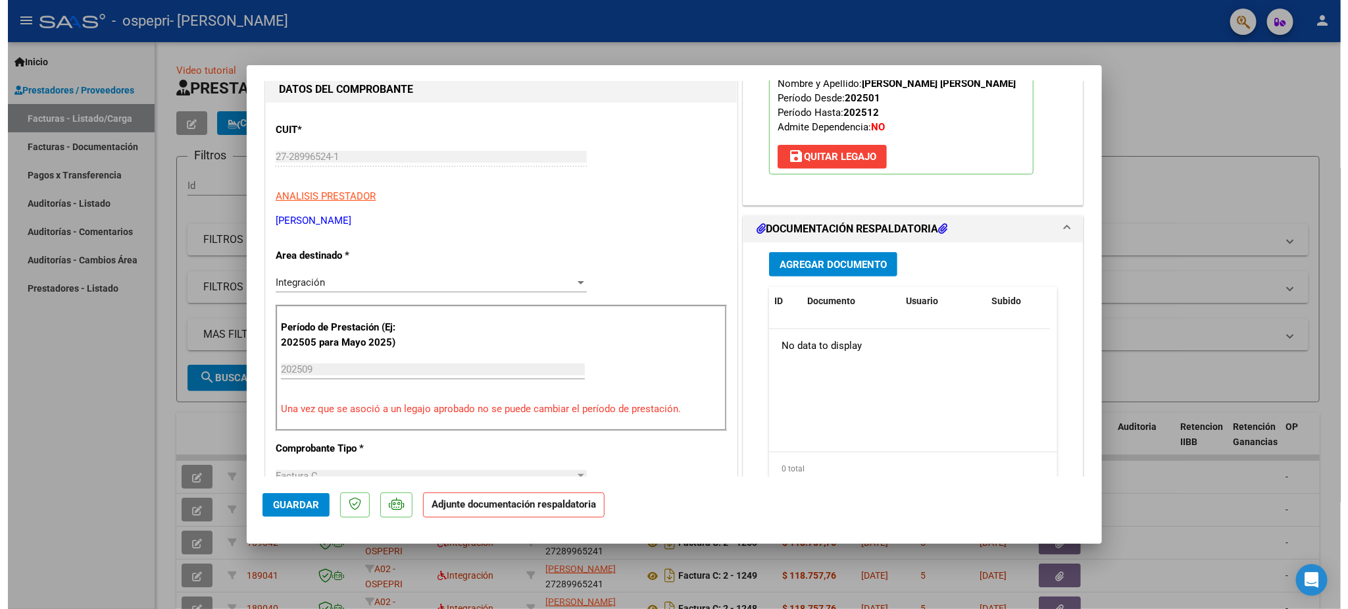
scroll to position [197, 0]
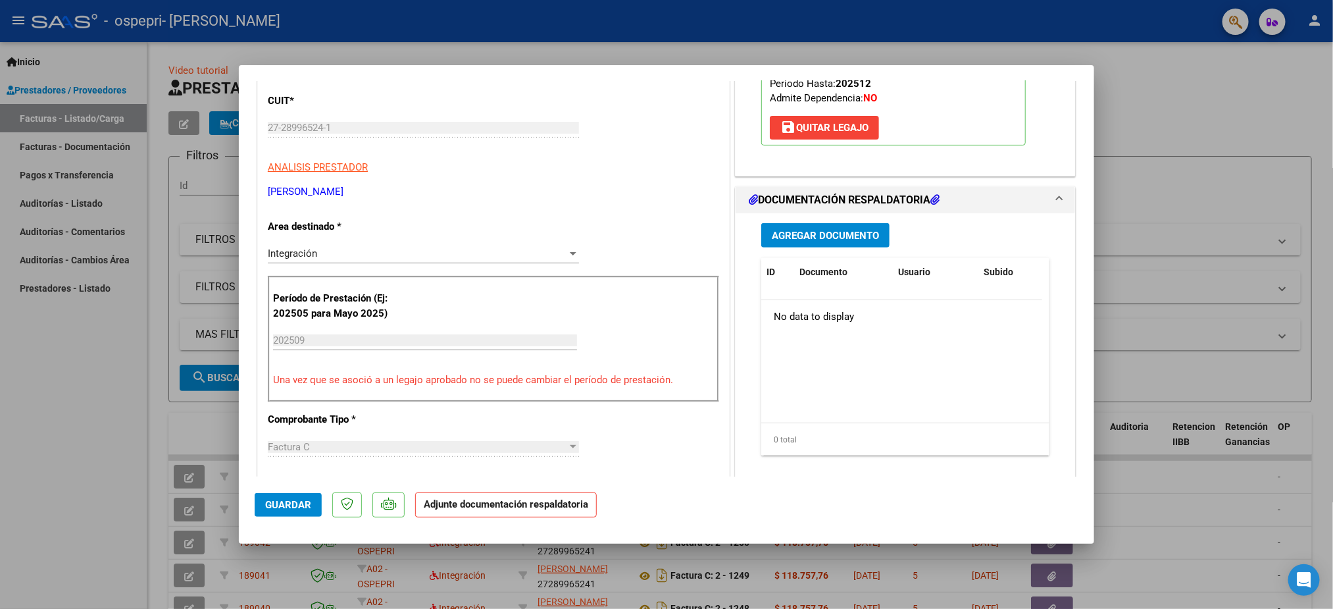
click at [836, 216] on div "Agregar Documento ID Documento Usuario Subido Acción No data to display 0 total…" at bounding box center [905, 344] width 308 height 263
click at [828, 236] on span "Agregar Documento" at bounding box center [825, 236] width 107 height 12
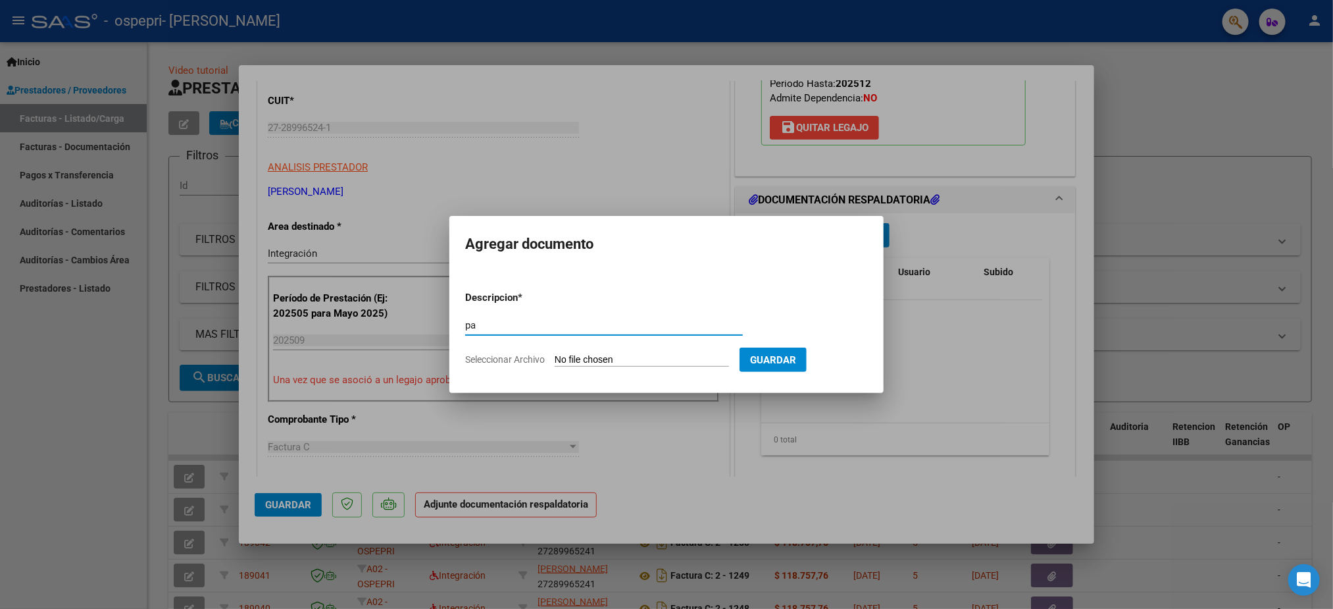
type input "p"
type input "planilla asistencia"
click at [580, 358] on input "Seleccionar Archivo" at bounding box center [642, 360] width 174 height 13
type input "C:\fakepath\WhatsApp Image [DATE] 13.45.57 (1).jpeg"
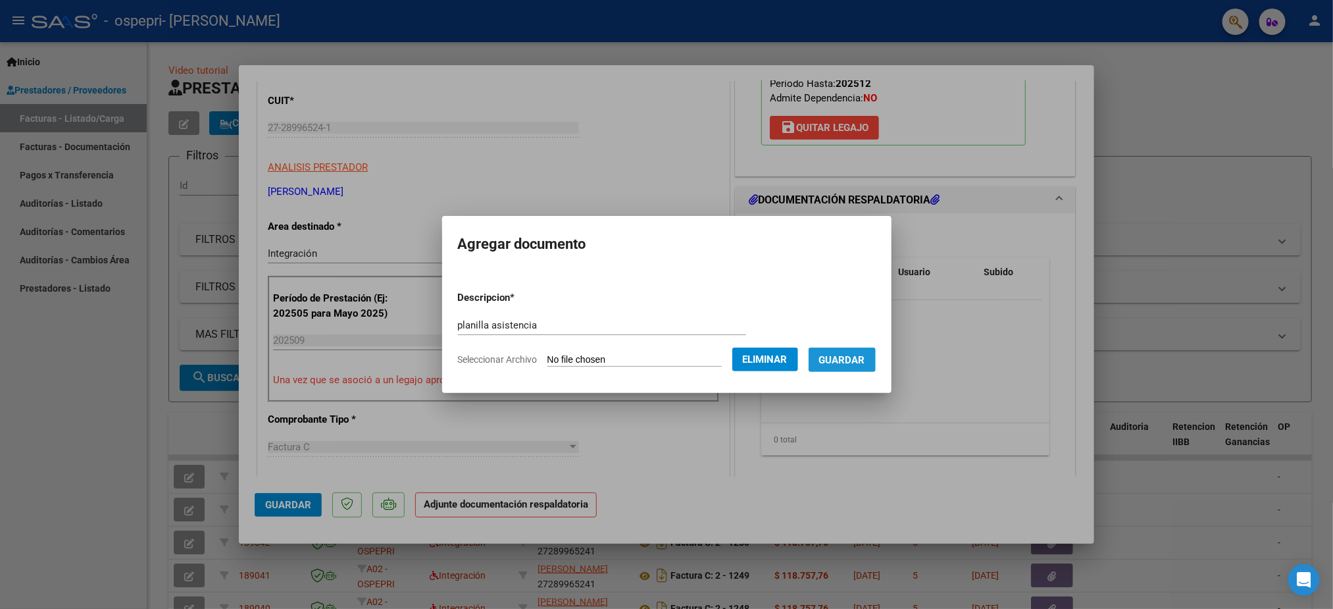
click at [859, 360] on span "Guardar" at bounding box center [842, 360] width 46 height 12
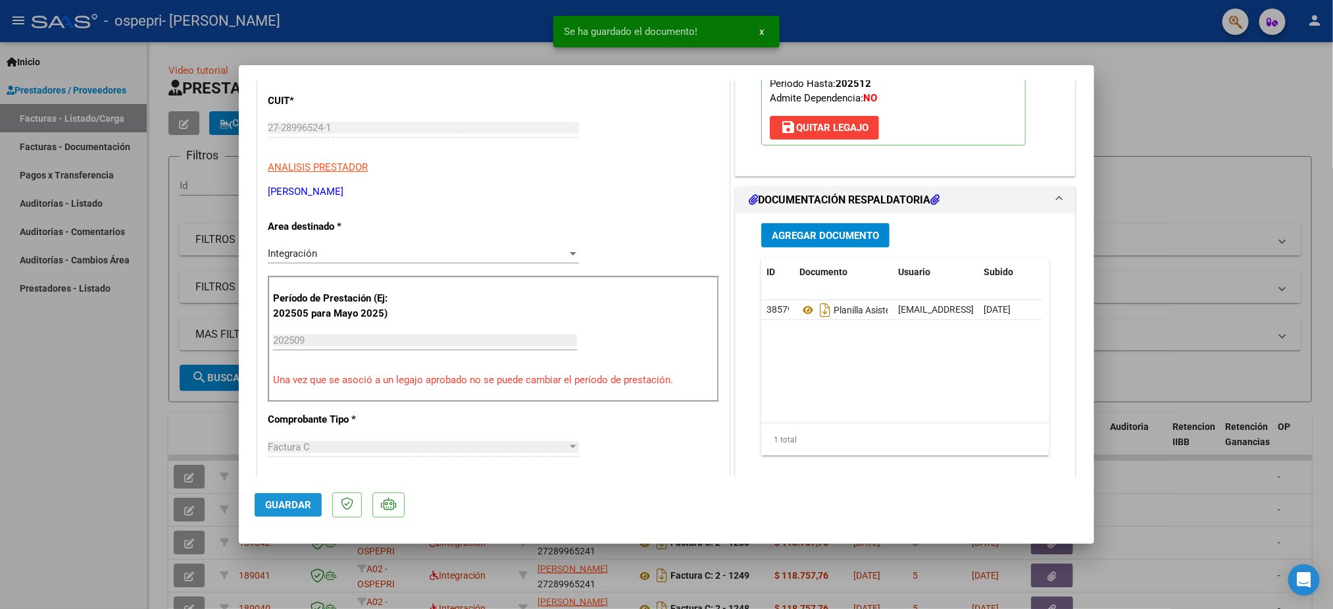
click at [286, 503] on span "Guardar" at bounding box center [288, 505] width 46 height 12
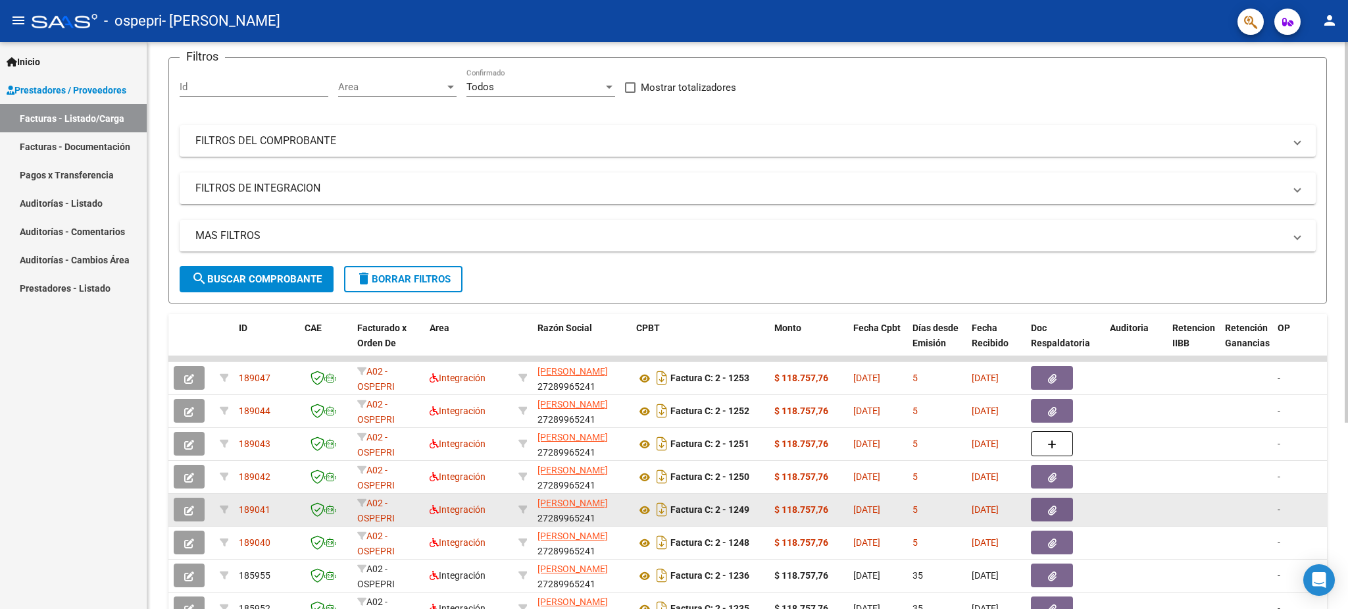
scroll to position [0, 0]
